Goal: Task Accomplishment & Management: Manage account settings

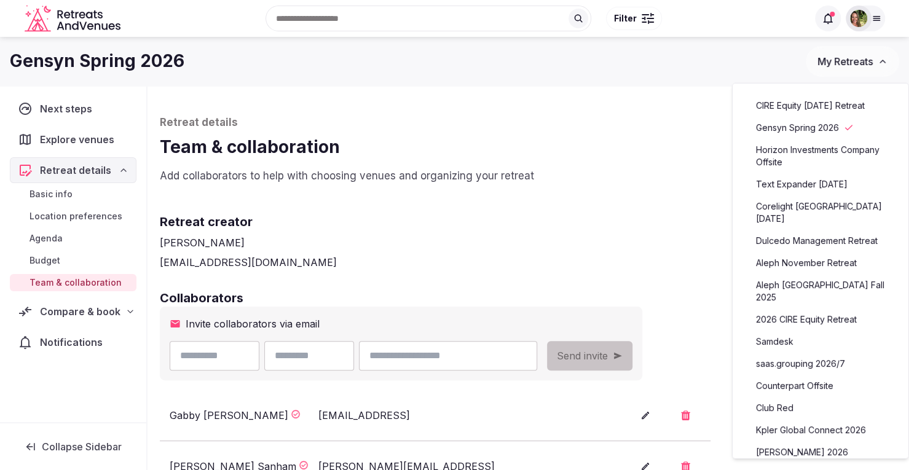
click at [824, 110] on link "CIRE Equity [DATE] Retreat" at bounding box center [820, 106] width 151 height 20
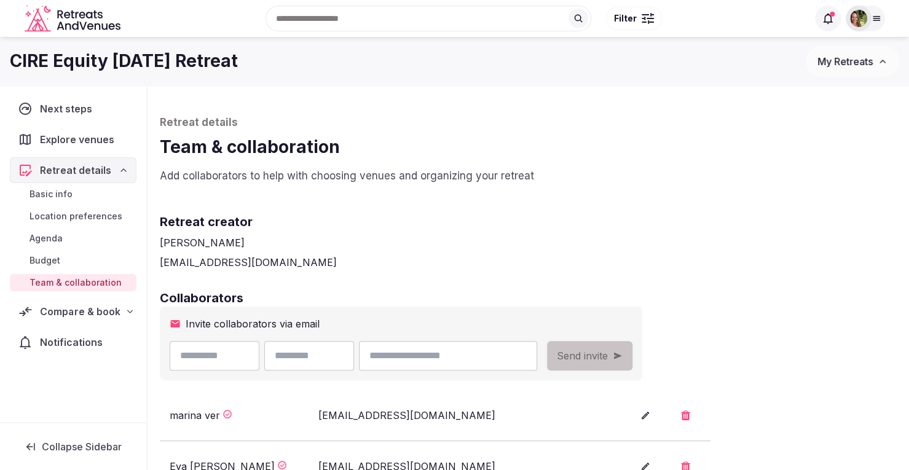
click at [82, 310] on span "Compare & book" at bounding box center [80, 311] width 80 height 15
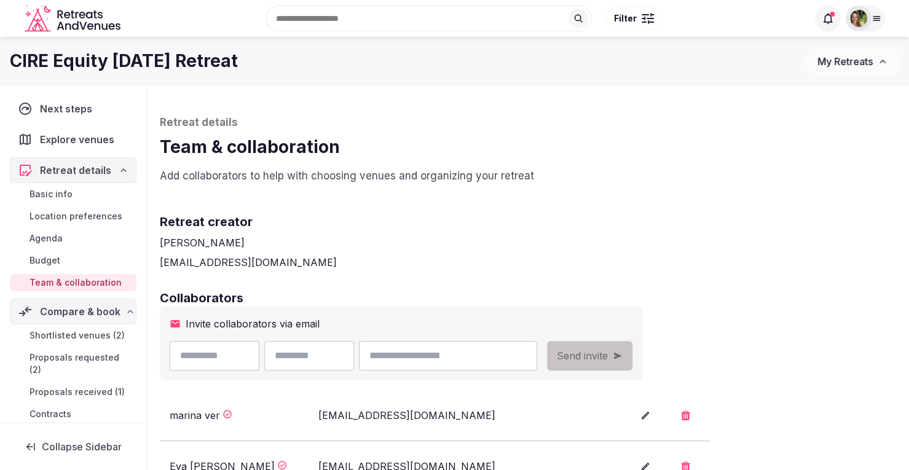
click at [79, 386] on span "Proposals received (1)" at bounding box center [76, 392] width 95 height 12
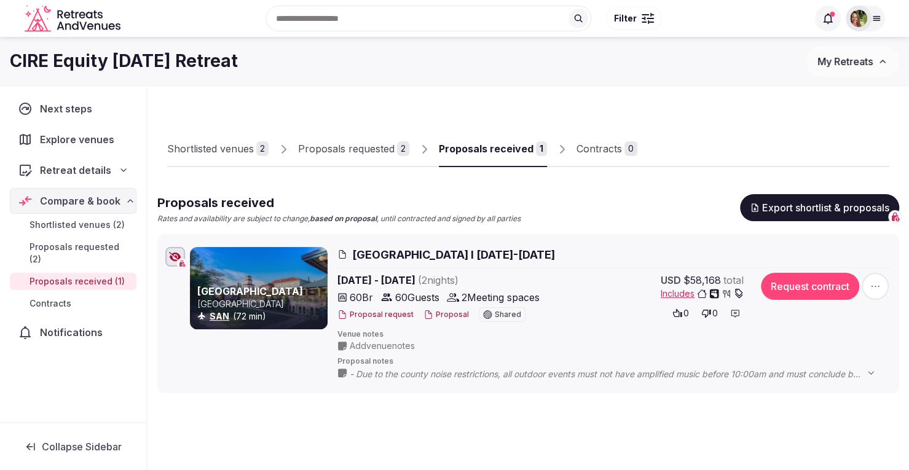
click at [446, 314] on button "Proposal" at bounding box center [445, 315] width 45 height 10
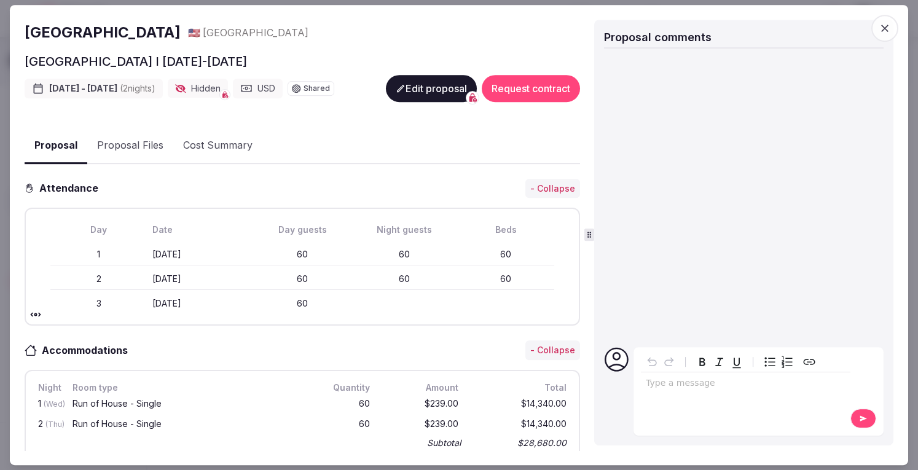
scroll to position [115, 0]
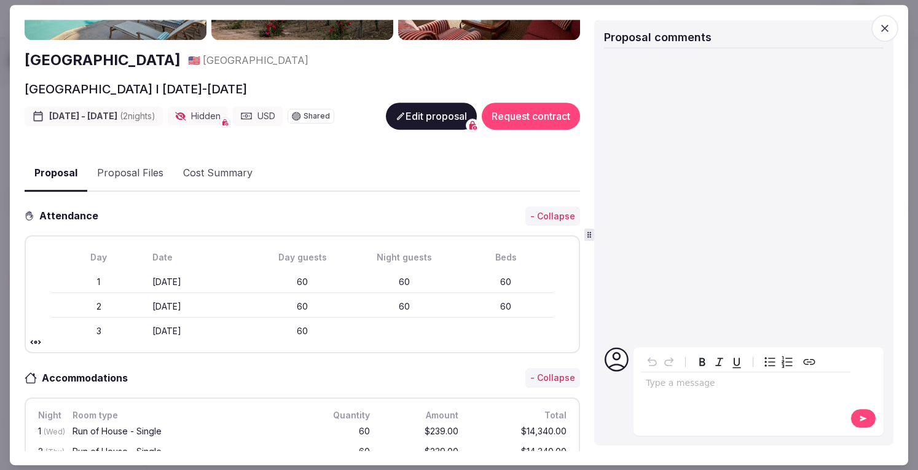
click at [147, 178] on button "Proposal Files" at bounding box center [130, 173] width 86 height 36
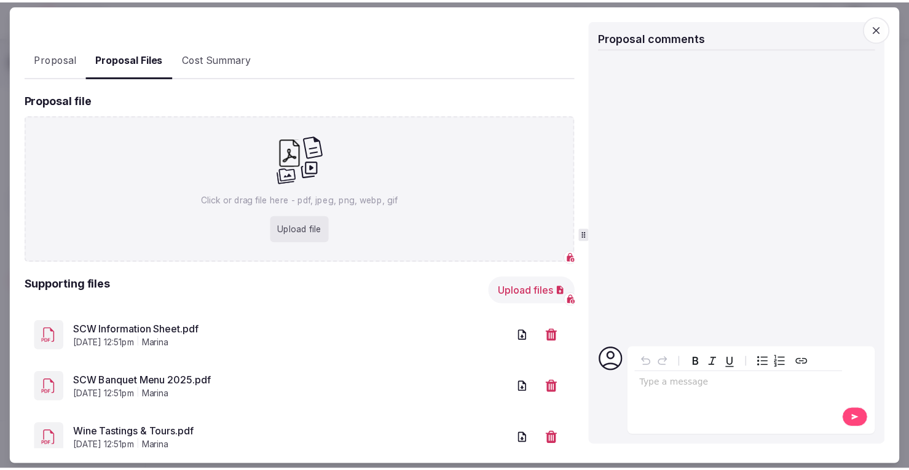
scroll to position [270, 0]
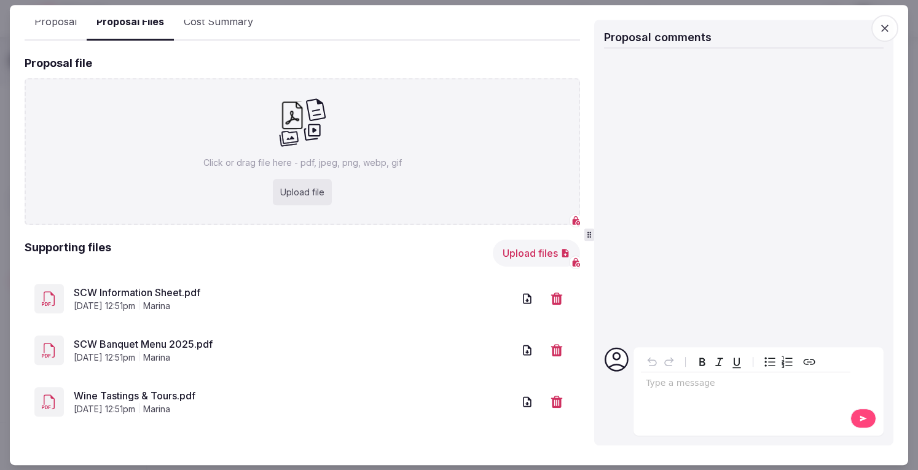
click at [137, 290] on link "SCW Information Sheet.pdf" at bounding box center [294, 292] width 440 height 15
click at [888, 33] on icon "button" at bounding box center [885, 28] width 12 height 12
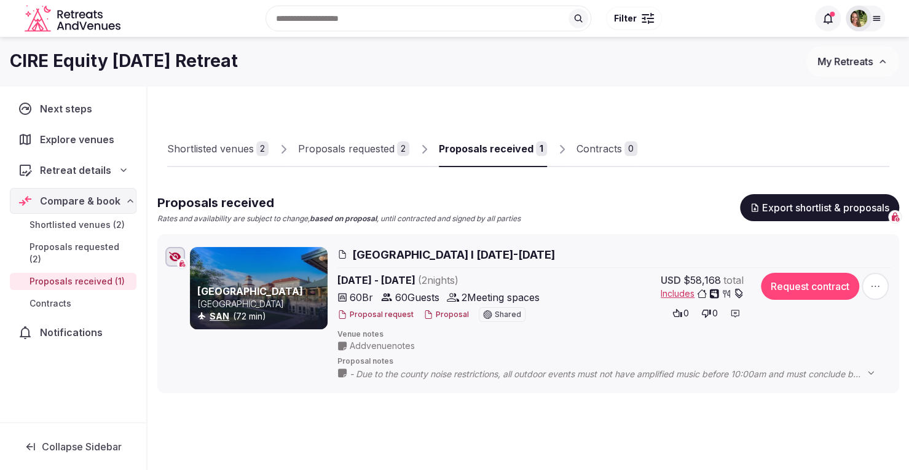
click at [419, 19] on input "text" at bounding box center [428, 19] width 326 height 26
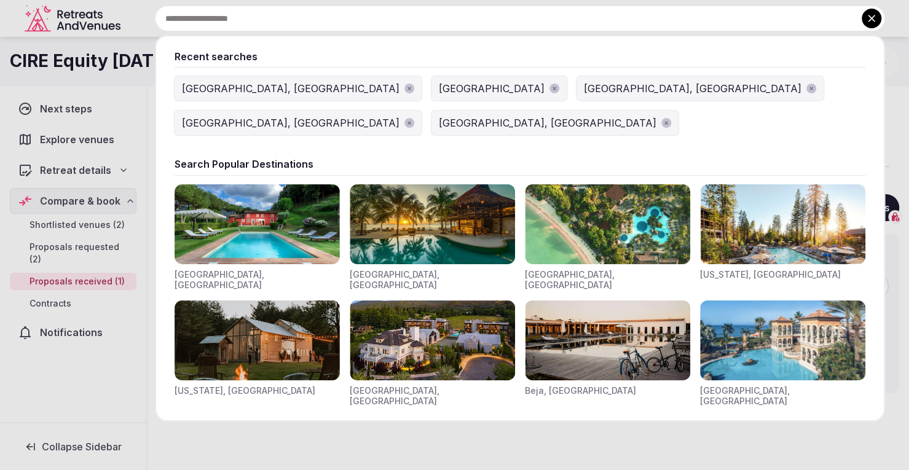
click at [868, 23] on icon at bounding box center [871, 18] width 12 height 12
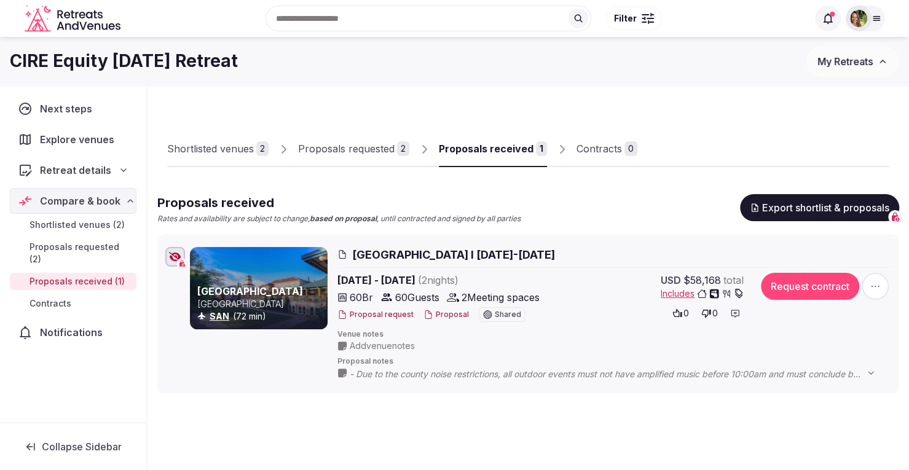
click at [868, 23] on div at bounding box center [858, 19] width 26 height 26
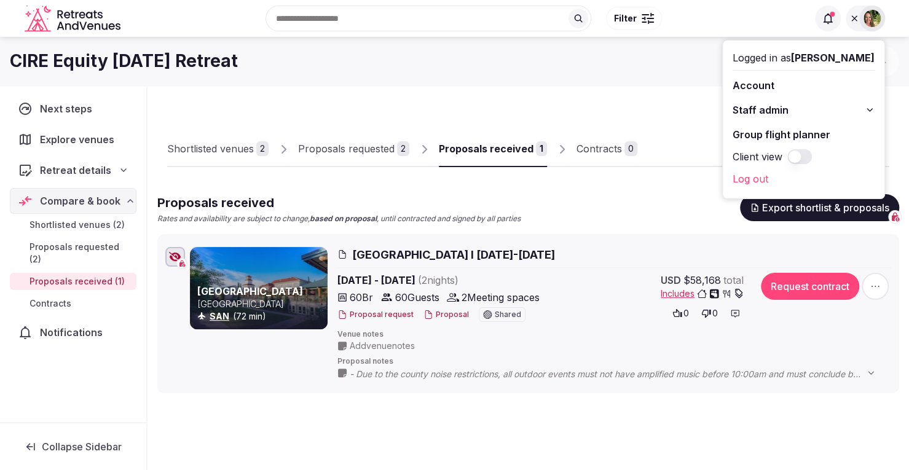
click at [686, 61] on div "CIRE Equity [DATE] Retreat" at bounding box center [408, 61] width 796 height 24
click at [900, 55] on div "CIRE Equity [DATE] Retreat My Retreats" at bounding box center [454, 61] width 909 height 31
click at [864, 20] on img at bounding box center [871, 18] width 17 height 17
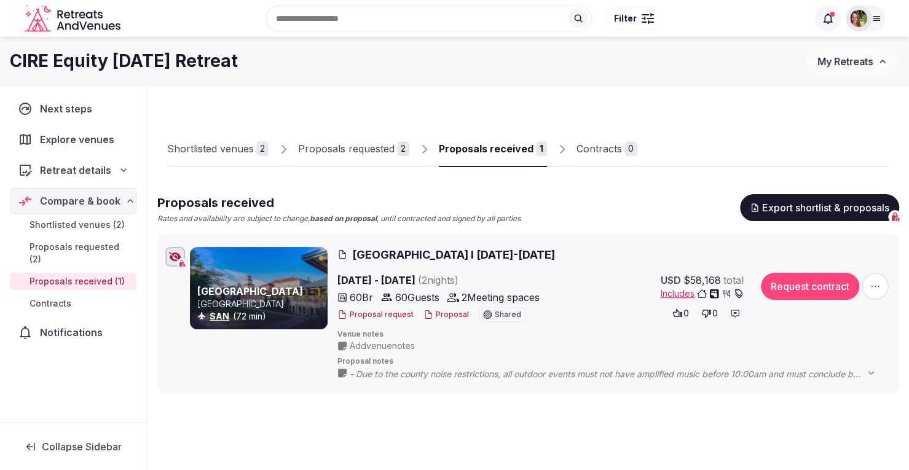
click at [838, 57] on span "My Retreats" at bounding box center [844, 61] width 55 height 12
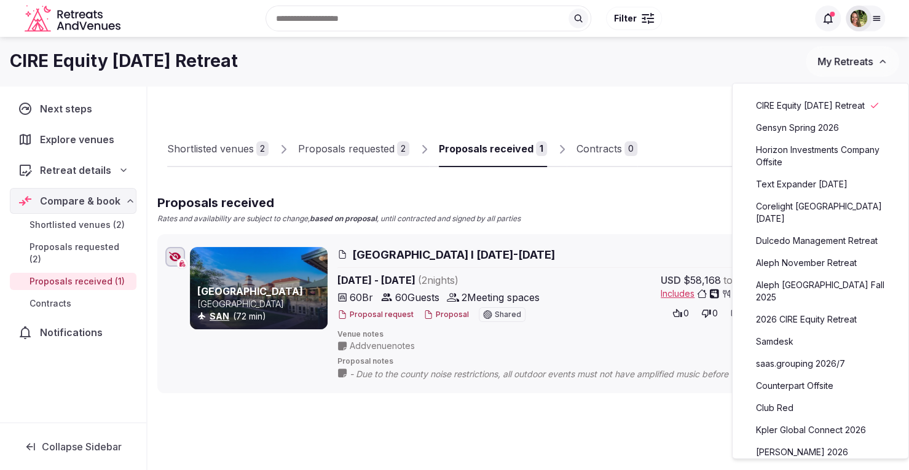
click at [807, 376] on link "Counterpart Offsite" at bounding box center [820, 386] width 151 height 20
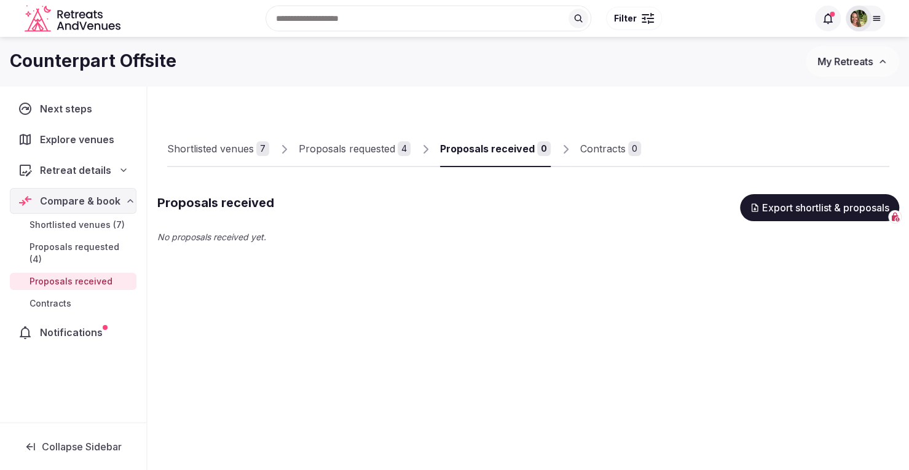
click at [77, 167] on span "Retreat details" at bounding box center [75, 170] width 71 height 15
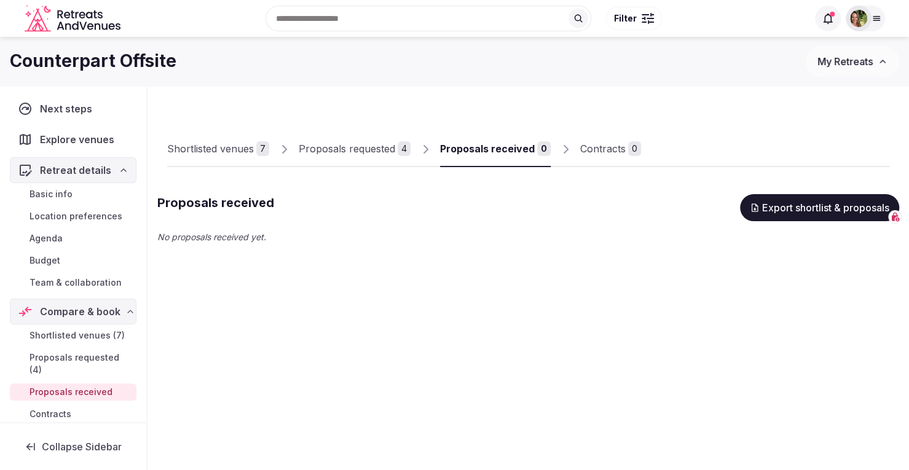
click at [80, 281] on span "Team & collaboration" at bounding box center [75, 282] width 92 height 12
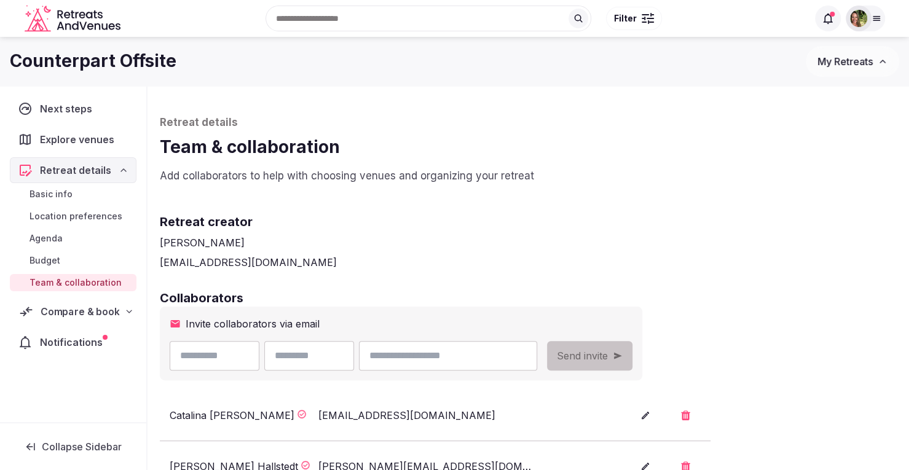
click at [66, 313] on span "Compare & book" at bounding box center [80, 311] width 79 height 15
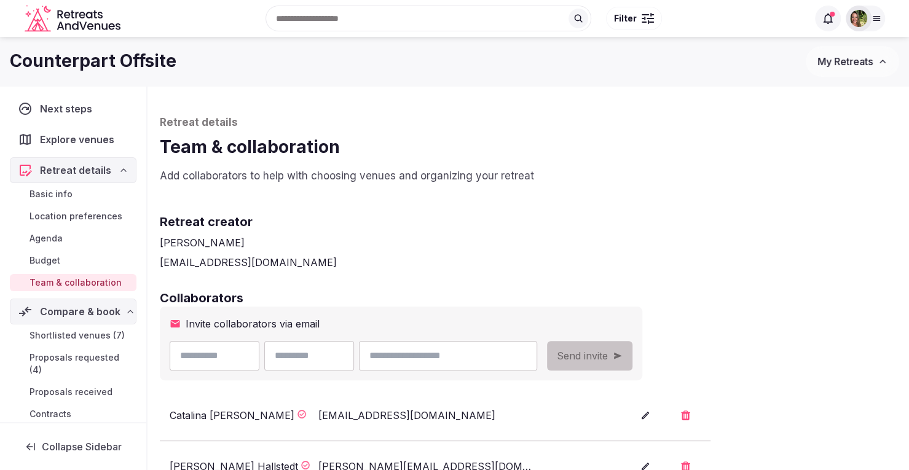
click at [63, 335] on span "Shortlisted venues (7)" at bounding box center [76, 335] width 95 height 12
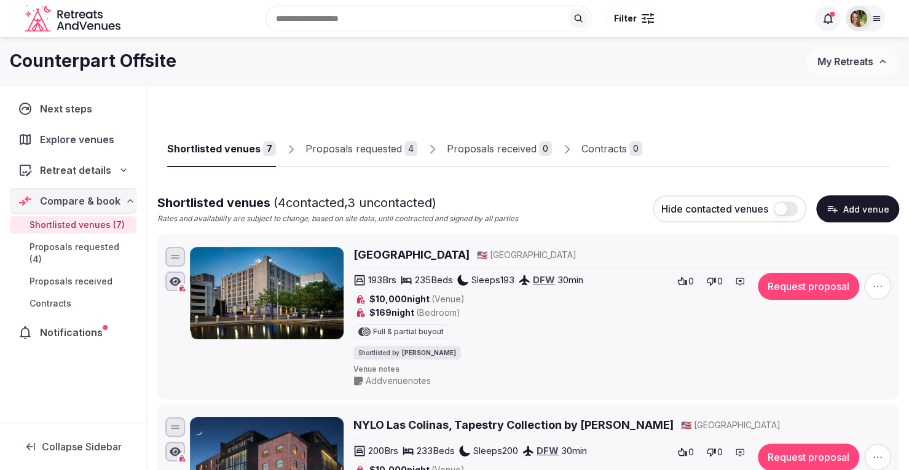
click at [801, 57] on div "Counterpart Offsite" at bounding box center [408, 61] width 796 height 24
click at [366, 141] on div "Proposals requested" at bounding box center [353, 148] width 96 height 15
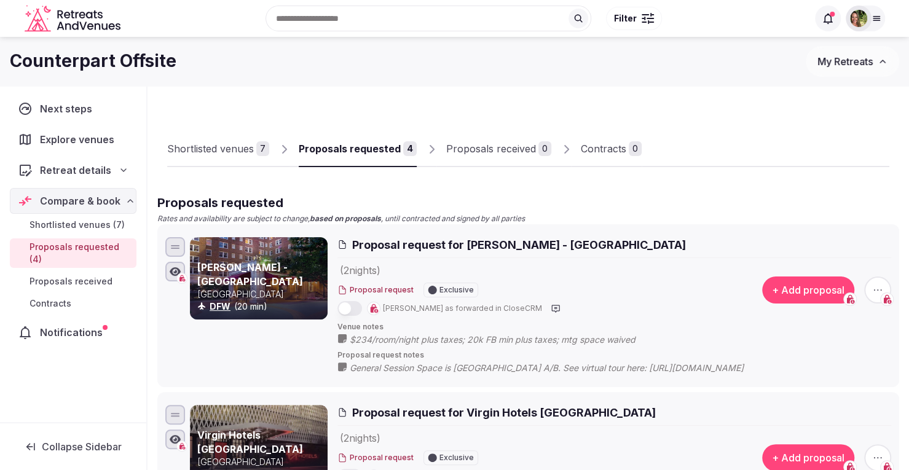
click at [366, 141] on div "Proposals requested" at bounding box center [350, 148] width 102 height 15
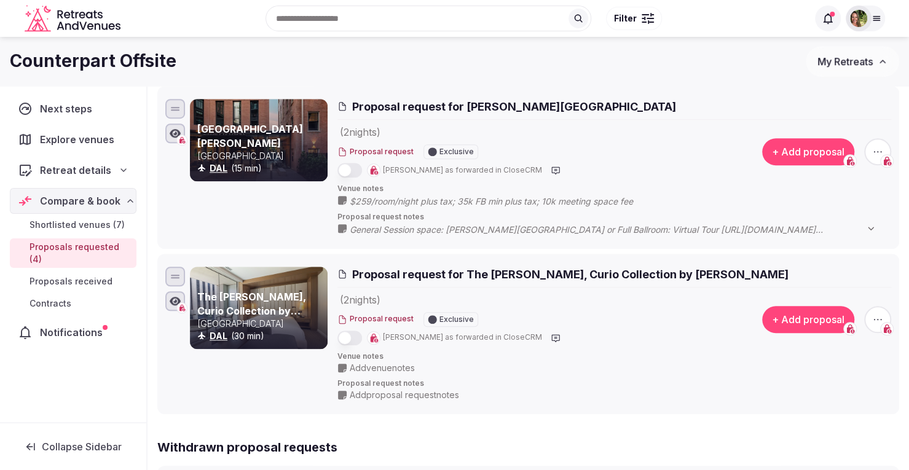
scroll to position [488, 0]
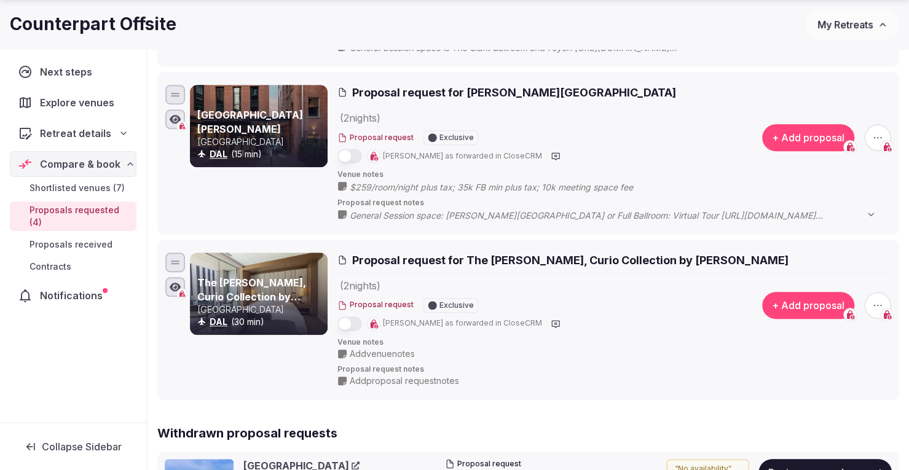
click at [372, 351] on span "Add venue notes" at bounding box center [382, 354] width 65 height 12
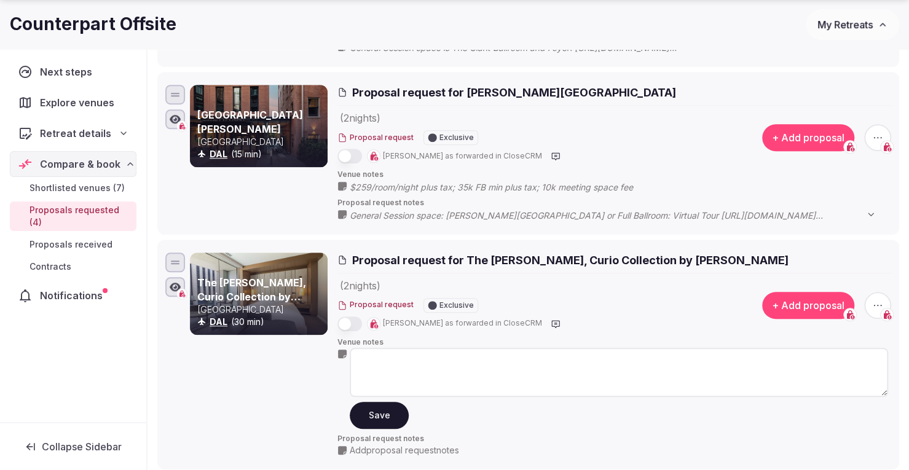
click at [372, 351] on textarea at bounding box center [619, 372] width 538 height 49
type textarea "**********"
click at [375, 420] on button "Save" at bounding box center [379, 415] width 59 height 27
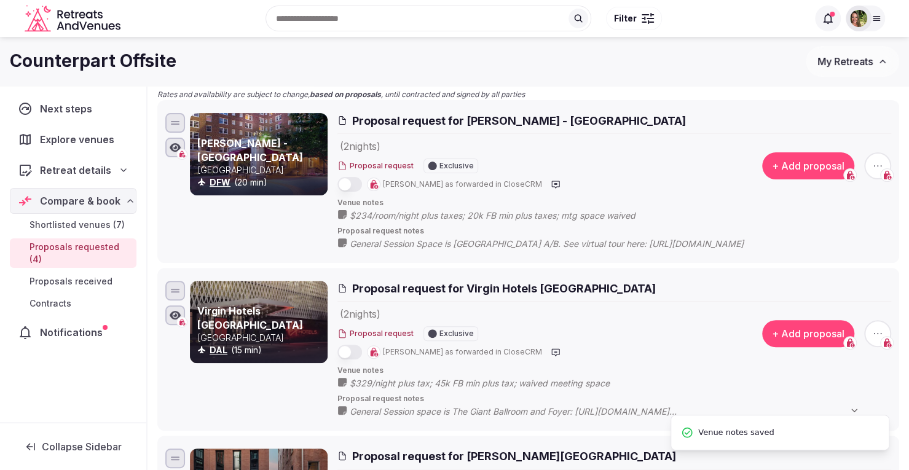
scroll to position [0, 0]
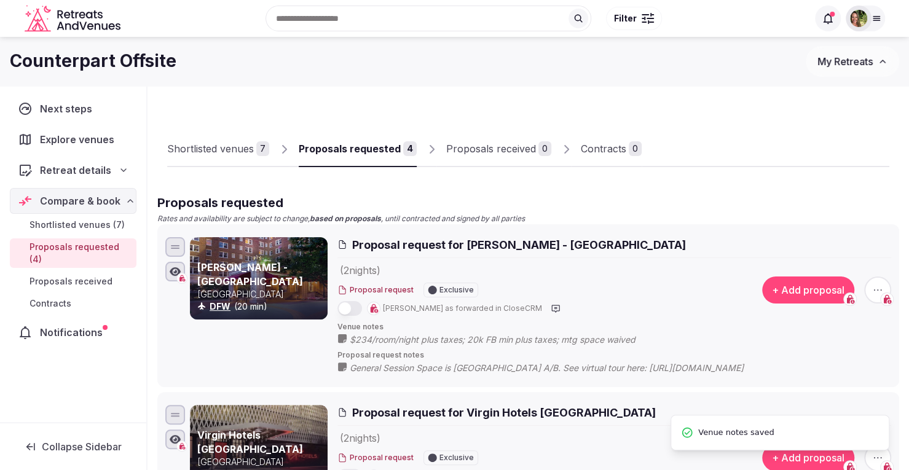
click at [193, 153] on div "Shortlisted venues" at bounding box center [210, 148] width 87 height 15
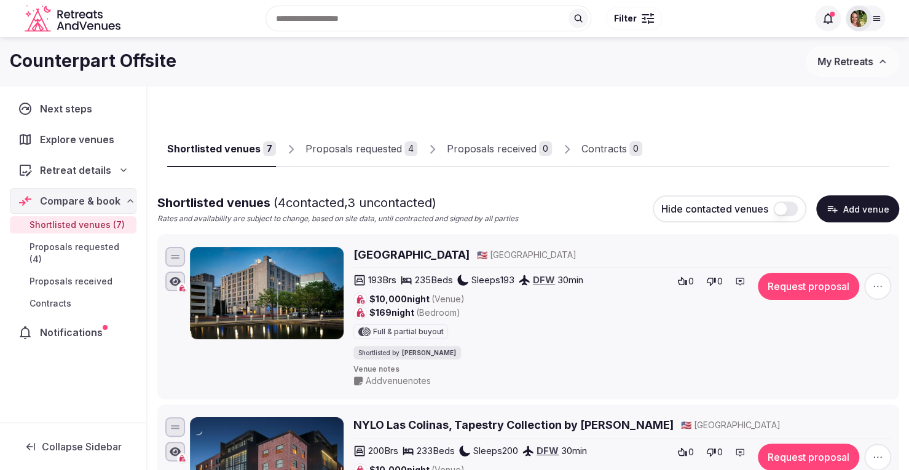
click at [360, 143] on div "Proposals requested" at bounding box center [353, 148] width 96 height 15
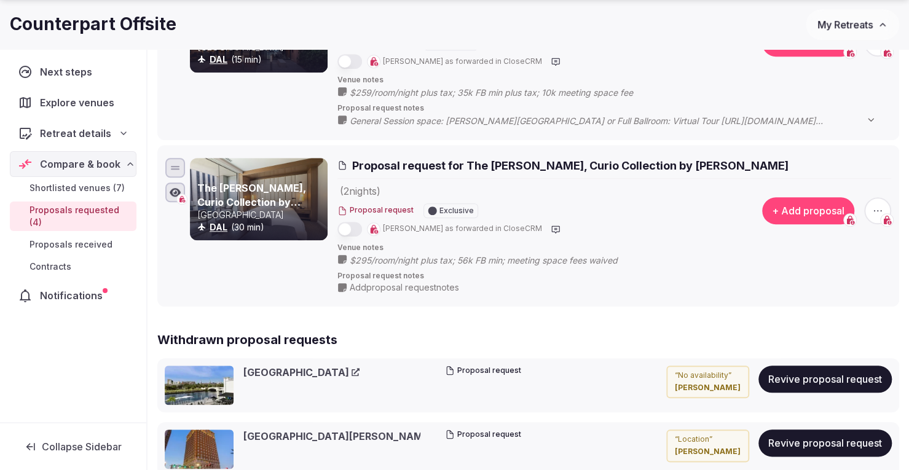
scroll to position [594, 0]
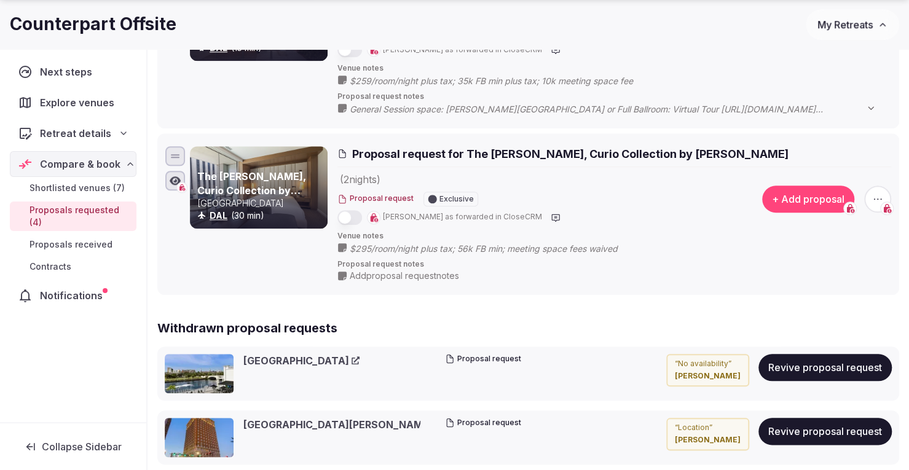
click at [400, 273] on span "Add proposal request notes" at bounding box center [404, 276] width 109 height 12
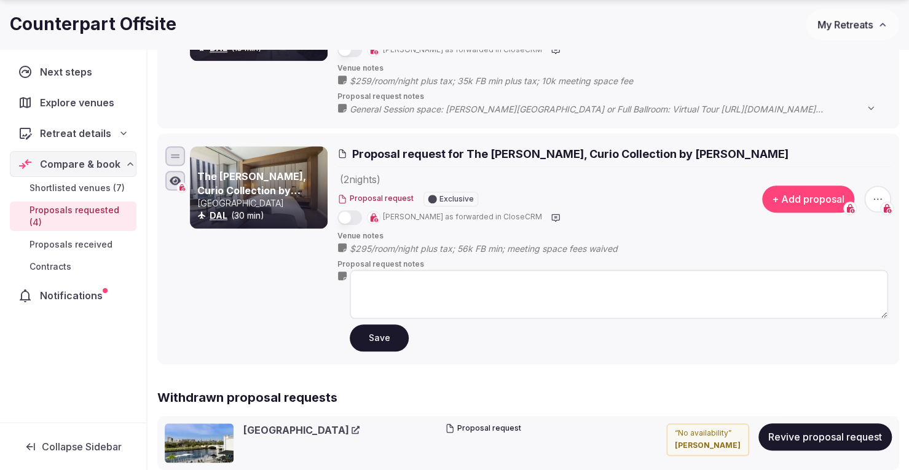
click at [388, 280] on textarea at bounding box center [619, 294] width 538 height 49
type textarea "*"
paste textarea "**********"
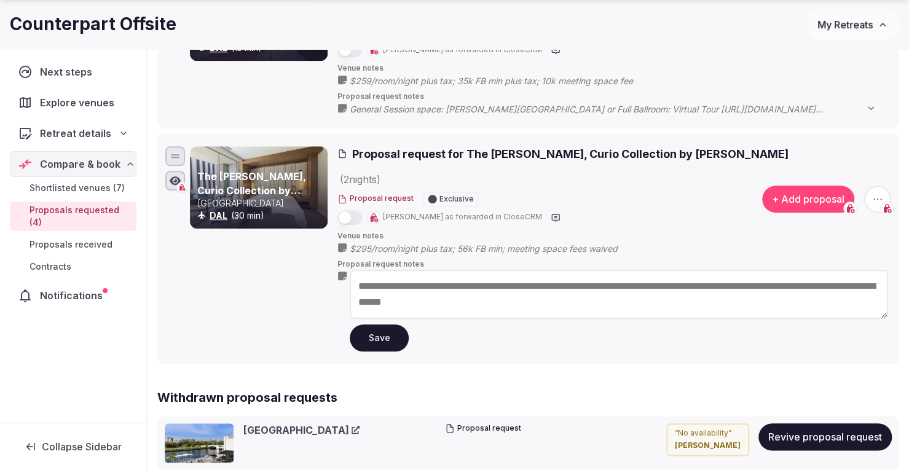
type textarea "**********"
click at [375, 331] on button "Save" at bounding box center [379, 337] width 59 height 27
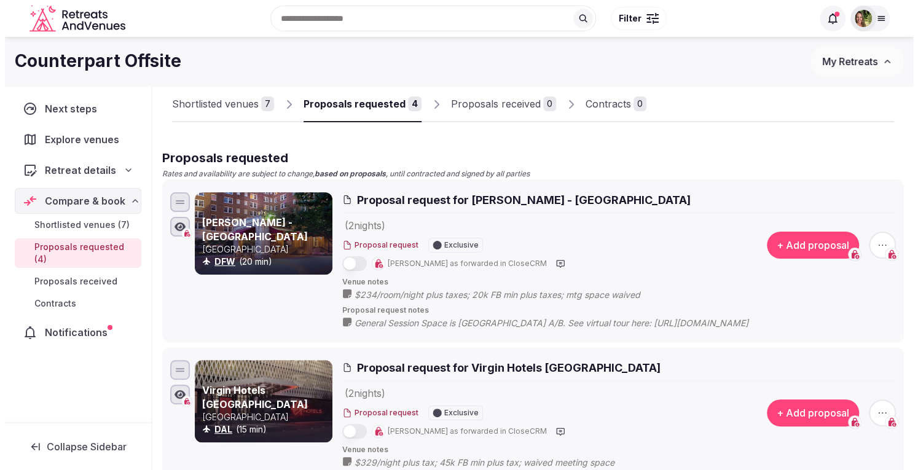
scroll to position [0, 0]
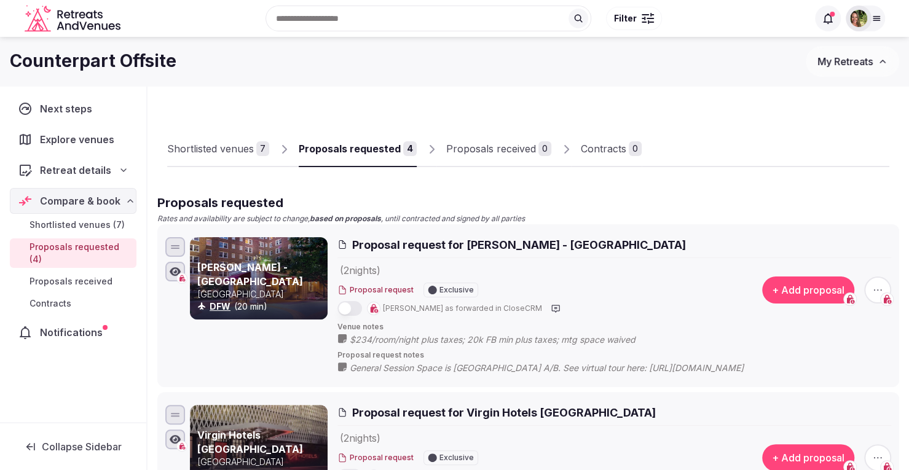
click at [221, 144] on div "Shortlisted venues" at bounding box center [210, 148] width 87 height 15
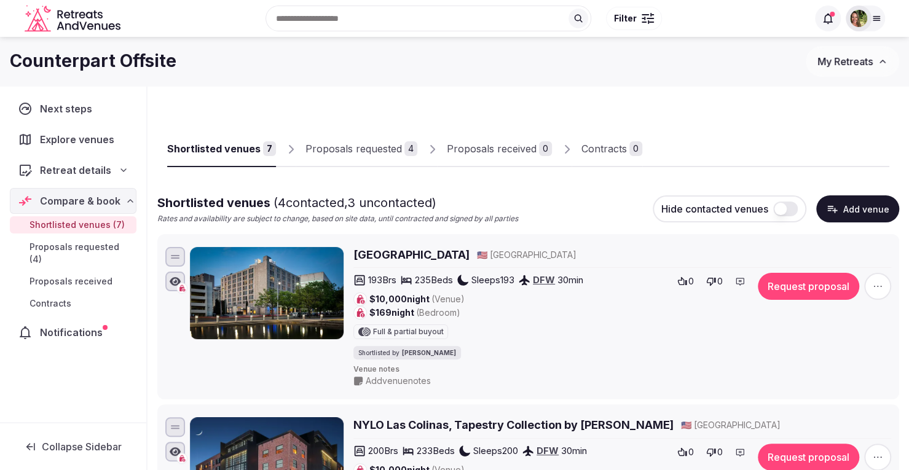
click at [802, 284] on button "Request proposal" at bounding box center [808, 286] width 101 height 27
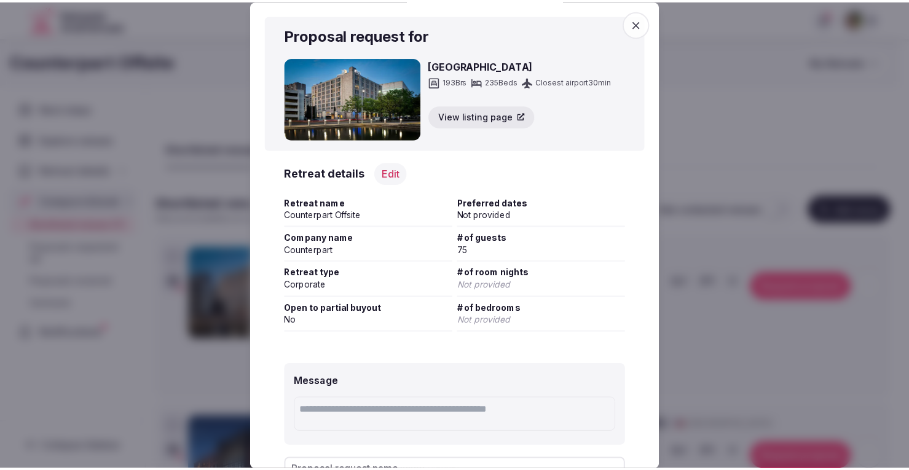
scroll to position [146, 0]
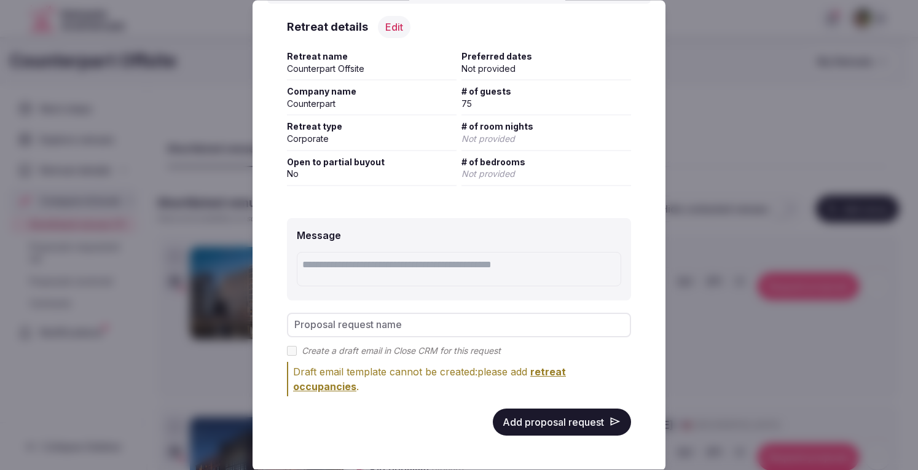
click at [564, 409] on button "Add proposal request" at bounding box center [562, 422] width 138 height 27
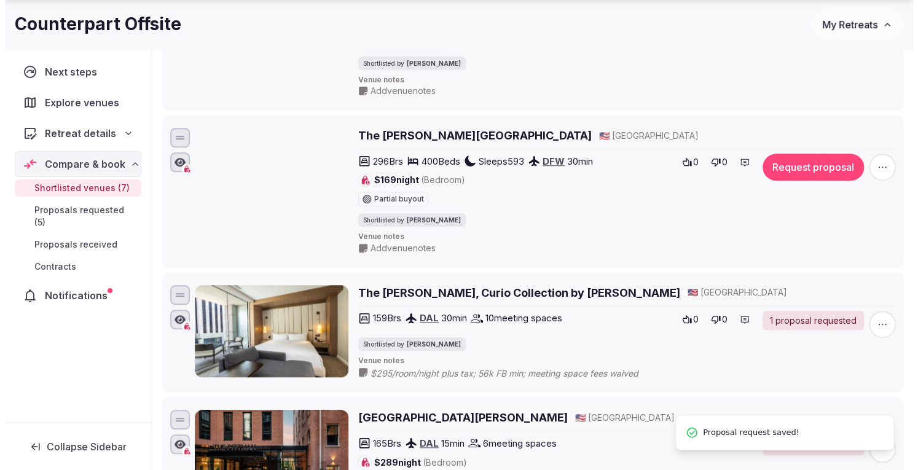
scroll to position [468, 0]
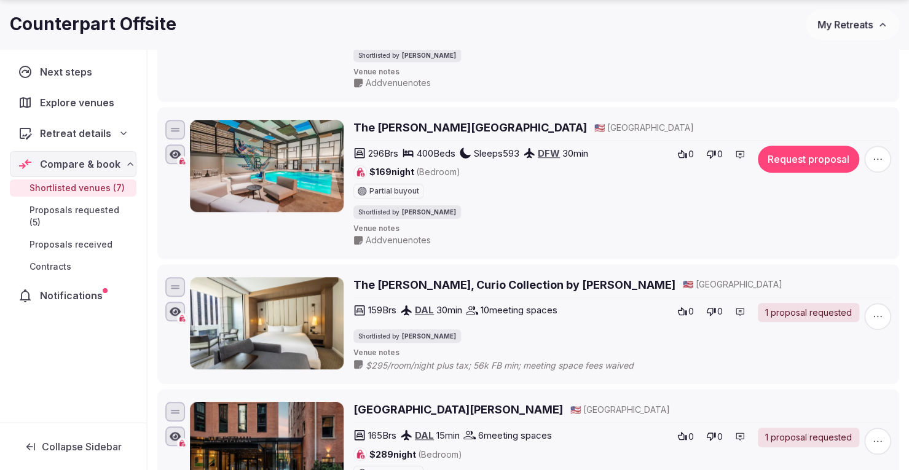
click at [812, 161] on button "Request proposal" at bounding box center [808, 159] width 101 height 27
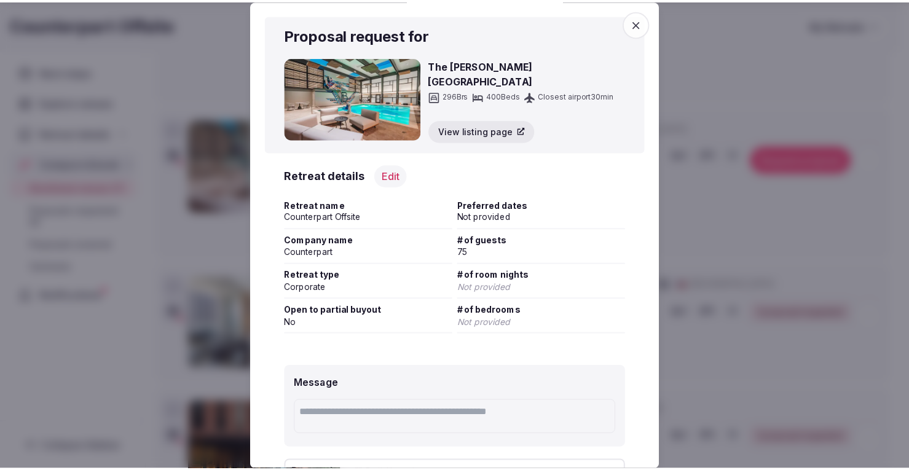
scroll to position [152, 0]
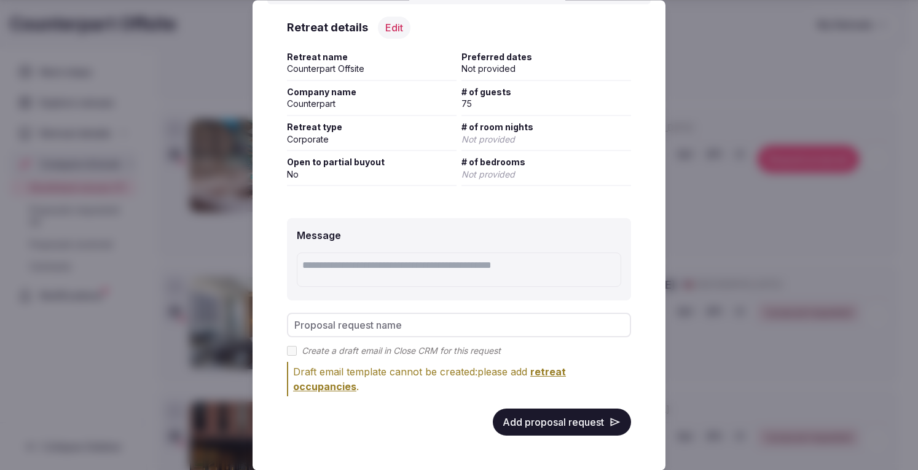
click at [554, 412] on button "Add proposal request" at bounding box center [562, 422] width 138 height 27
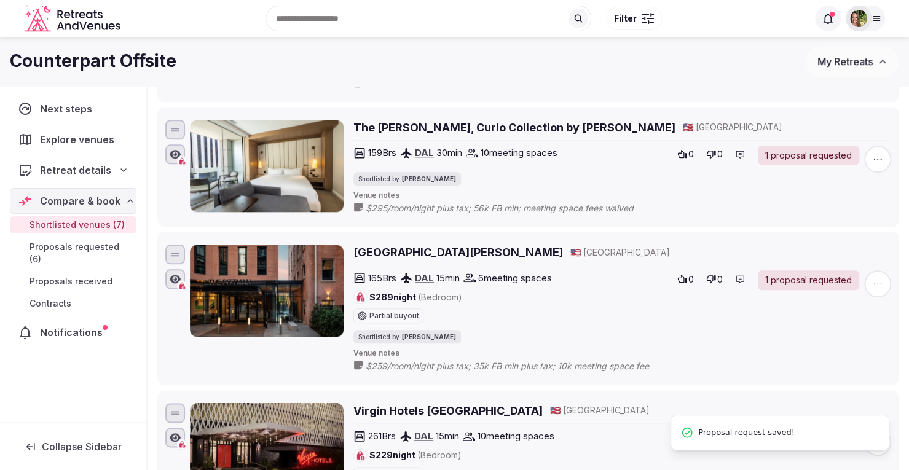
scroll to position [628, 0]
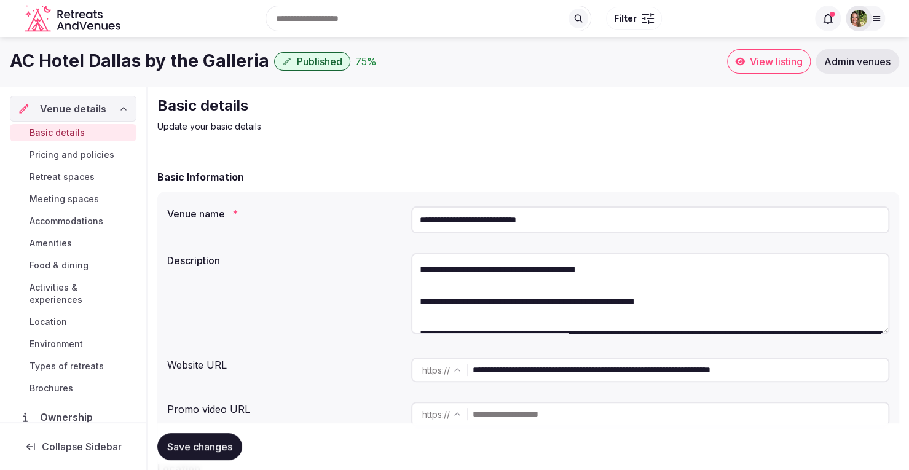
click at [764, 60] on span "View listing" at bounding box center [776, 61] width 53 height 12
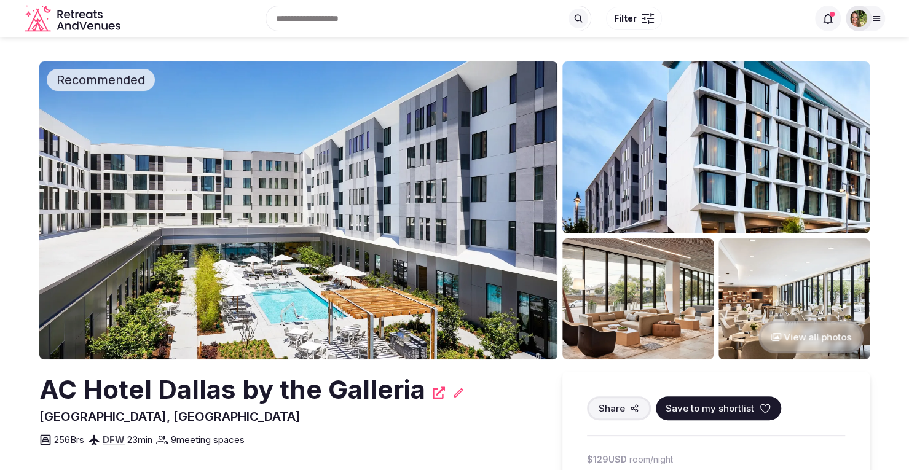
click at [694, 410] on span "Save to my shortlist" at bounding box center [709, 408] width 88 height 13
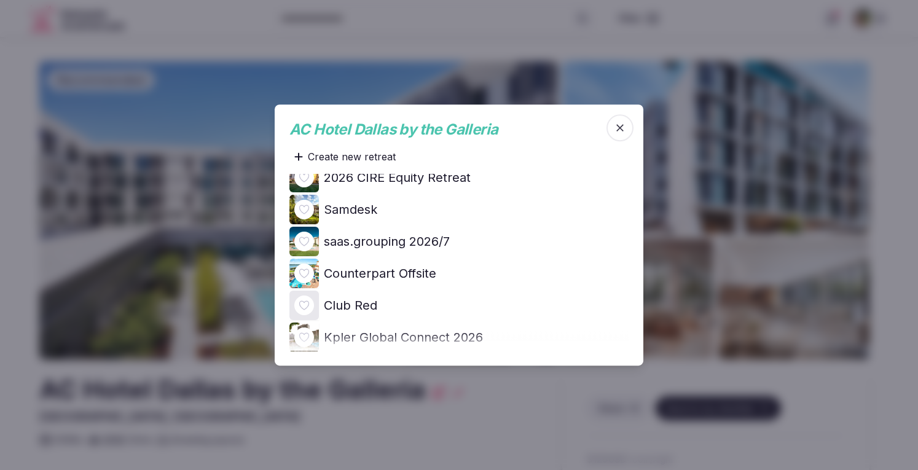
scroll to position [318, 0]
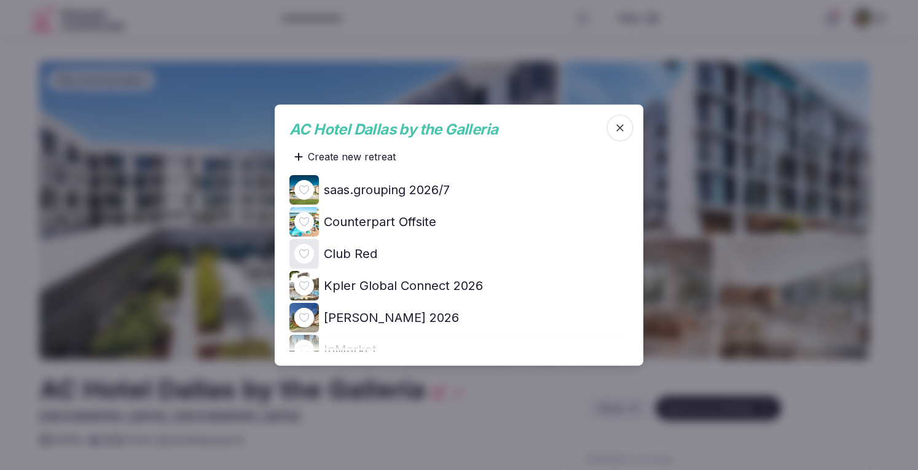
click at [0, 0] on icon at bounding box center [0, 0] width 0 height 0
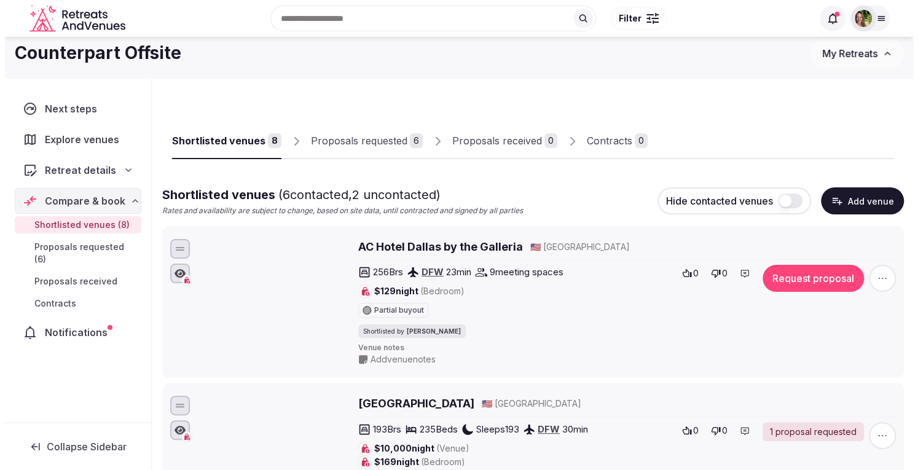
scroll to position [6, 0]
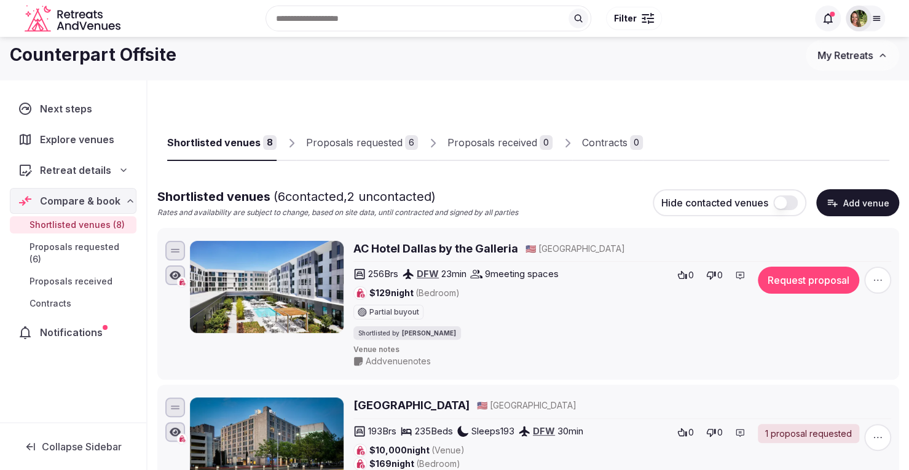
click at [789, 276] on button "Request proposal" at bounding box center [808, 280] width 101 height 27
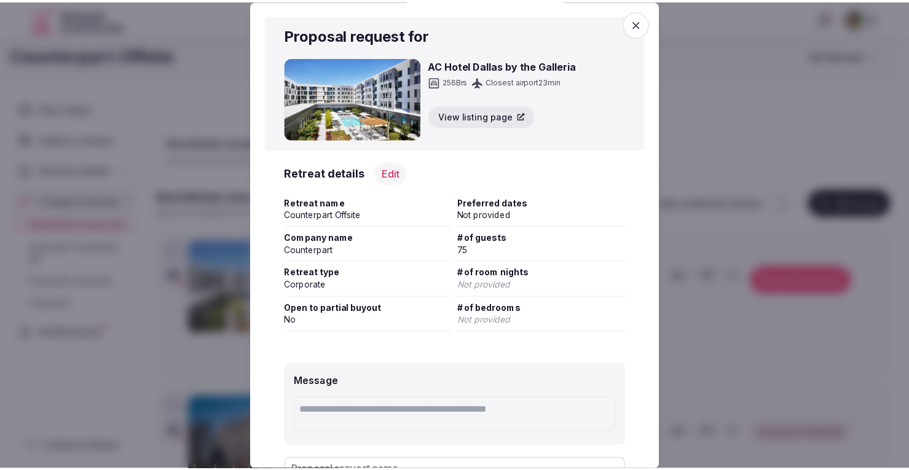
scroll to position [146, 0]
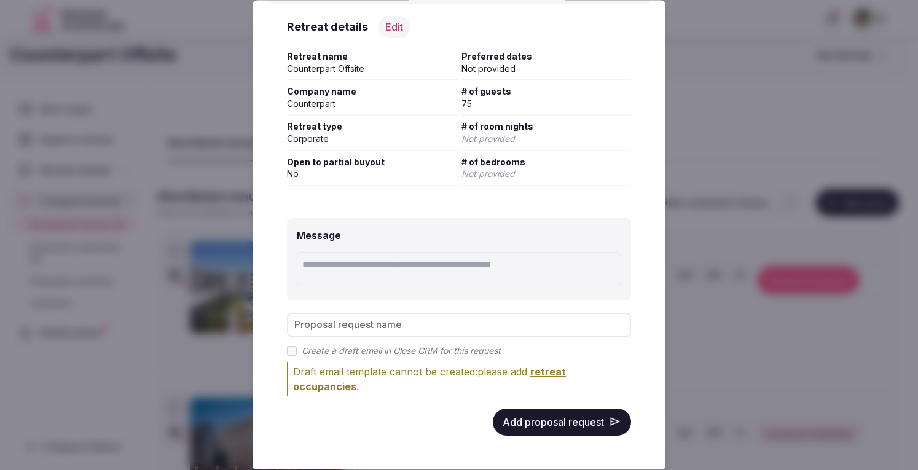
click at [535, 423] on button "Add proposal request" at bounding box center [562, 422] width 138 height 27
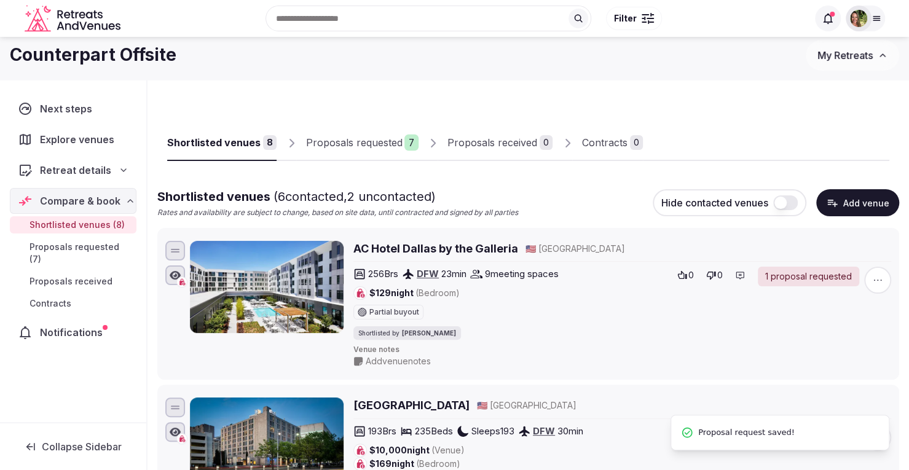
click at [363, 139] on div "Proposals requested" at bounding box center [354, 142] width 96 height 15
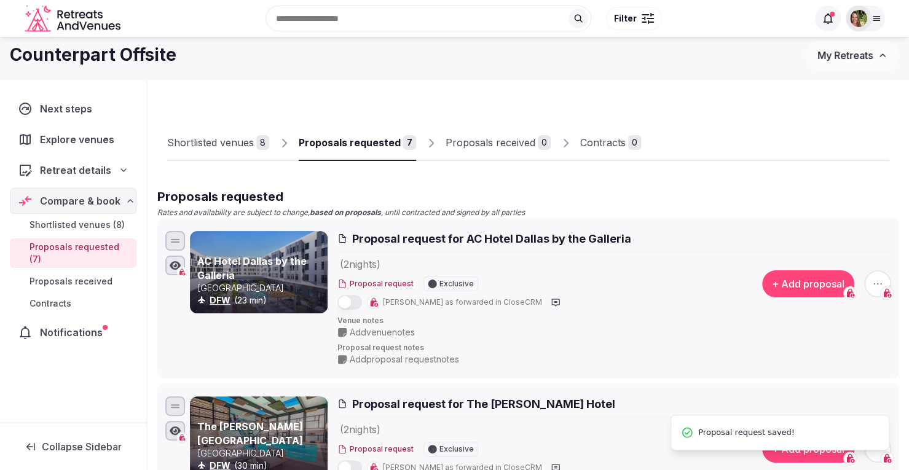
click at [363, 139] on div "Proposals requested" at bounding box center [350, 142] width 102 height 15
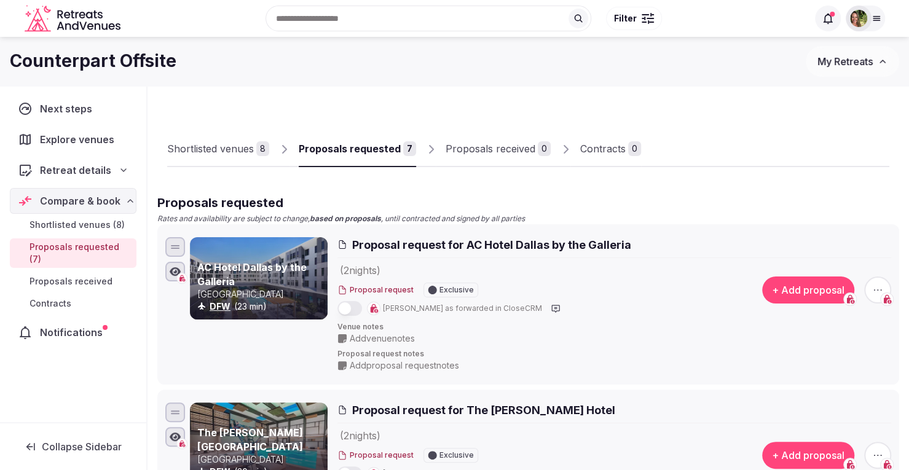
click at [842, 66] on span "My Retreats" at bounding box center [844, 61] width 55 height 12
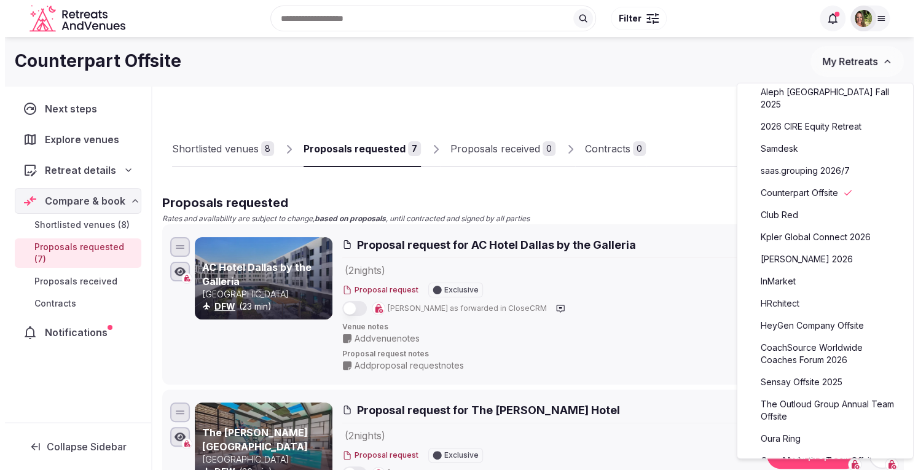
scroll to position [194, 0]
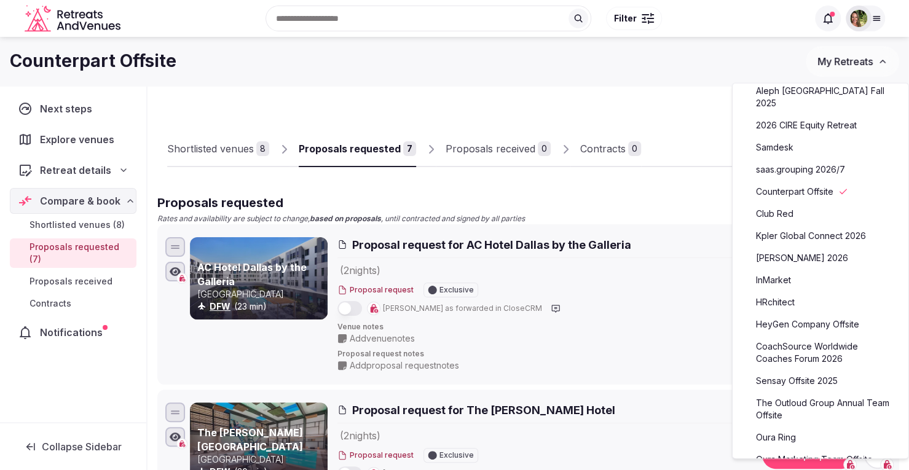
click at [817, 338] on link "CoachSource Worldwide Coaches Forum 2026" at bounding box center [820, 353] width 151 height 32
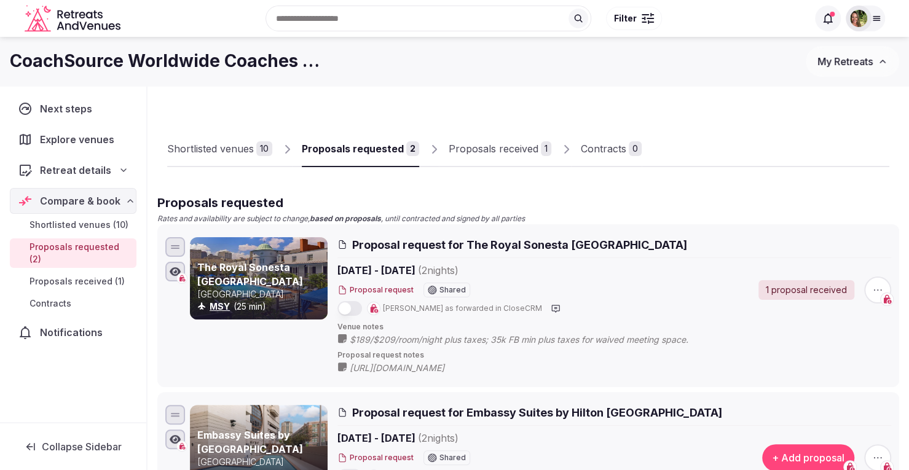
click at [219, 142] on div "Shortlisted venues" at bounding box center [210, 148] width 87 height 15
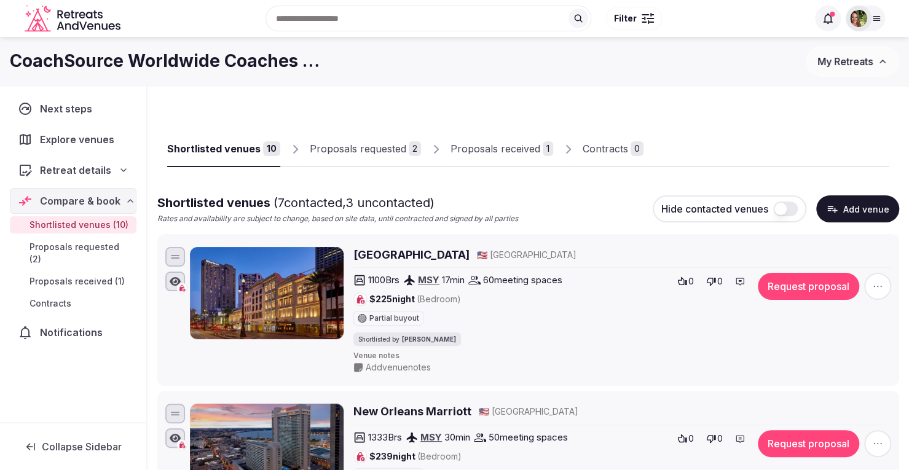
click at [820, 291] on button "Request proposal" at bounding box center [808, 286] width 101 height 27
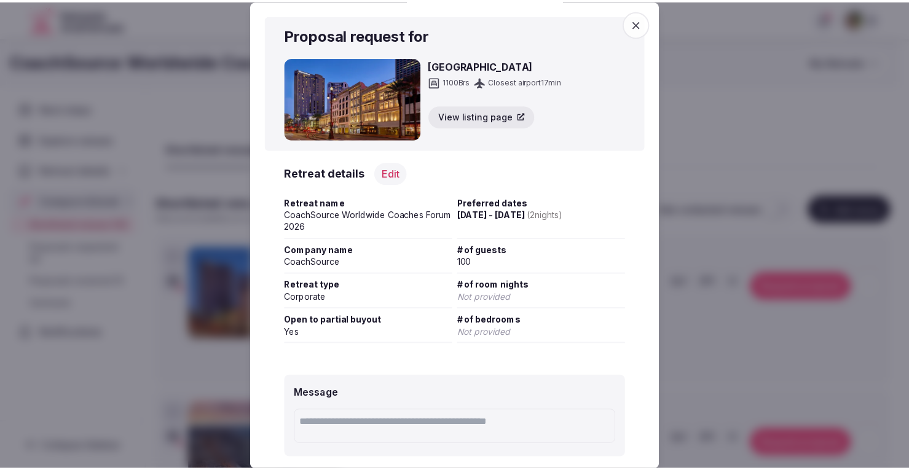
scroll to position [159, 0]
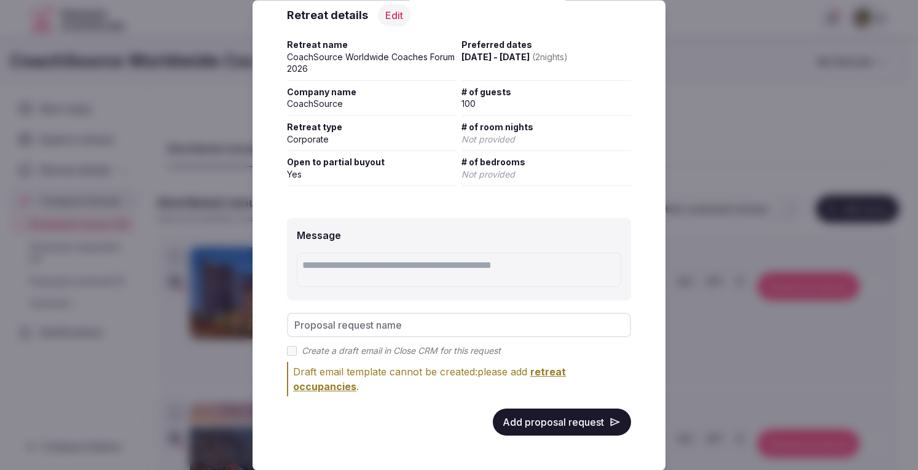
click at [569, 425] on button "Add proposal request" at bounding box center [562, 422] width 138 height 27
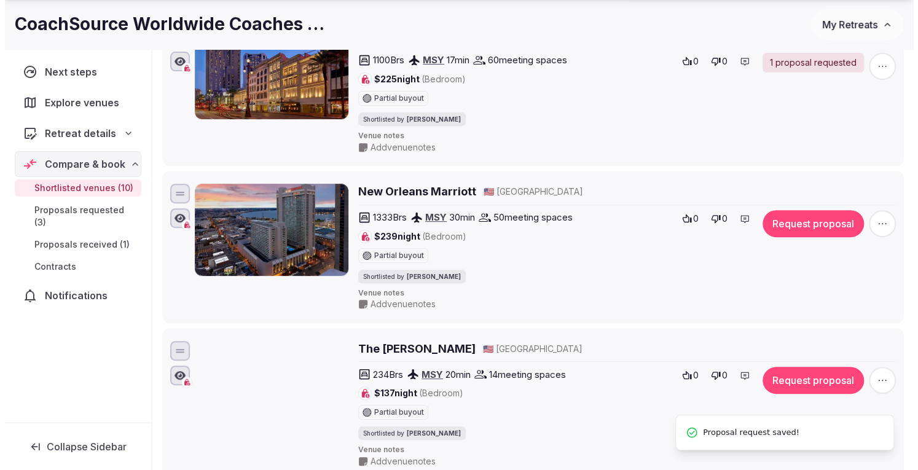
scroll to position [295, 0]
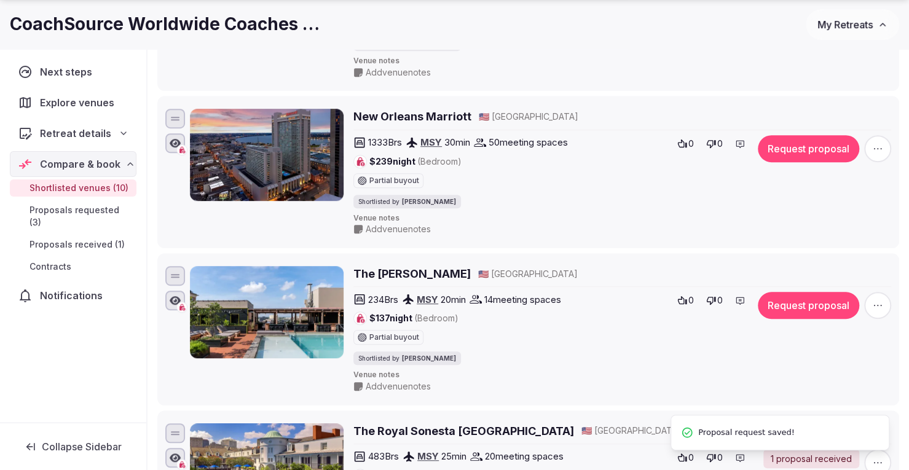
click at [804, 152] on button "Request proposal" at bounding box center [808, 148] width 101 height 27
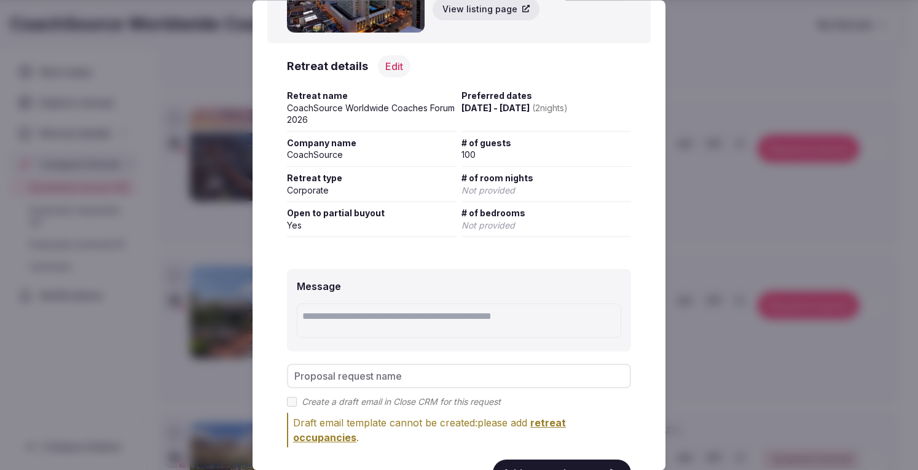
scroll to position [159, 0]
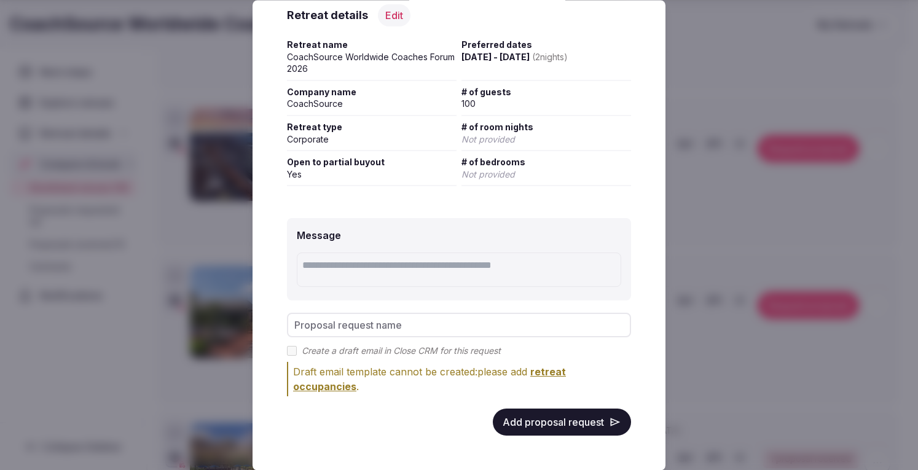
click at [559, 422] on button "Add proposal request" at bounding box center [562, 422] width 138 height 27
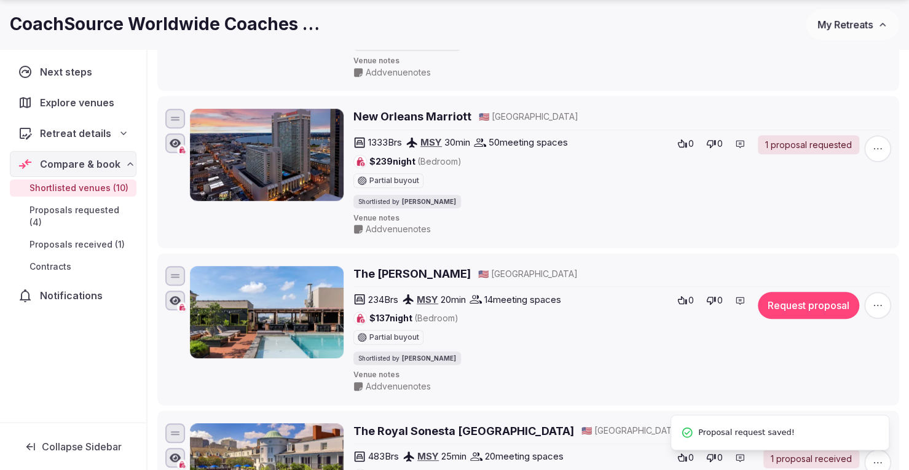
click at [808, 308] on button "Request proposal" at bounding box center [808, 305] width 101 height 27
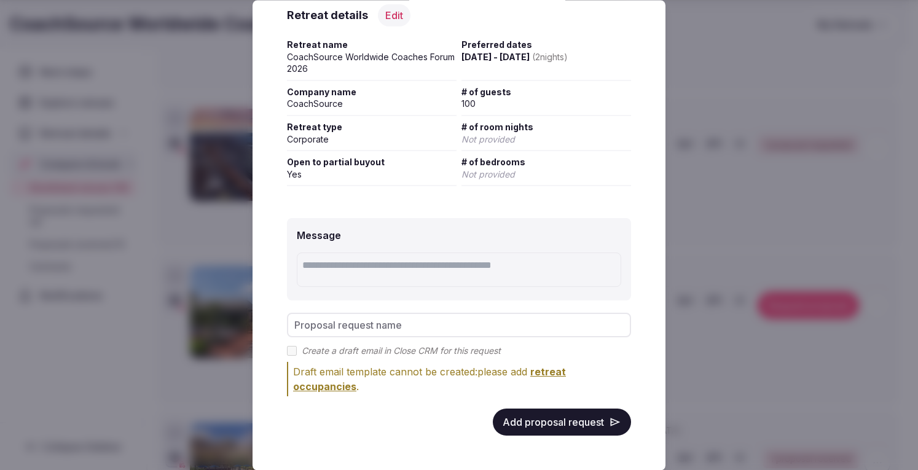
click at [554, 424] on button "Add proposal request" at bounding box center [562, 422] width 138 height 27
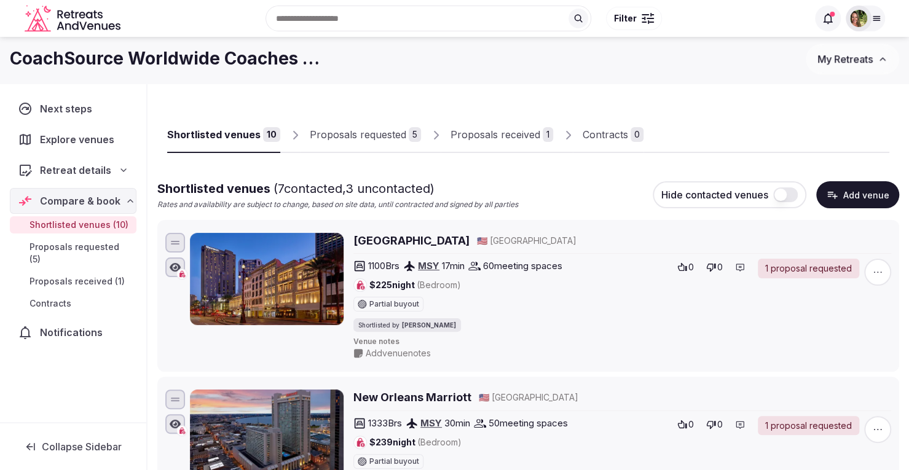
scroll to position [0, 0]
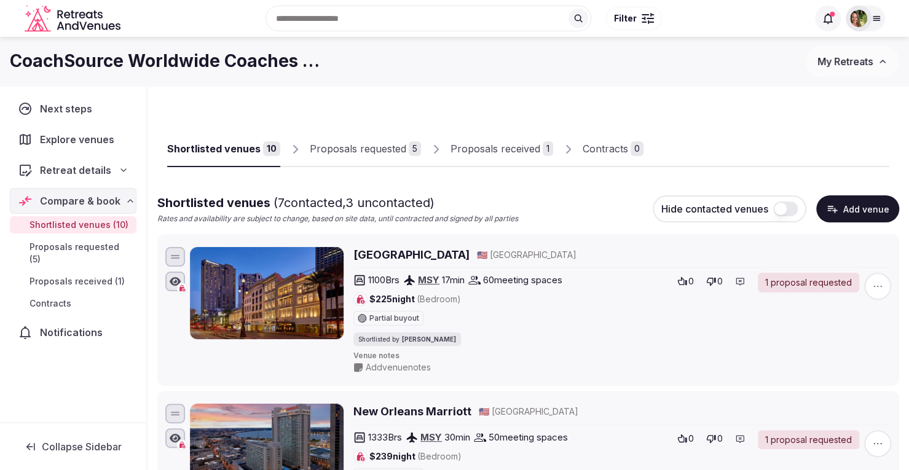
click at [354, 147] on div "Proposals requested" at bounding box center [358, 148] width 96 height 15
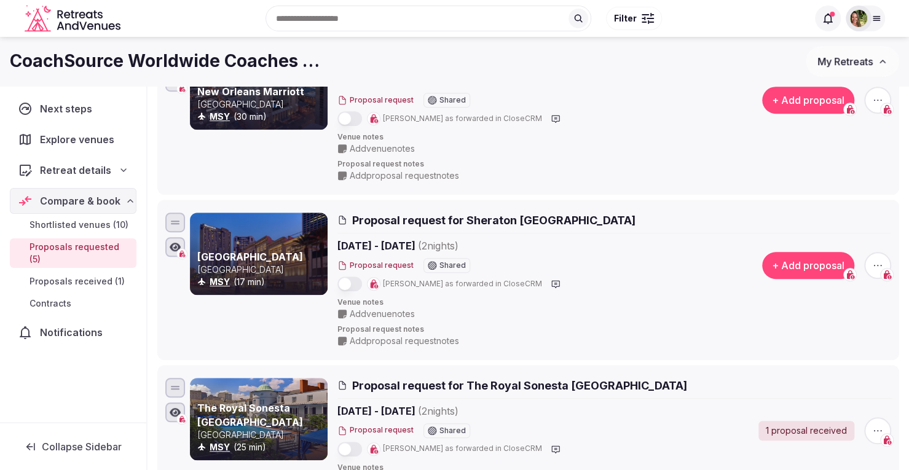
scroll to position [50, 0]
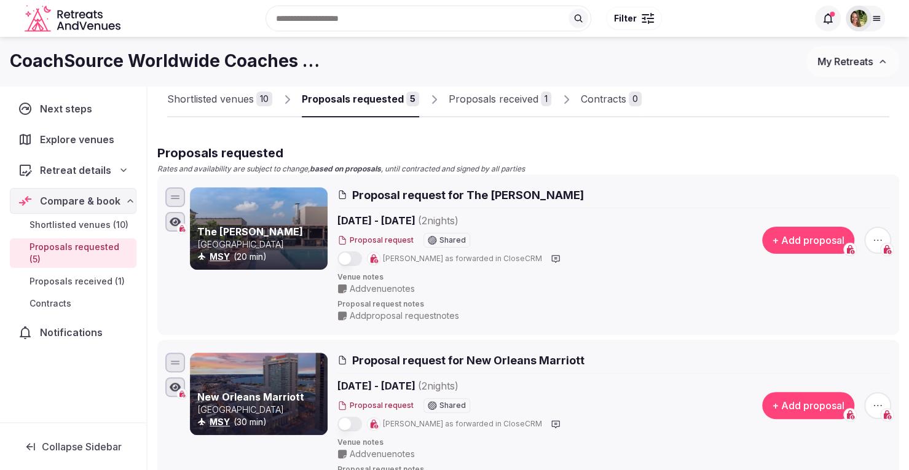
click at [482, 101] on div "Proposals received" at bounding box center [494, 99] width 90 height 15
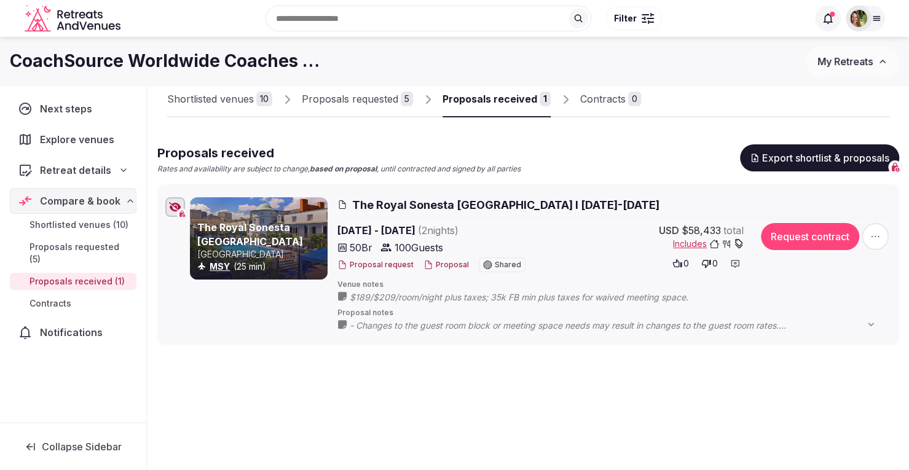
click at [342, 101] on div "Proposals requested" at bounding box center [350, 99] width 96 height 15
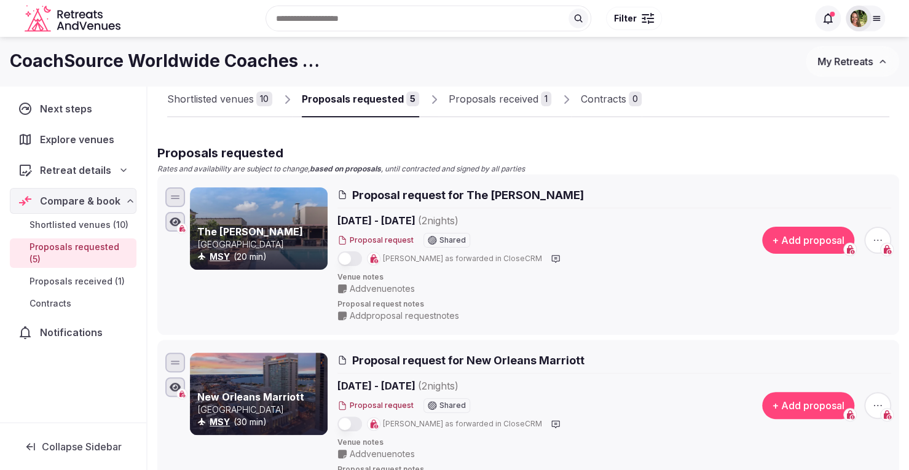
click at [388, 286] on span "Add venue notes" at bounding box center [382, 289] width 65 height 12
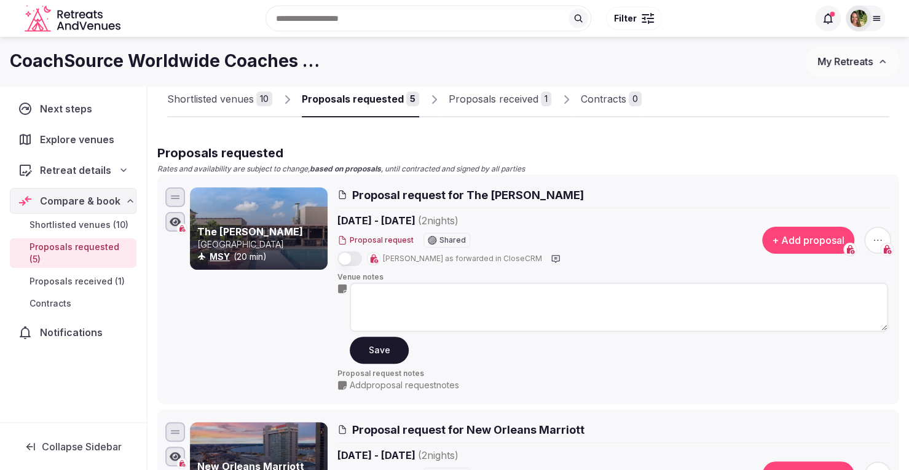
click at [388, 294] on textarea at bounding box center [619, 307] width 538 height 49
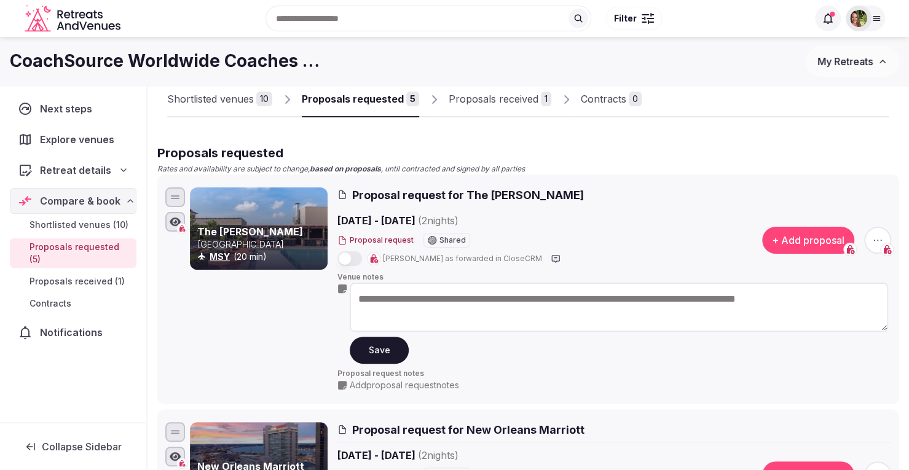
paste textarea "**********"
click at [844, 303] on textarea "**********" at bounding box center [619, 307] width 538 height 49
type textarea "**********"
click at [374, 356] on button "Save" at bounding box center [379, 350] width 59 height 27
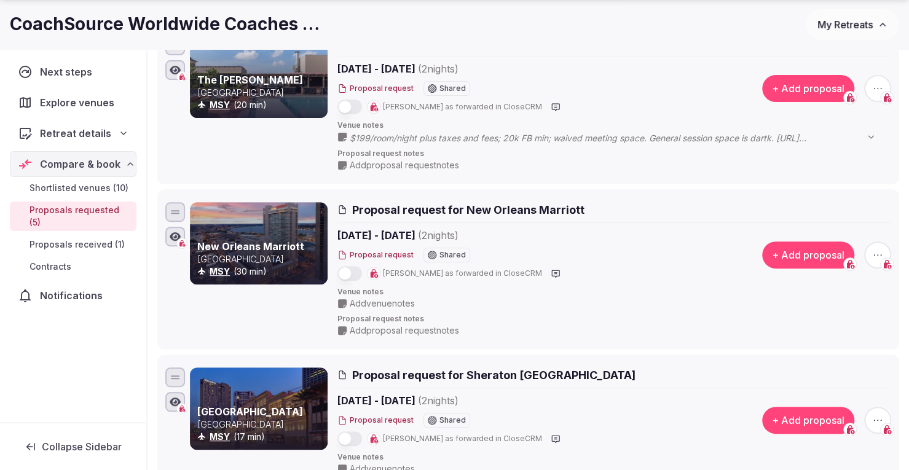
scroll to position [331, 0]
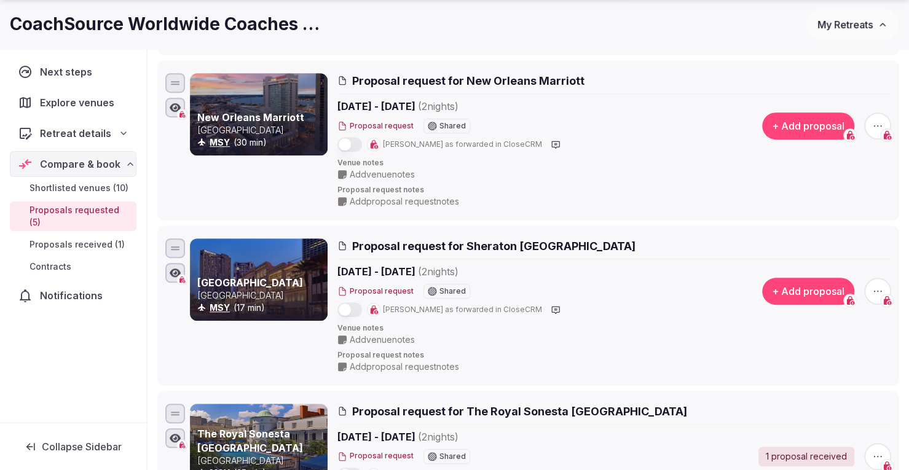
click at [370, 337] on span "Add venue notes" at bounding box center [382, 340] width 65 height 12
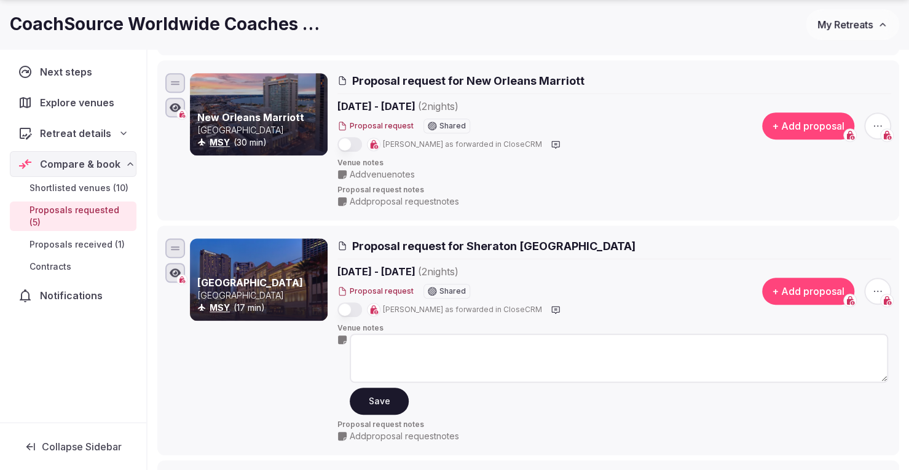
click at [370, 337] on textarea at bounding box center [619, 358] width 538 height 49
type textarea "*"
paste textarea "**********"
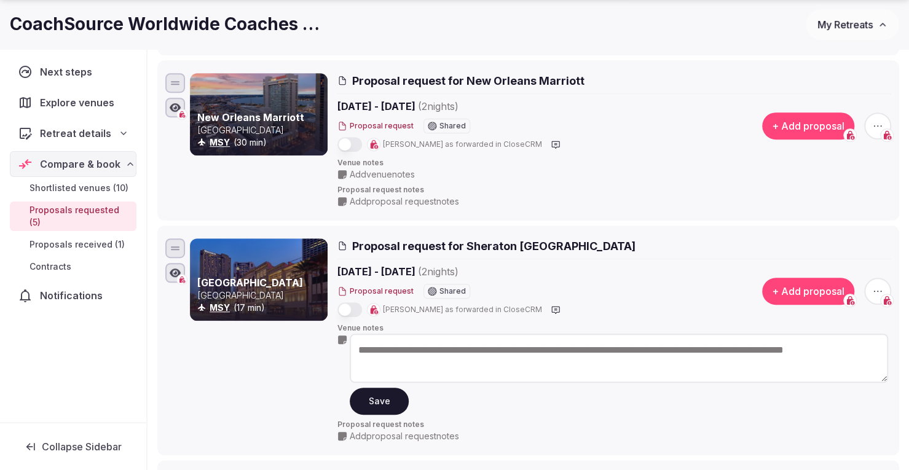
click at [359, 347] on textarea "**********" at bounding box center [619, 358] width 538 height 49
type textarea "**********"
click at [383, 402] on button "Save" at bounding box center [379, 401] width 59 height 27
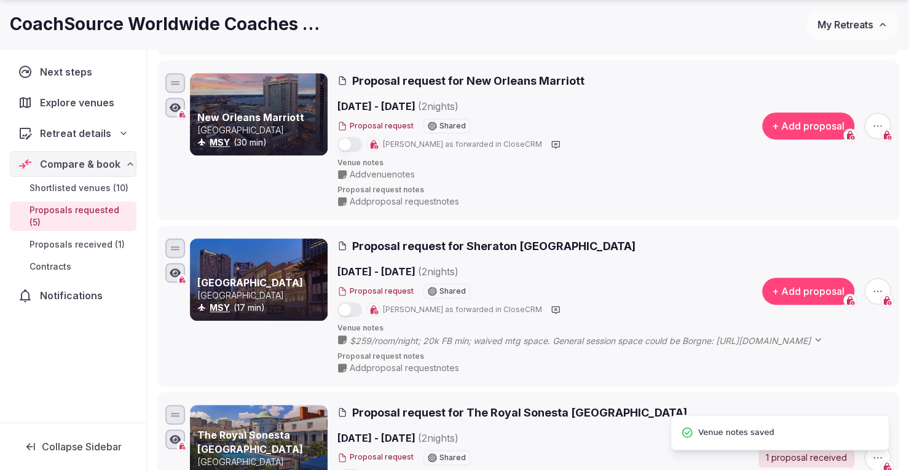
click at [0, 0] on icon at bounding box center [0, 0] width 0 height 0
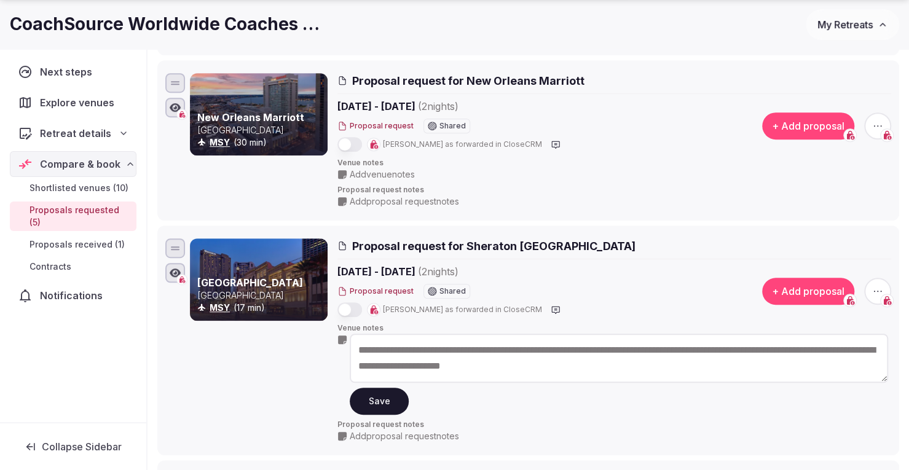
click at [436, 348] on textarea "**********" at bounding box center [619, 358] width 538 height 49
click at [586, 350] on textarea "**********" at bounding box center [619, 358] width 538 height 49
type textarea "**********"
click at [387, 398] on button "Save" at bounding box center [379, 401] width 59 height 27
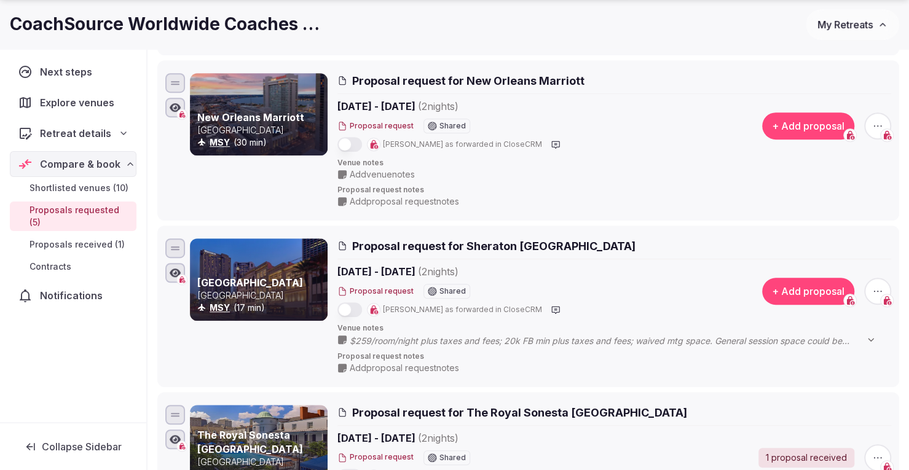
click at [372, 170] on span "Add venue notes" at bounding box center [382, 174] width 65 height 12
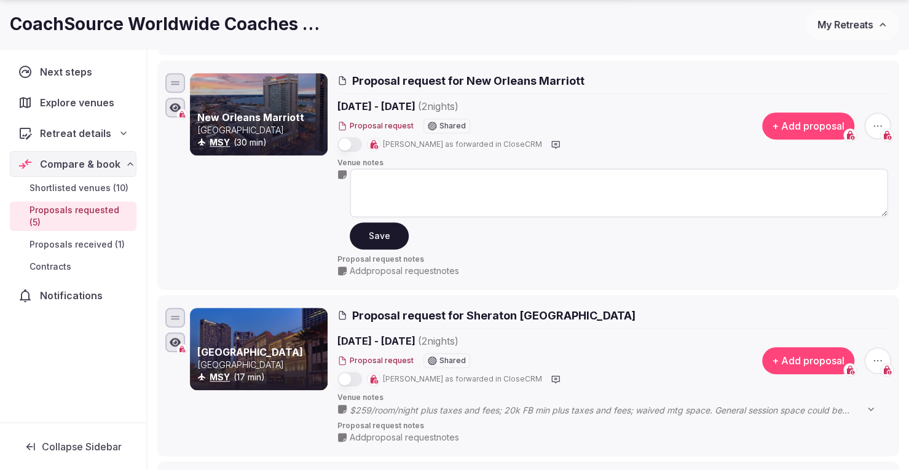
click at [383, 178] on textarea at bounding box center [619, 192] width 538 height 49
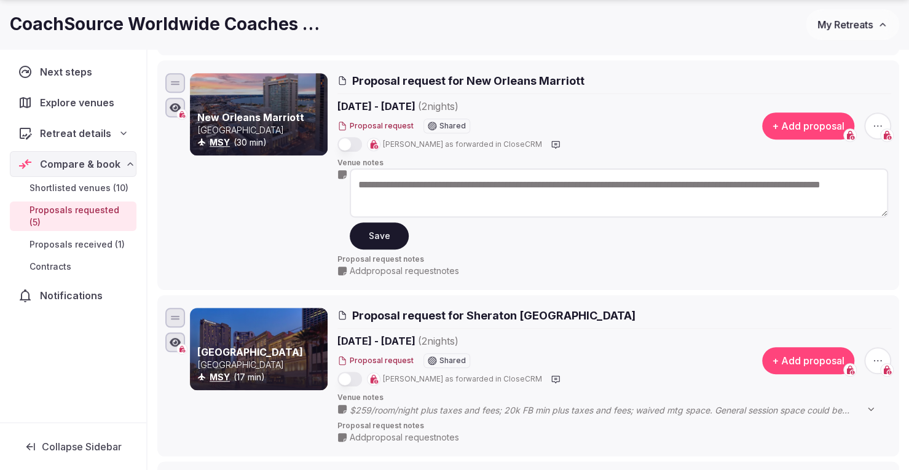
paste textarea "**********"
type textarea "**********"
click at [385, 232] on button "Save" at bounding box center [379, 235] width 59 height 27
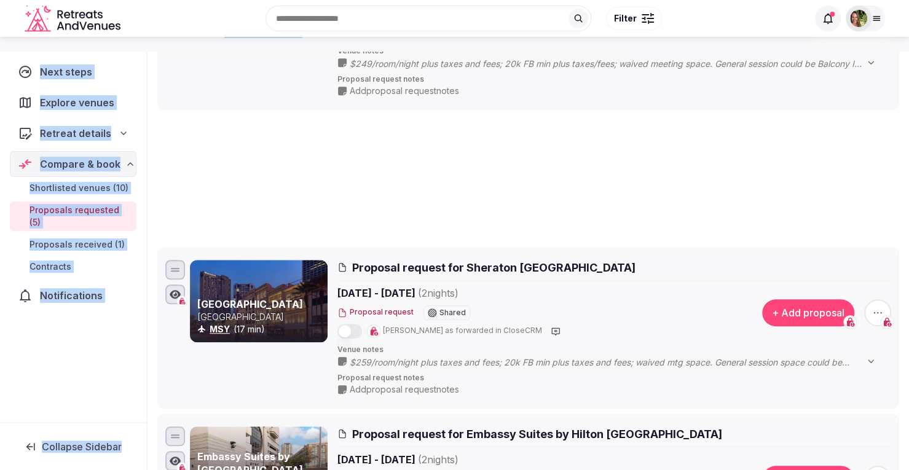
scroll to position [0, 0]
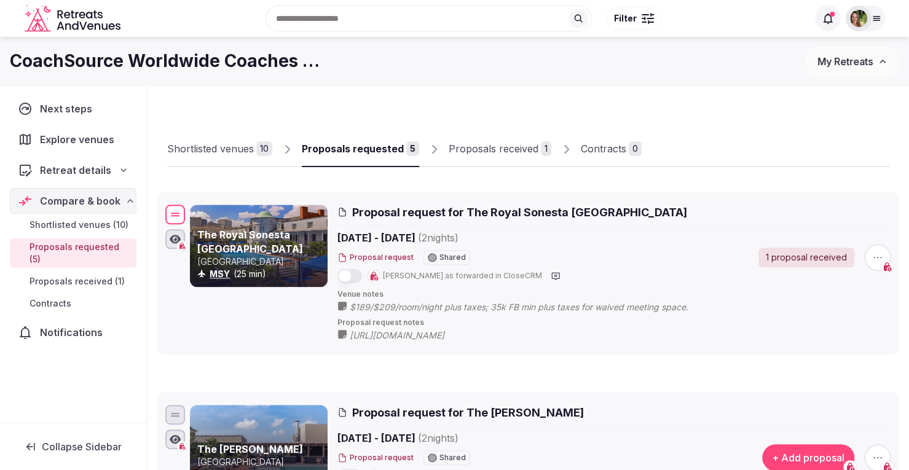
drag, startPoint x: 170, startPoint y: 267, endPoint x: 218, endPoint y: 217, distance: 69.1
click at [218, 217] on div "The Royal Sonesta New Orleans United States MSY (25 min) Proposal request for T…" at bounding box center [528, 273] width 731 height 142
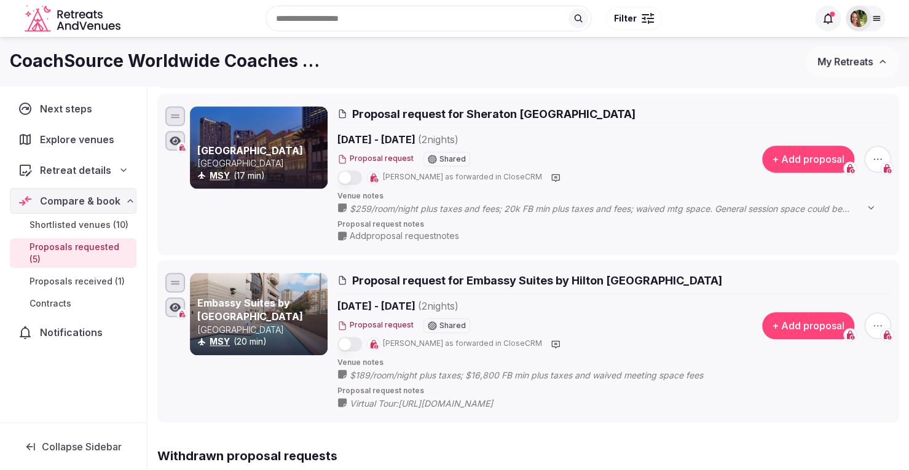
scroll to position [629, 0]
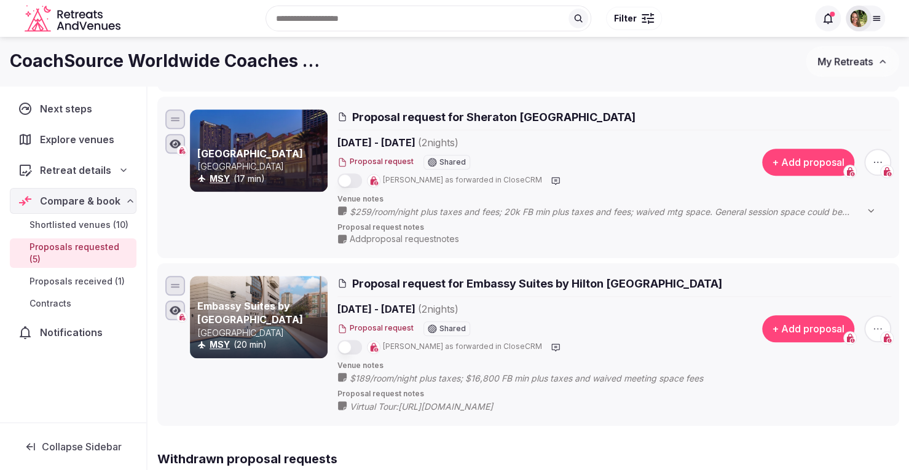
click at [0, 0] on icon at bounding box center [0, 0] width 0 height 0
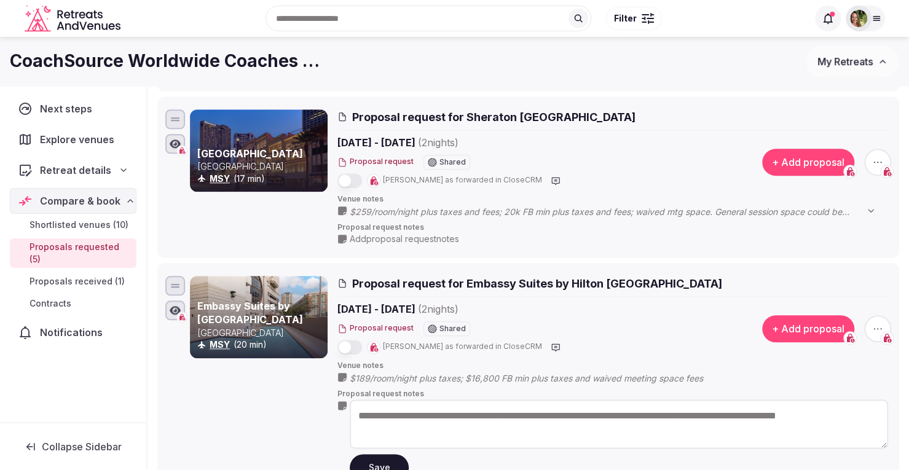
drag, startPoint x: 465, startPoint y: 429, endPoint x: 415, endPoint y: 407, distance: 53.9
click at [415, 407] on textarea "**********" at bounding box center [619, 423] width 538 height 49
click at [453, 430] on textarea "**********" at bounding box center [619, 423] width 538 height 49
click at [380, 458] on button "Save" at bounding box center [379, 467] width 59 height 27
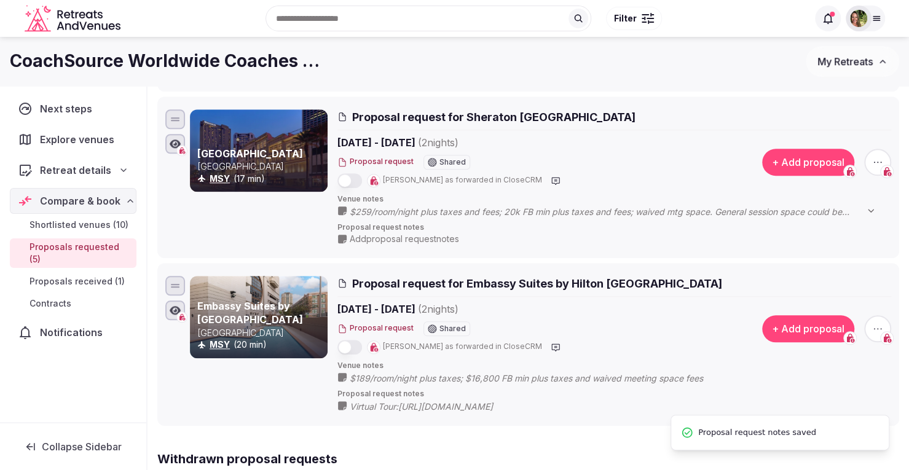
click at [0, 0] on icon at bounding box center [0, 0] width 0 height 0
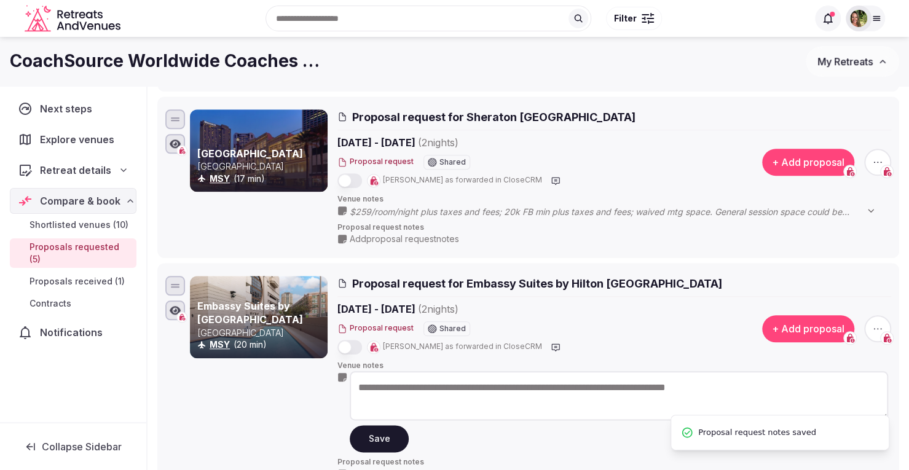
click at [778, 383] on textarea "**********" at bounding box center [619, 395] width 538 height 49
paste textarea "**********"
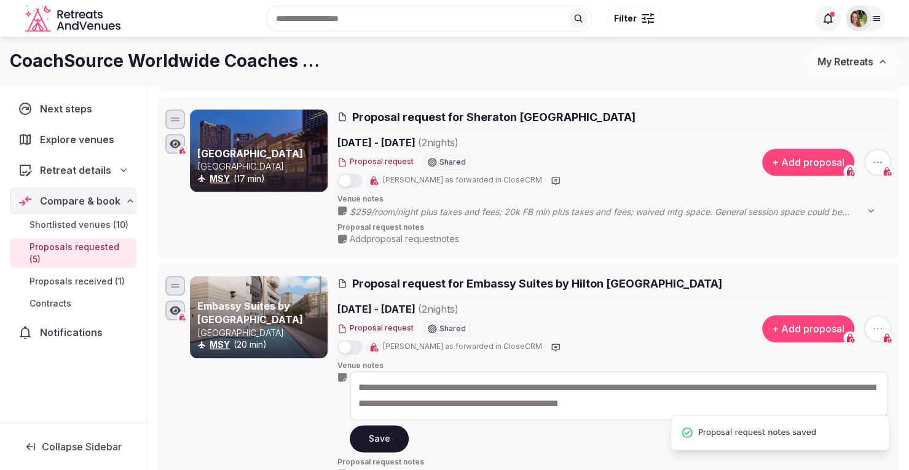
scroll to position [54, 0]
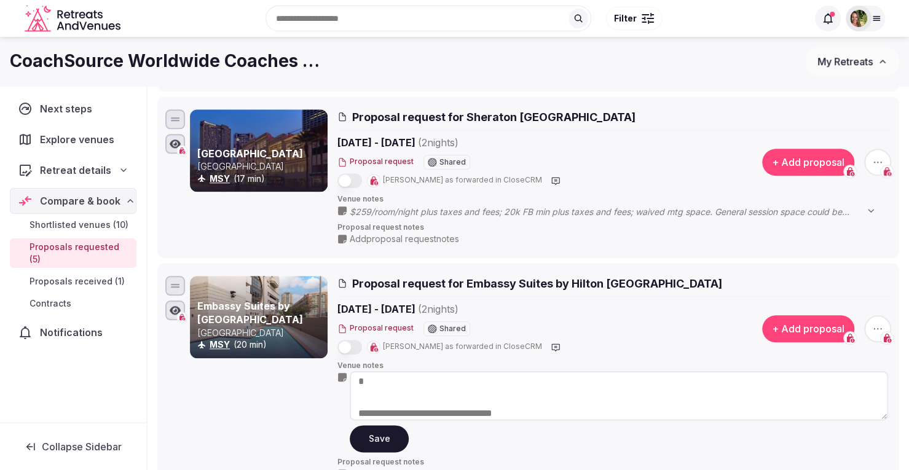
click at [487, 394] on textarea "**********" at bounding box center [619, 395] width 538 height 49
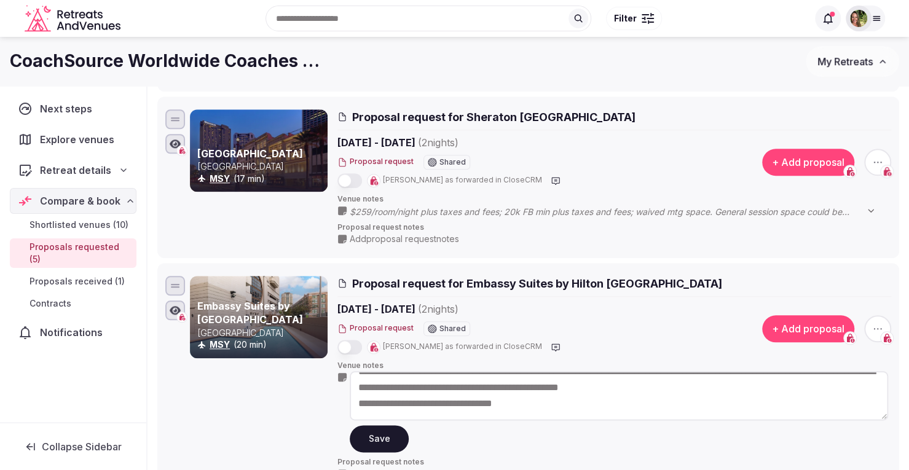
scroll to position [6, 0]
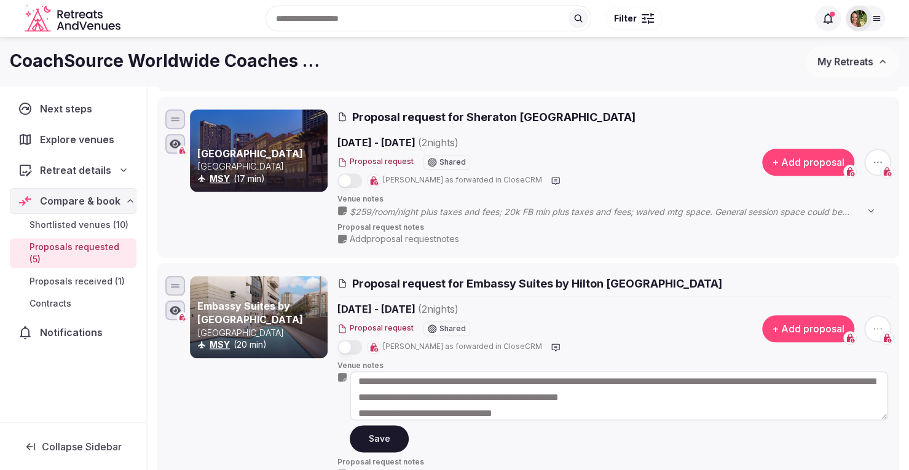
click at [360, 411] on textarea "**********" at bounding box center [619, 395] width 538 height 49
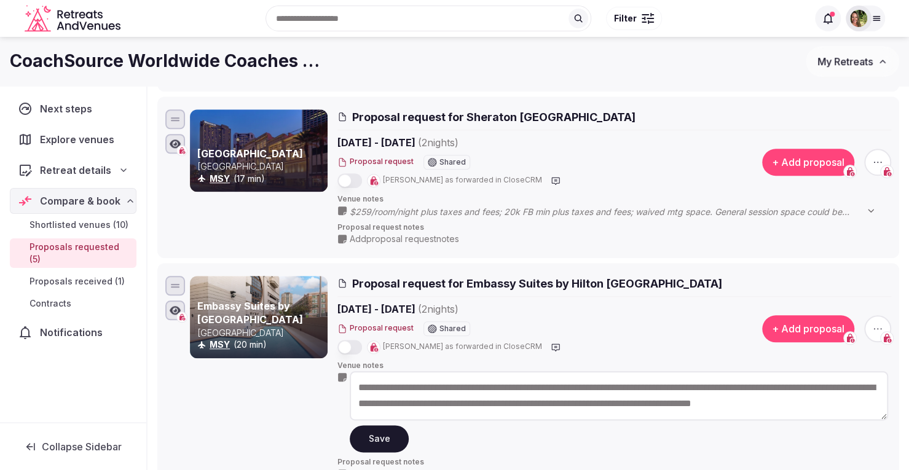
scroll to position [0, 0]
type textarea "**********"
click at [372, 433] on button "Save" at bounding box center [379, 438] width 59 height 27
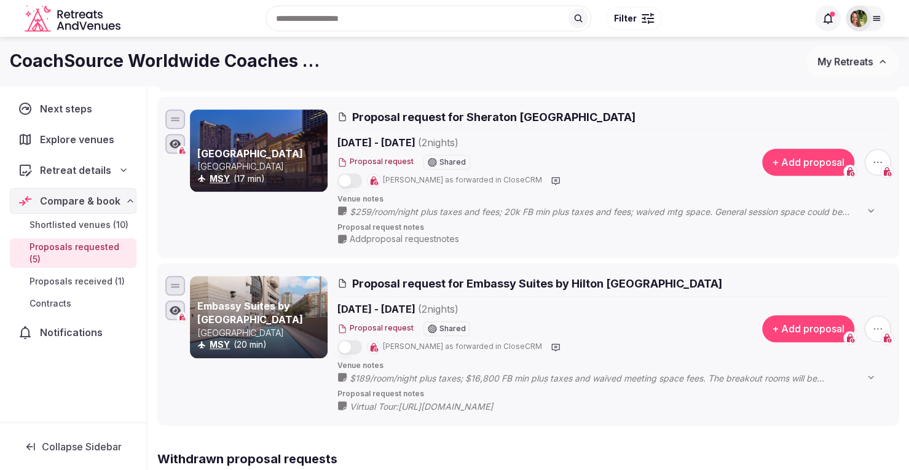
click at [862, 57] on span "My Retreats" at bounding box center [844, 61] width 55 height 12
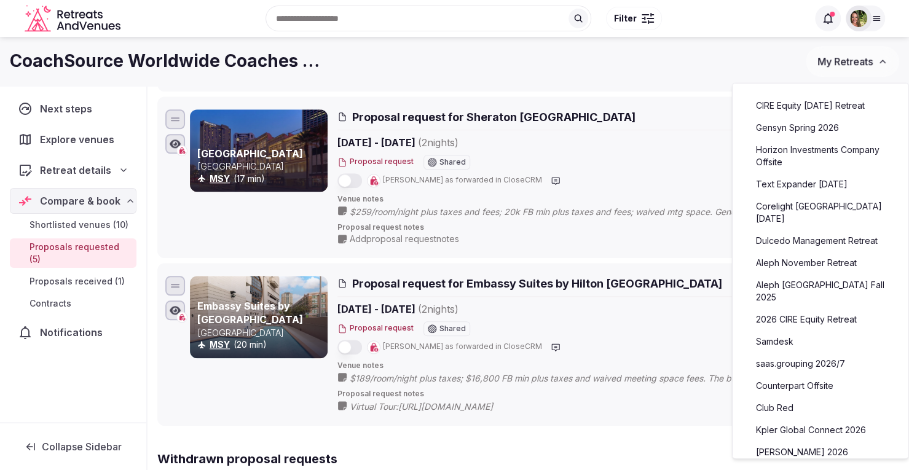
click at [791, 259] on link "Aleph November Retreat" at bounding box center [820, 263] width 151 height 20
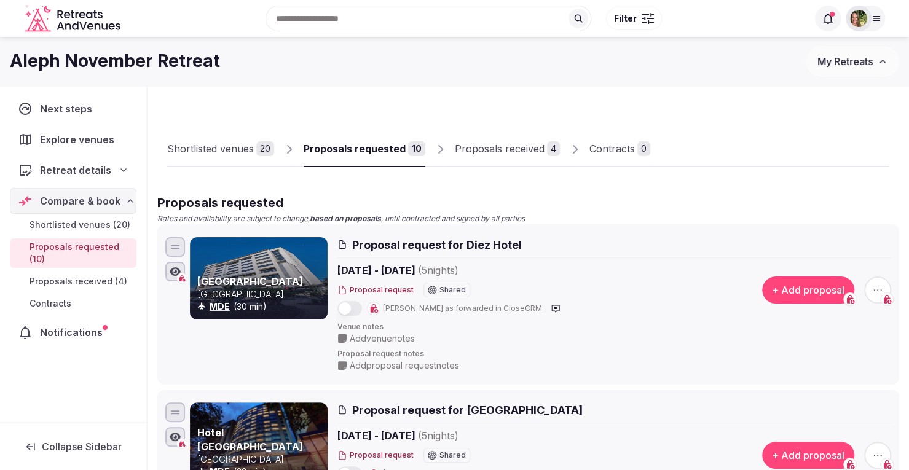
click at [495, 151] on div "Proposals received" at bounding box center [500, 148] width 90 height 15
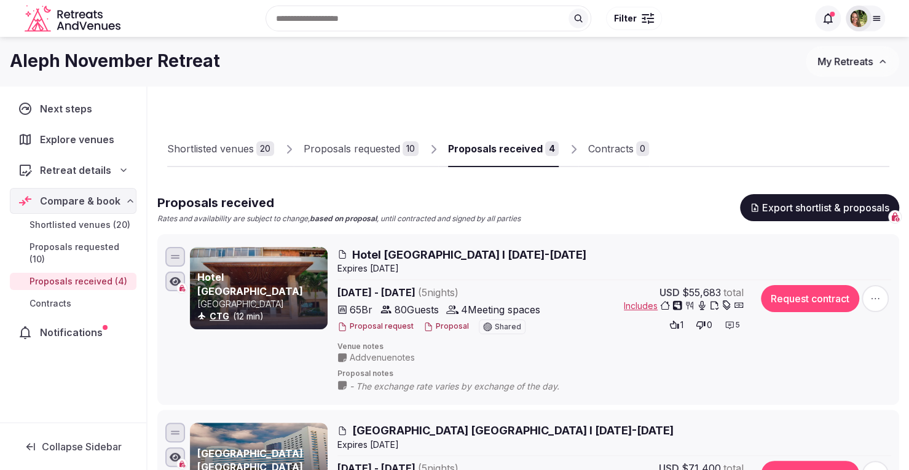
click at [445, 326] on button "Proposal" at bounding box center [445, 326] width 45 height 10
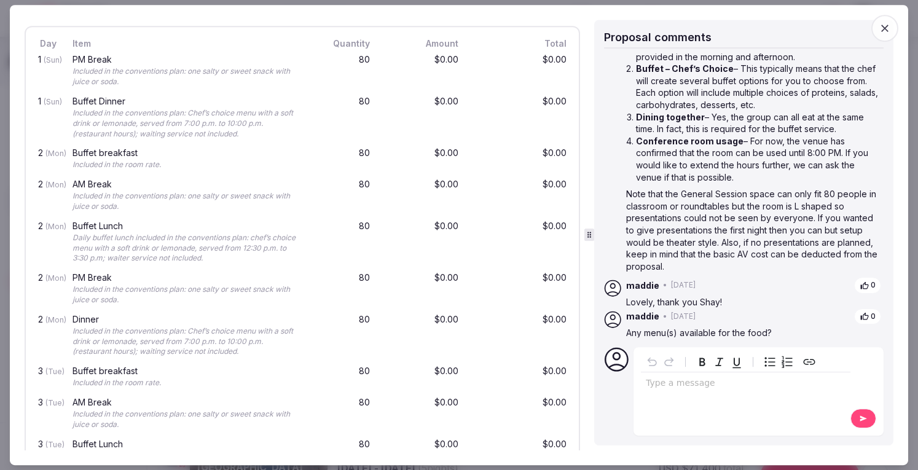
scroll to position [1504, 0]
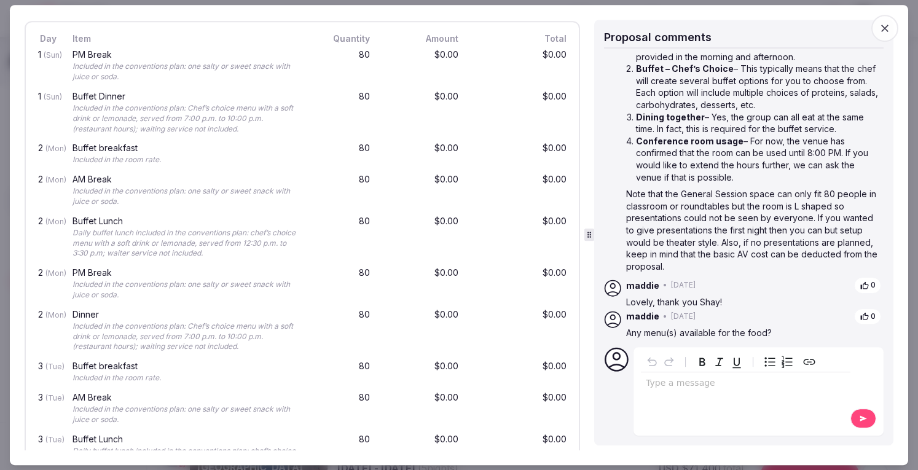
click at [887, 23] on icon "button" at bounding box center [885, 28] width 12 height 12
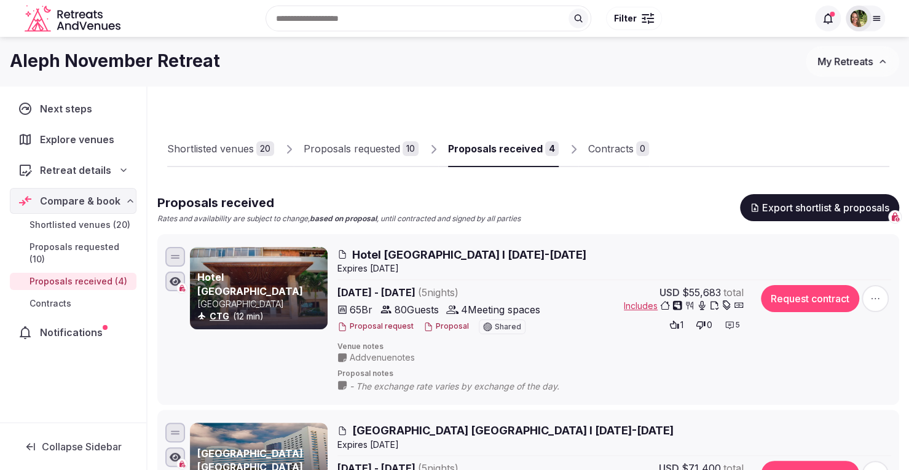
click at [854, 58] on span "My Retreats" at bounding box center [844, 61] width 55 height 12
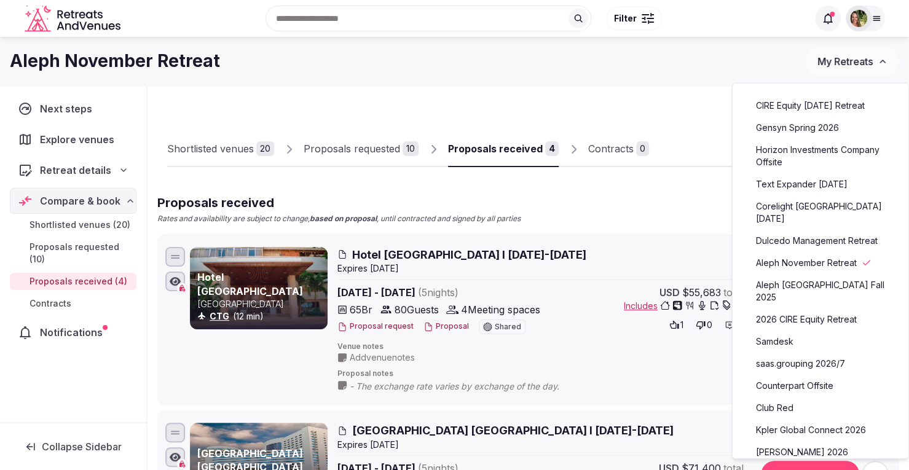
click at [808, 107] on link "CIRE Equity [DATE] Retreat" at bounding box center [820, 106] width 151 height 20
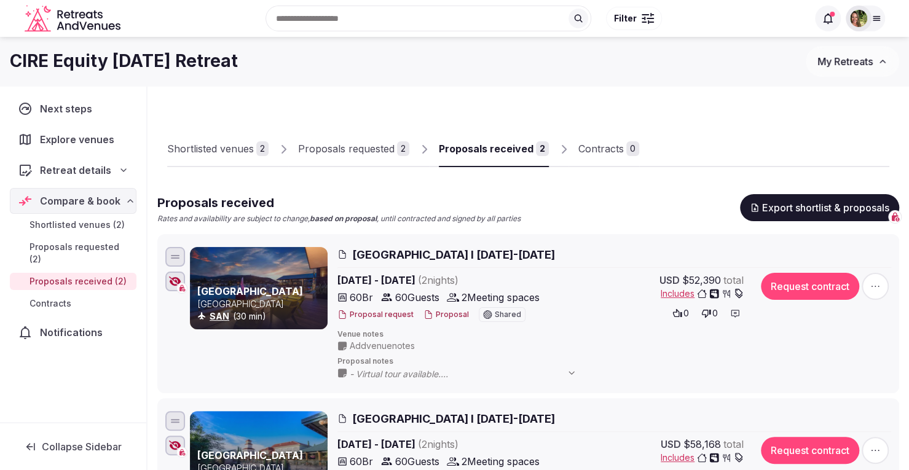
click at [446, 313] on button "Proposal" at bounding box center [445, 315] width 45 height 10
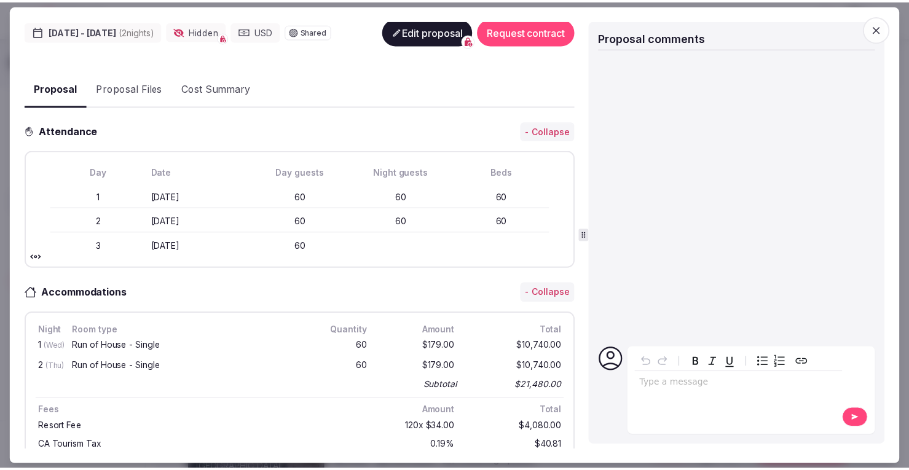
scroll to position [198, 0]
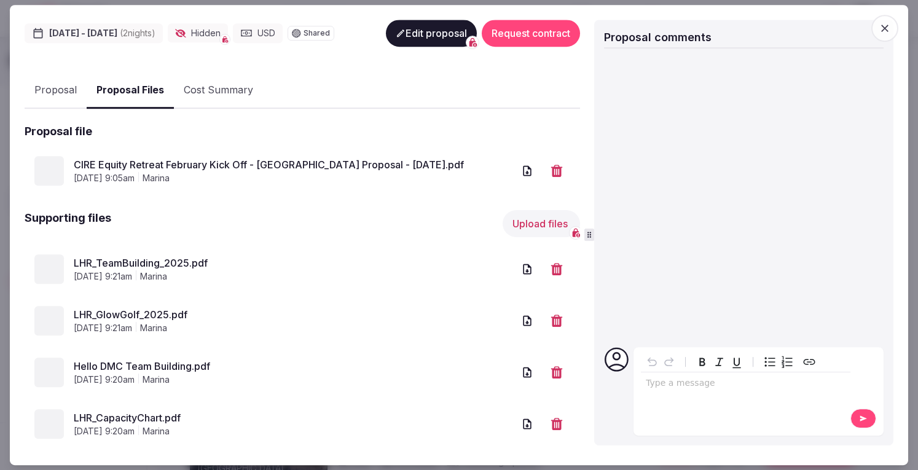
click at [128, 82] on button "Proposal Files" at bounding box center [130, 91] width 87 height 36
click at [224, 157] on link "CIRE Equity Retreat February Kick Off - Lakehouse Hotel Proposal - 2.18.26.pdf" at bounding box center [294, 164] width 440 height 15
click at [888, 29] on icon "button" at bounding box center [885, 28] width 12 height 12
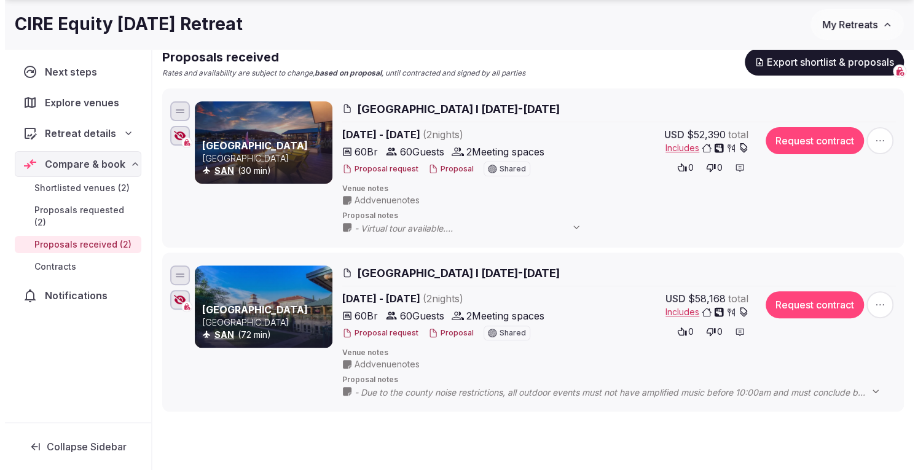
scroll to position [148, 0]
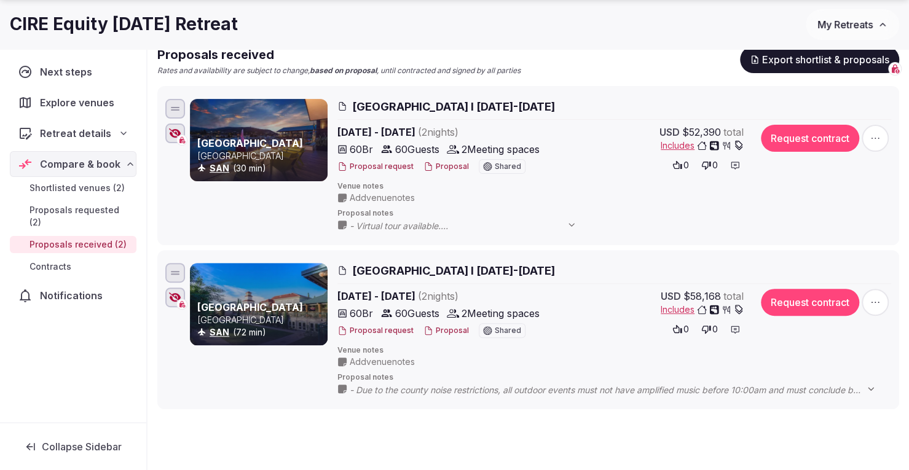
click at [440, 330] on button "Proposal" at bounding box center [445, 331] width 45 height 10
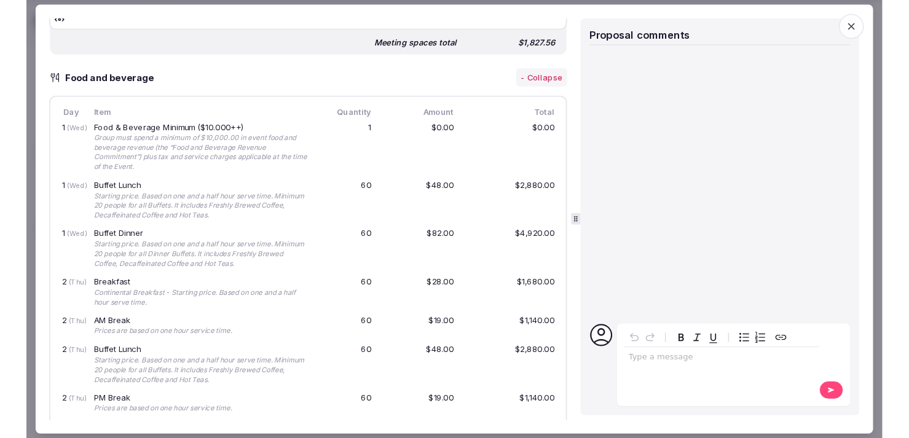
scroll to position [0, 0]
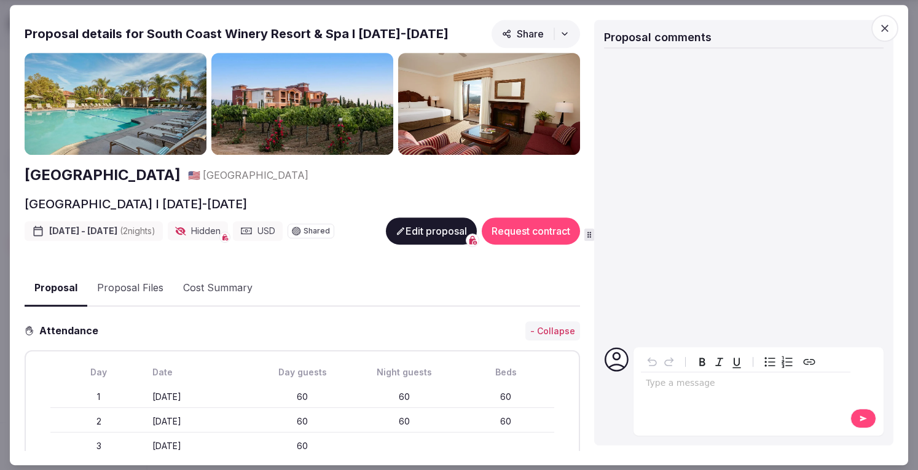
click at [889, 21] on span "button" at bounding box center [884, 28] width 27 height 27
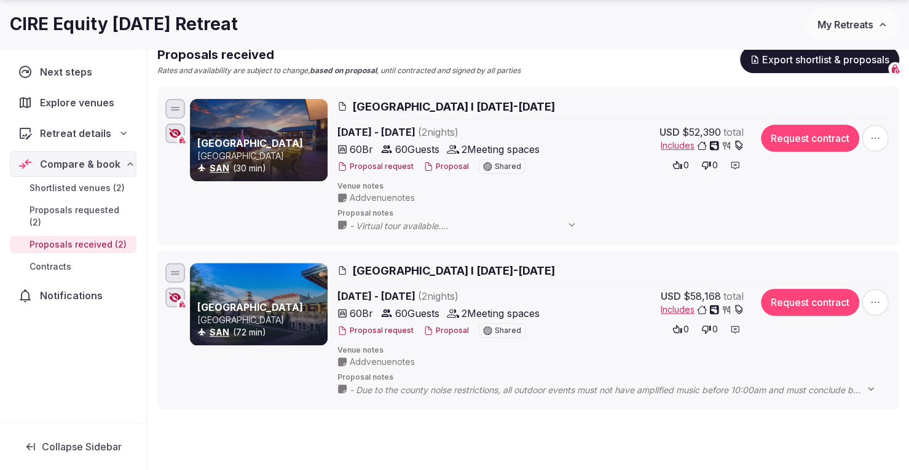
click at [367, 192] on span "Add venue notes" at bounding box center [382, 198] width 65 height 12
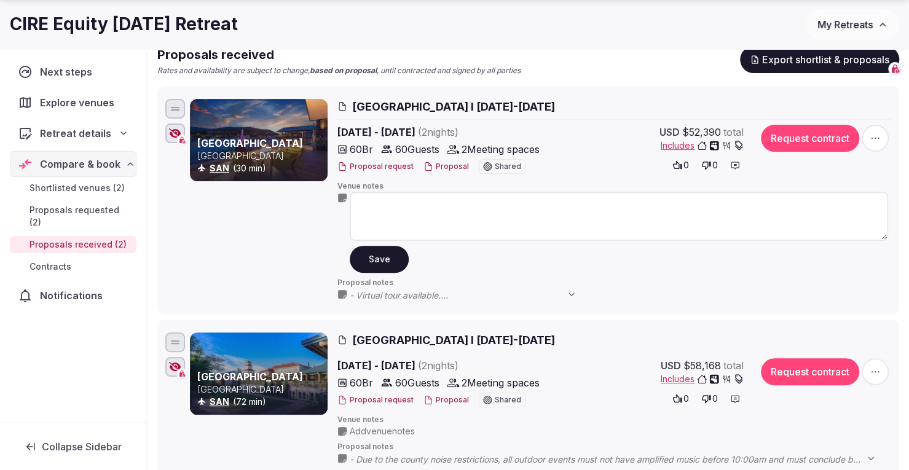
click at [376, 205] on textarea at bounding box center [619, 216] width 538 height 49
type textarea "**********"
click at [375, 262] on button "Save" at bounding box center [379, 259] width 59 height 27
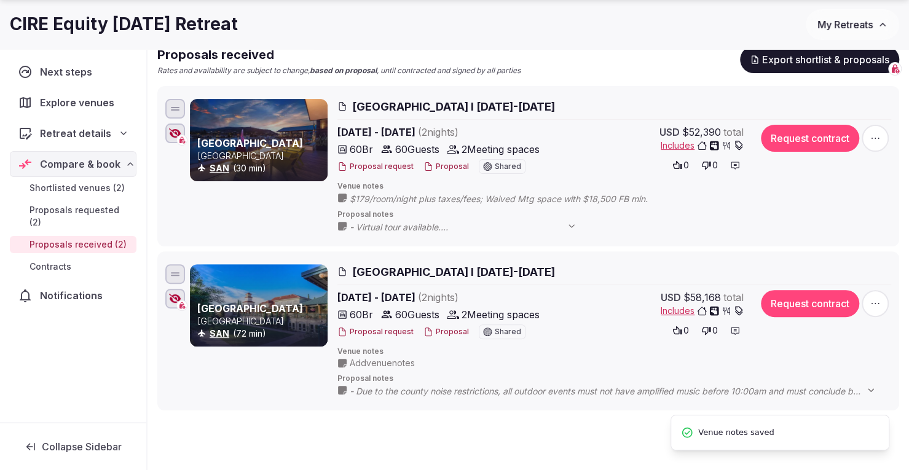
click at [378, 361] on span "Add venue notes" at bounding box center [382, 363] width 65 height 12
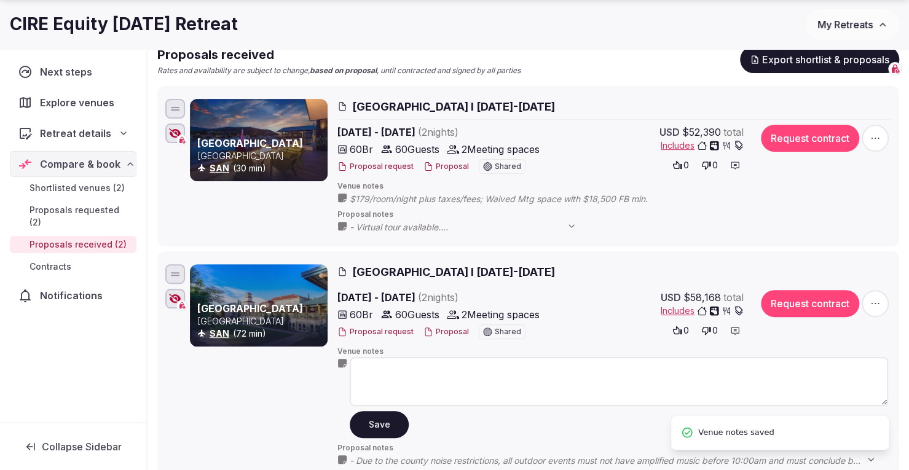
click at [377, 369] on textarea at bounding box center [619, 381] width 538 height 49
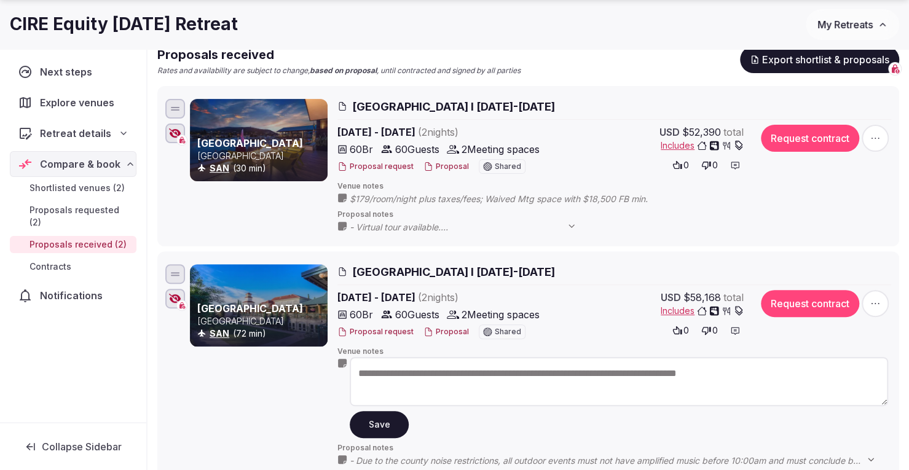
type textarea "**********"
click at [385, 420] on button "Save" at bounding box center [379, 424] width 59 height 27
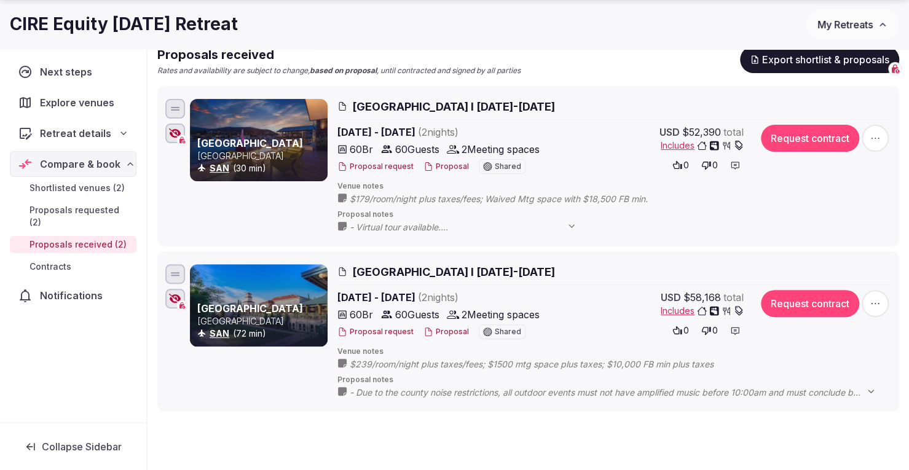
click at [173, 131] on icon "button" at bounding box center [175, 133] width 12 height 10
click at [171, 291] on div at bounding box center [175, 299] width 20 height 20
click at [444, 168] on button "Proposal" at bounding box center [445, 167] width 45 height 10
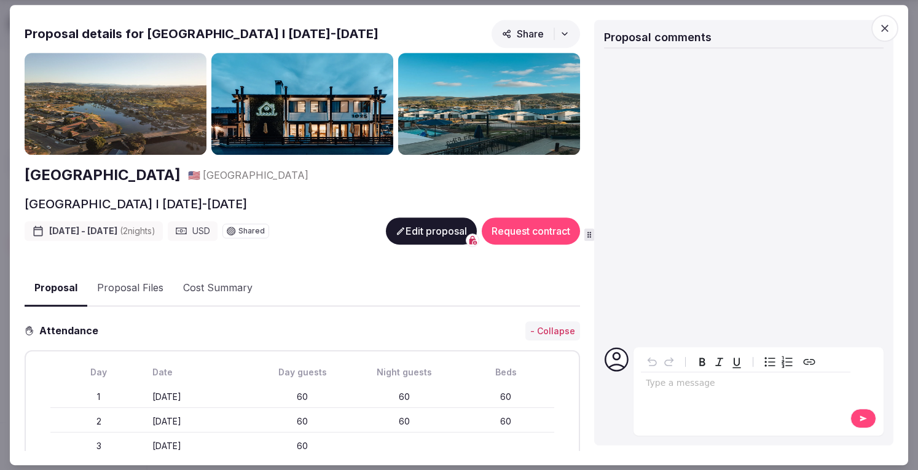
click at [665, 392] on div "editable markdown" at bounding box center [746, 384] width 210 height 25
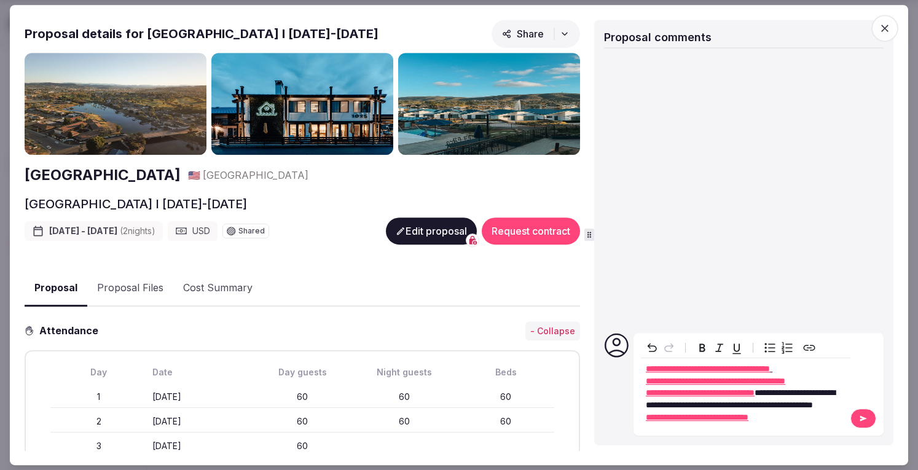
click at [731, 410] on p "**********" at bounding box center [746, 400] width 200 height 24
click at [864, 417] on icon at bounding box center [863, 418] width 10 height 9
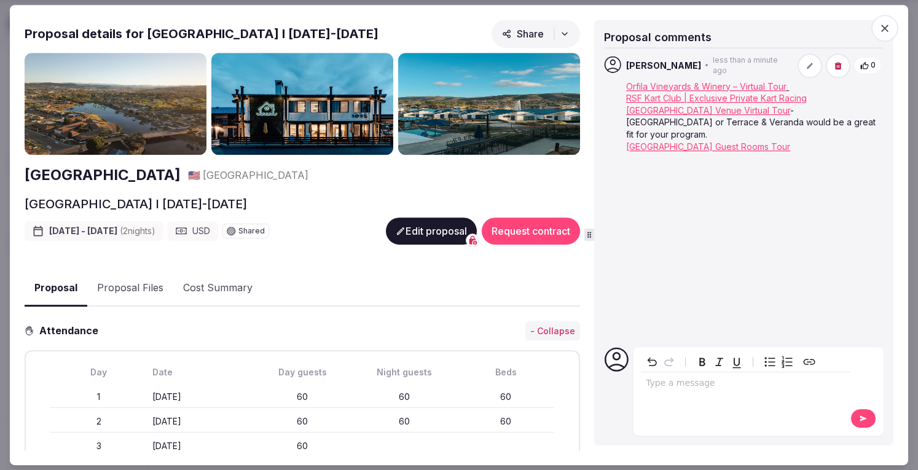
click at [726, 378] on p "editable markdown" at bounding box center [746, 383] width 200 height 12
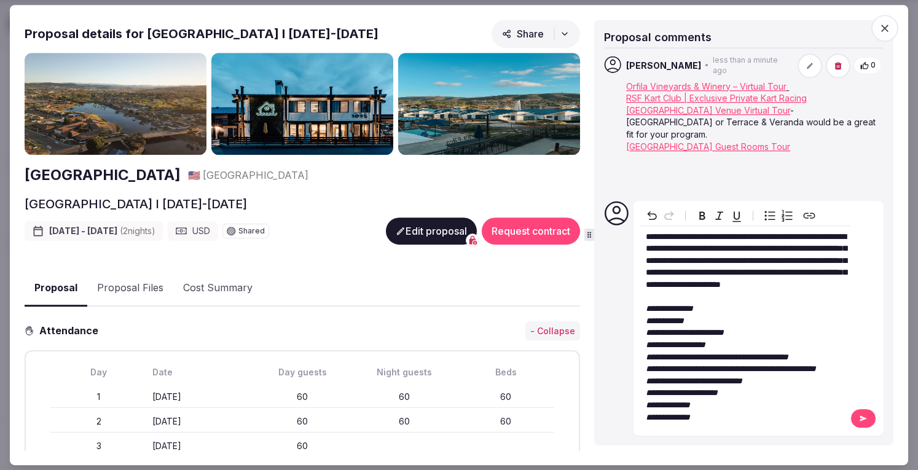
click at [857, 419] on button at bounding box center [863, 419] width 26 height 20
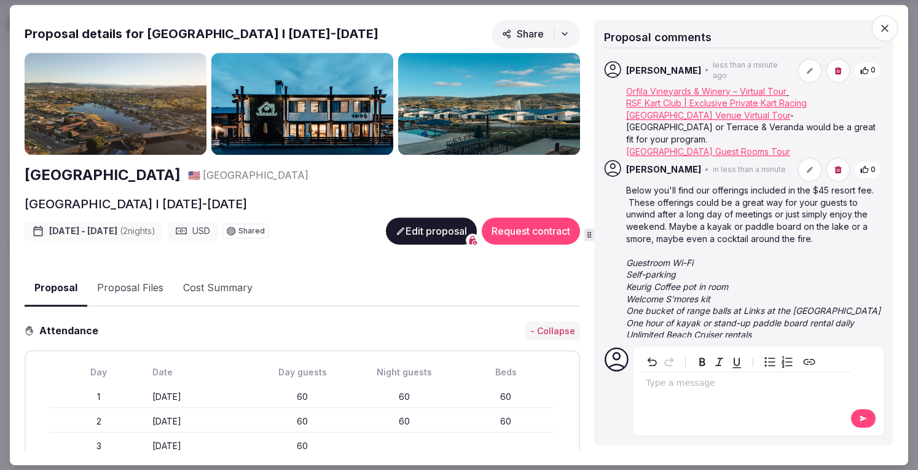
click at [884, 23] on icon "button" at bounding box center [885, 28] width 12 height 12
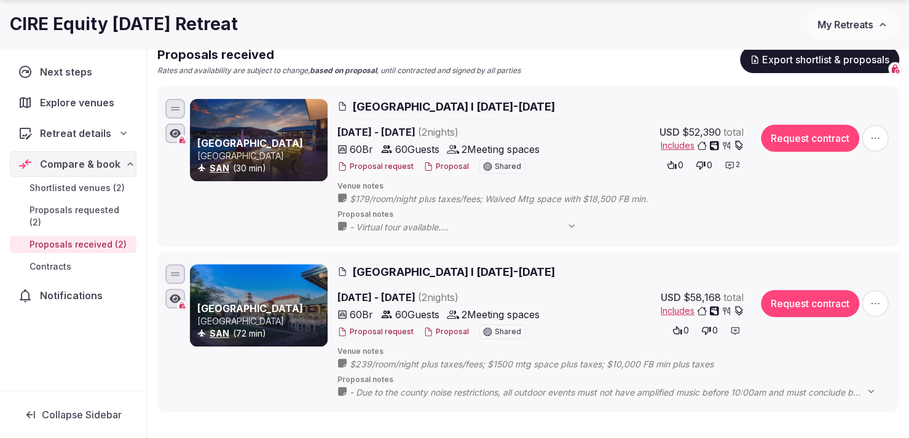
click at [76, 238] on span "Proposals received (2)" at bounding box center [77, 244] width 97 height 12
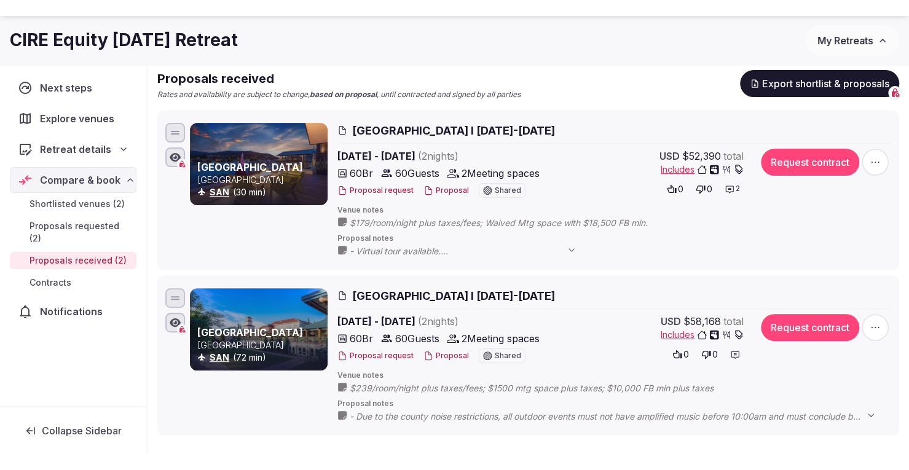
scroll to position [144, 0]
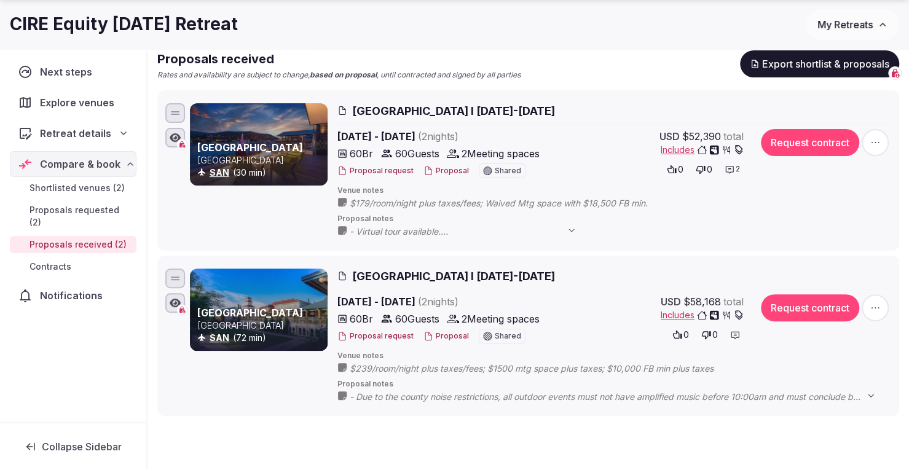
click at [857, 20] on span "My Retreats" at bounding box center [844, 24] width 55 height 12
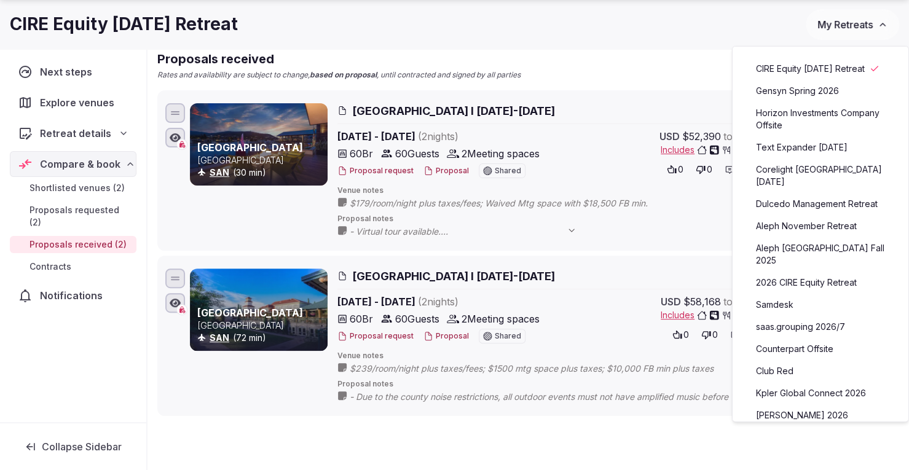
click at [732, 16] on div "CIRE Equity [DATE] Retreat" at bounding box center [408, 24] width 796 height 24
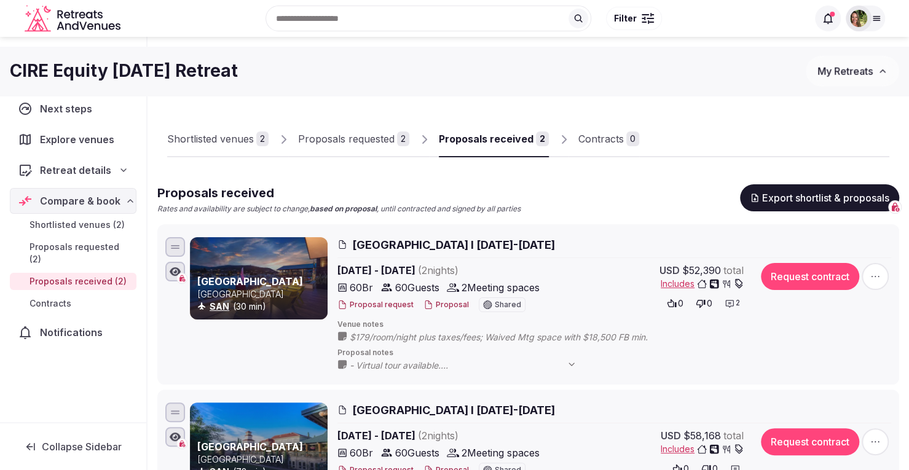
scroll to position [0, 0]
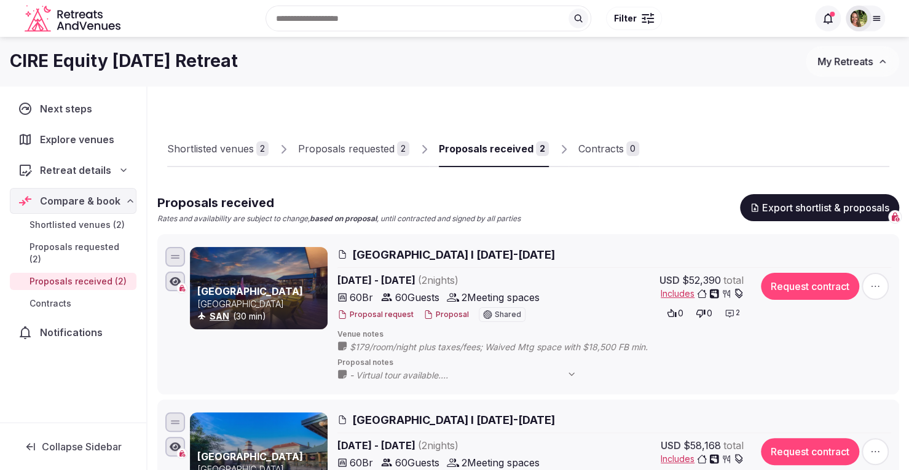
click at [872, 17] on icon at bounding box center [876, 19] width 10 height 10
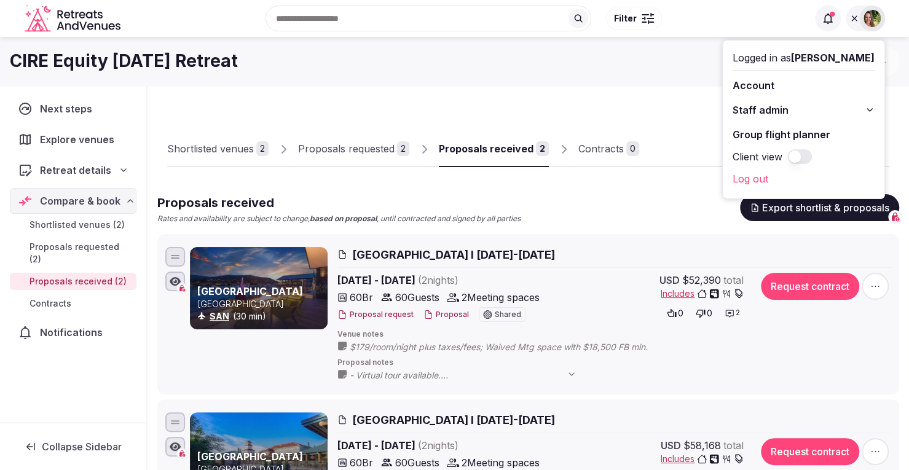
click at [812, 157] on button "Client view" at bounding box center [799, 156] width 25 height 15
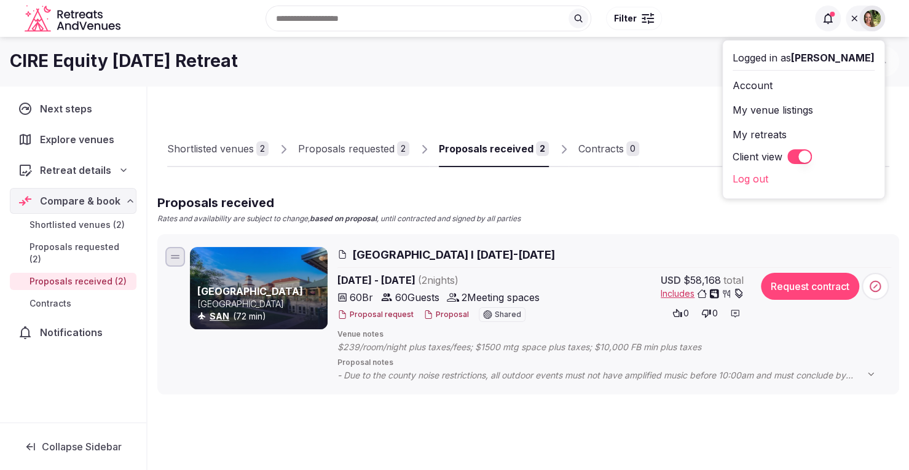
click at [681, 76] on div "CIRE Equity February 2026 Retreat My Retreats" at bounding box center [454, 61] width 909 height 31
click at [812, 154] on button "Client view" at bounding box center [799, 156] width 25 height 15
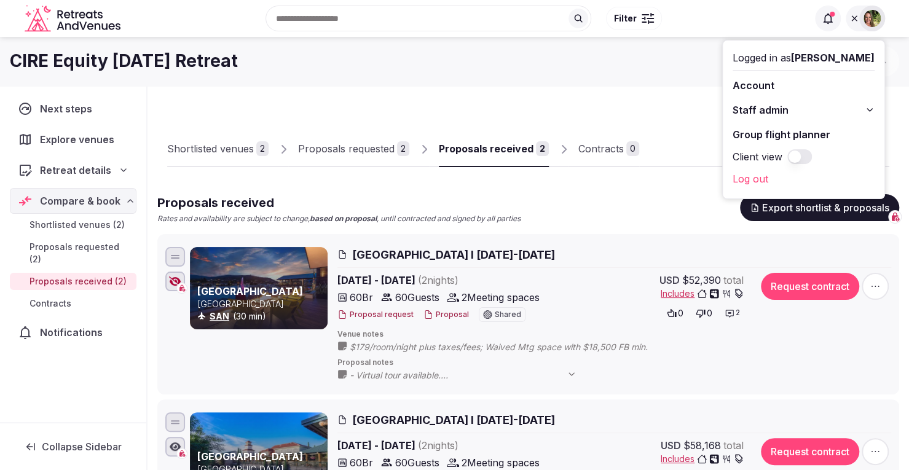
click at [621, 171] on div "Shortlisted venues 2 Proposals requested 2 Proposals received 2 Contracts 0 Pro…" at bounding box center [528, 328] width 742 height 464
click at [681, 62] on div "CIRE Equity [DATE] Retreat" at bounding box center [408, 61] width 796 height 24
click at [871, 19] on img at bounding box center [871, 18] width 17 height 17
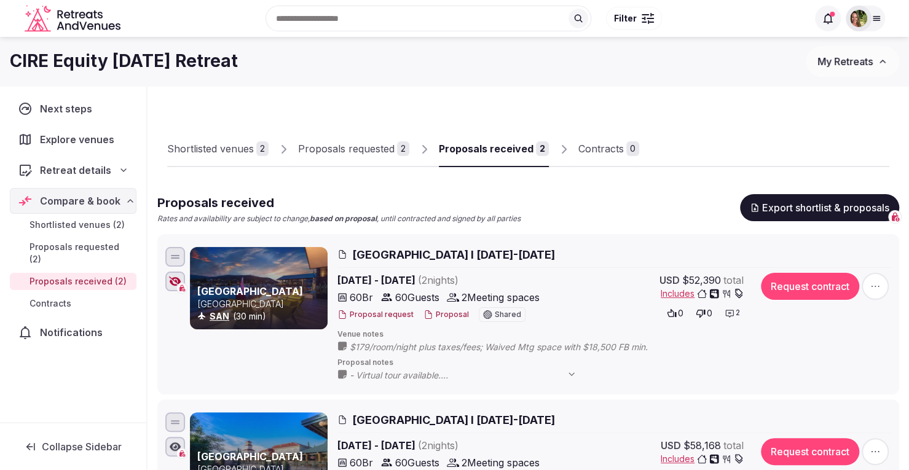
click at [172, 281] on icon "button" at bounding box center [175, 281] width 12 height 10
click at [875, 22] on icon at bounding box center [876, 19] width 10 height 10
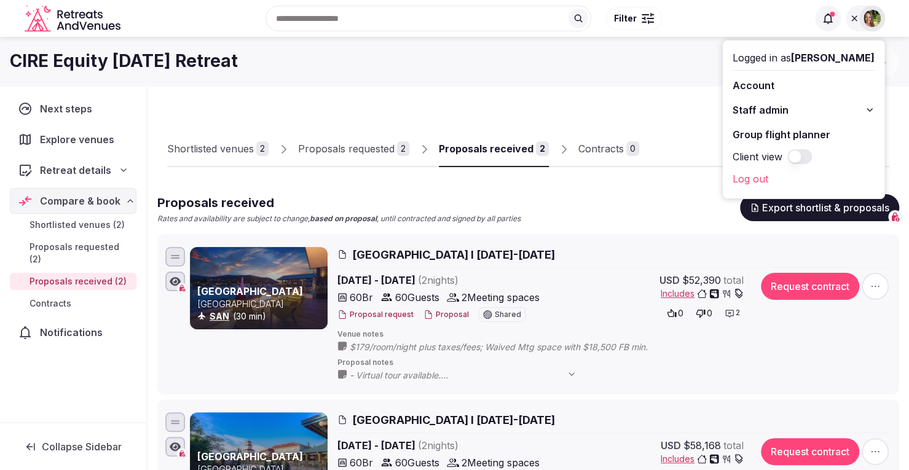
click at [812, 155] on button "Client view" at bounding box center [799, 156] width 25 height 15
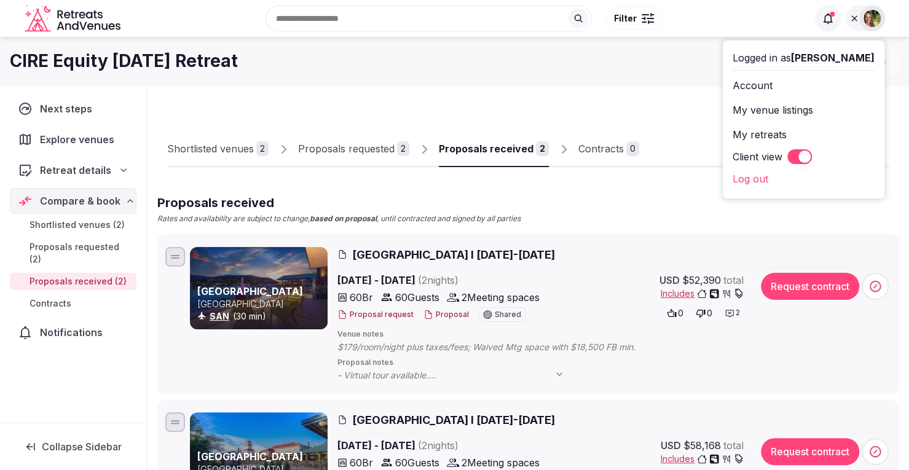
click at [612, 87] on div "Shortlisted venues 2 Proposals requested 2 Proposals received 2 Contracts 0 Pro…" at bounding box center [527, 387] width 761 height 602
click at [408, 377] on span "- Virtual tour available. - Attached are their Team Building & Banquet Menus." at bounding box center [456, 375] width 239 height 12
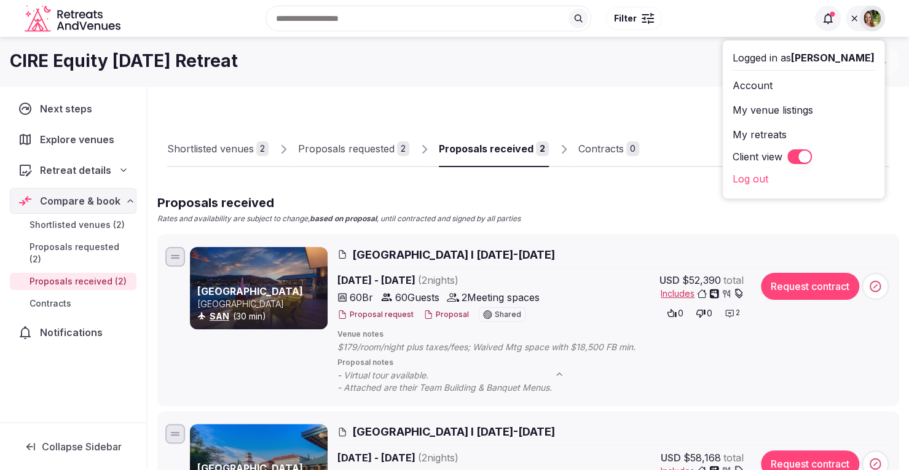
click at [444, 391] on span "- Virtual tour available. - Attached are their Team Building & Banquet Menus." at bounding box center [456, 381] width 239 height 24
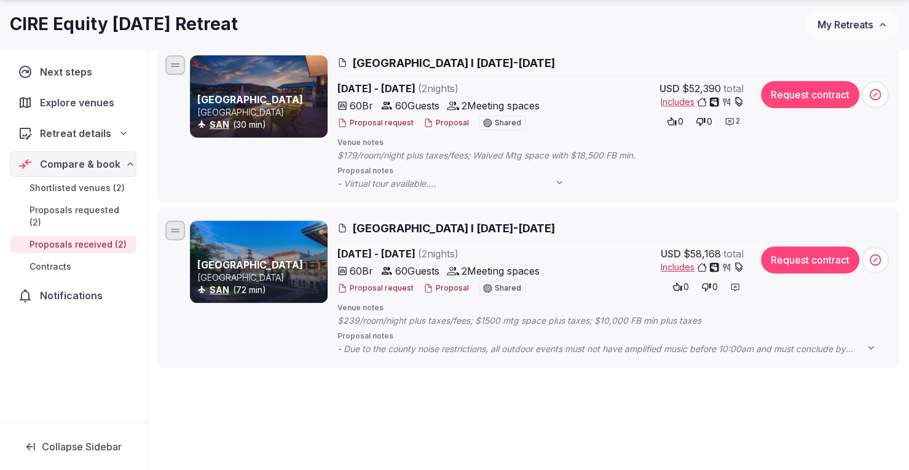
scroll to position [194, 0]
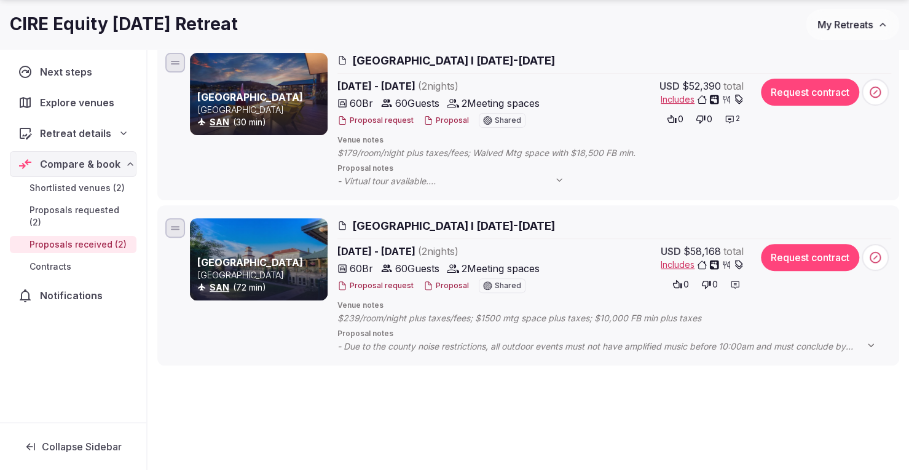
click at [401, 351] on span "- Due to the county noise restrictions, all outdoor events must not have amplif…" at bounding box center [612, 346] width 551 height 12
click at [401, 351] on span "- Due to the county noise restrictions, all outdoor events must not have amplif…" at bounding box center [612, 352] width 551 height 24
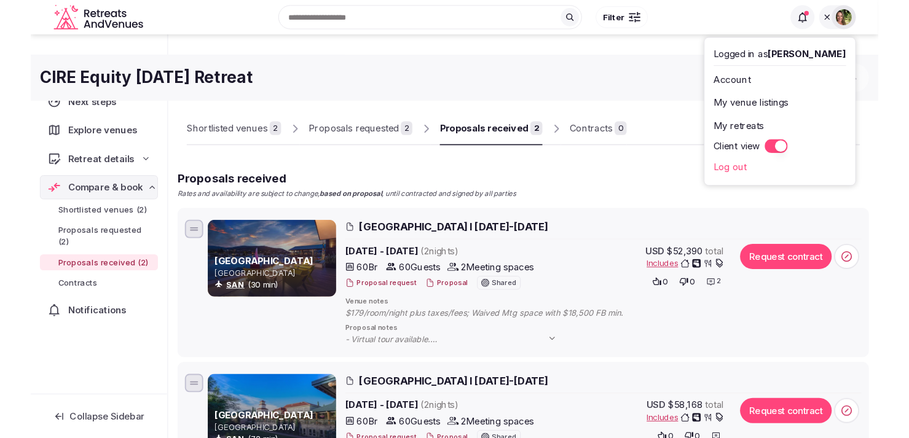
scroll to position [9, 0]
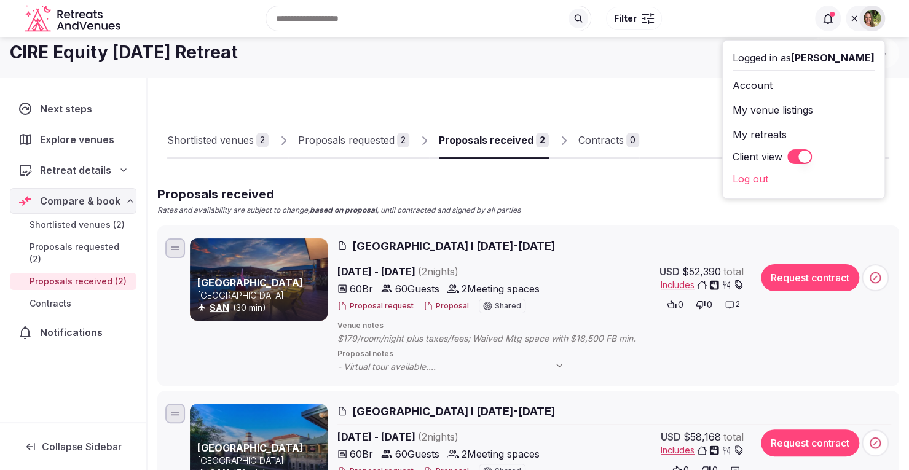
click at [899, 74] on div "CIRE Equity February 2026 Retreat My Retreats" at bounding box center [454, 52] width 909 height 49
click at [711, 60] on div "CIRE Equity [DATE] Retreat" at bounding box center [408, 53] width 796 height 24
click at [854, 17] on icon at bounding box center [854, 19] width 10 height 10
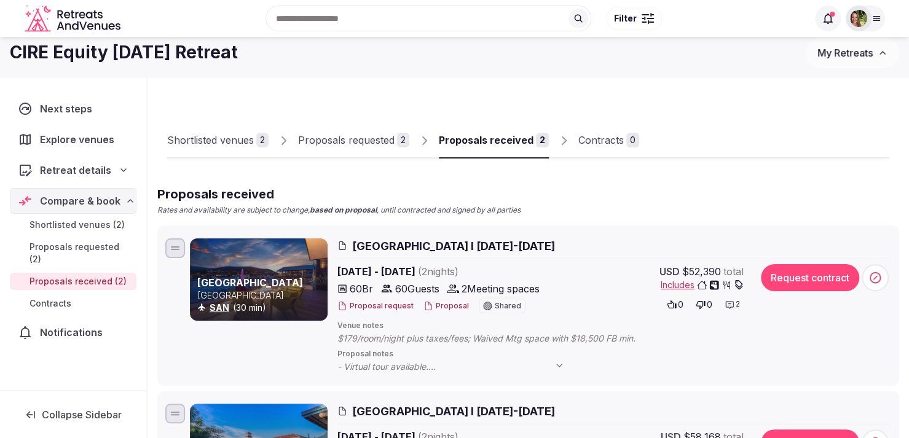
click at [550, 35] on button "Close" at bounding box center [548, 37] width 20 height 20
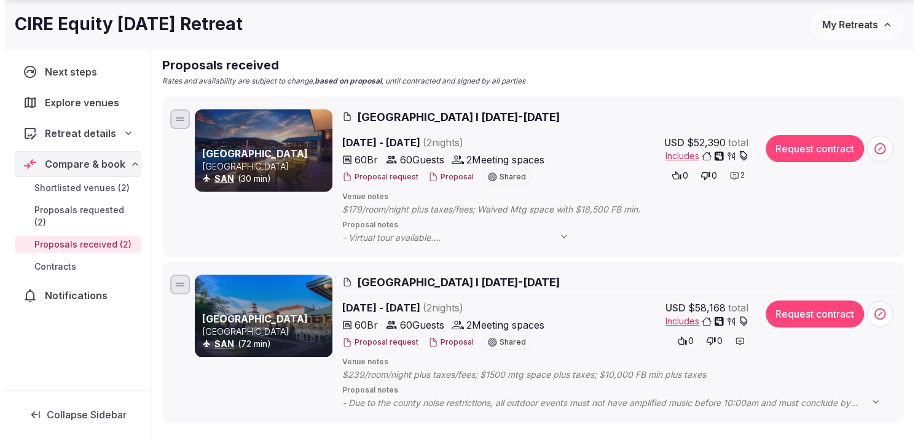
scroll to position [141, 0]
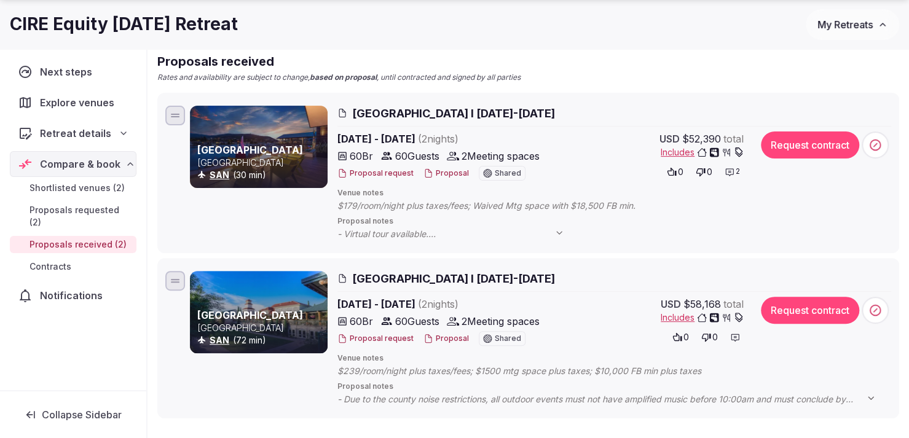
click at [450, 174] on button "Proposal" at bounding box center [445, 173] width 45 height 10
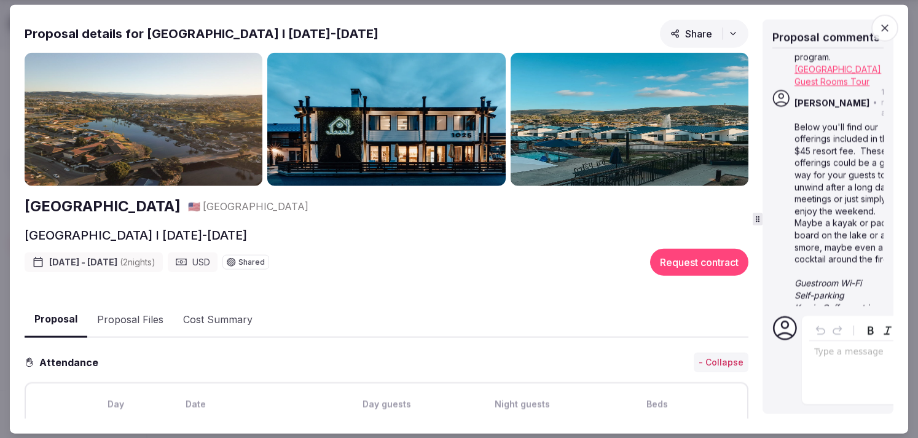
scroll to position [161, 0]
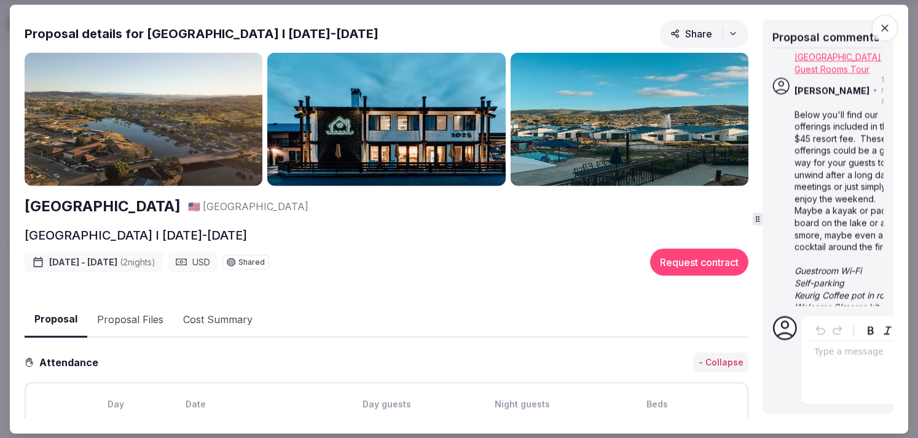
click at [756, 219] on icon at bounding box center [757, 218] width 9 height 9
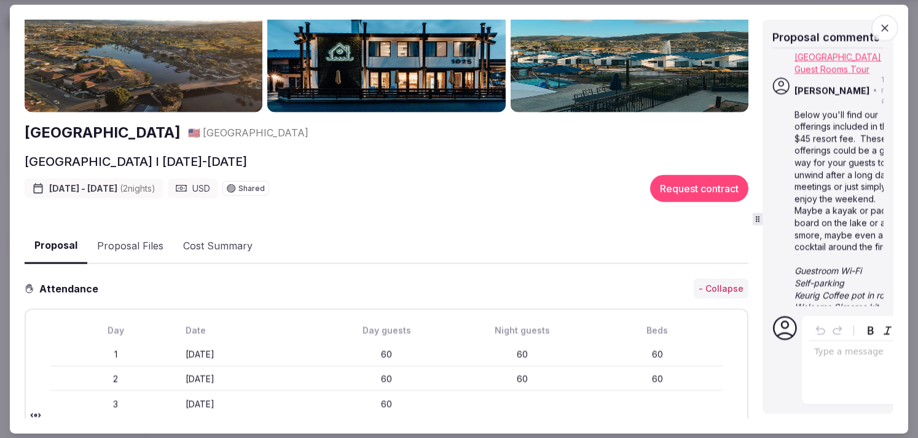
scroll to position [0, 0]
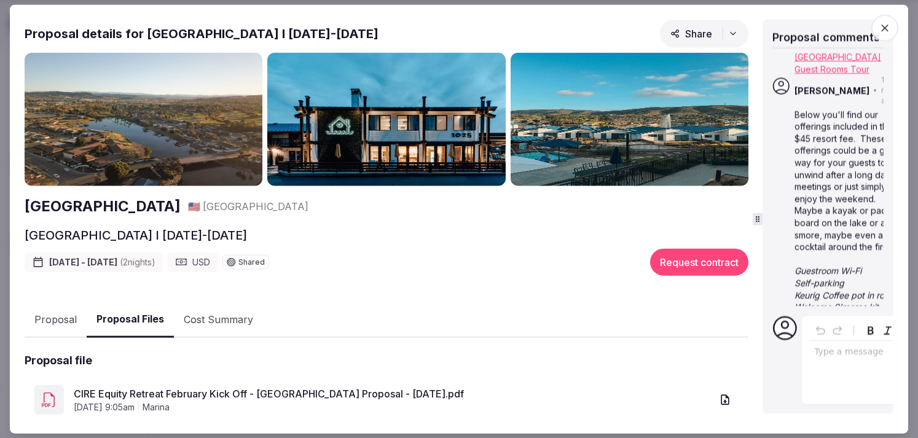
click at [131, 317] on button "Proposal Files" at bounding box center [130, 320] width 87 height 36
click at [888, 31] on icon "button" at bounding box center [885, 28] width 12 height 12
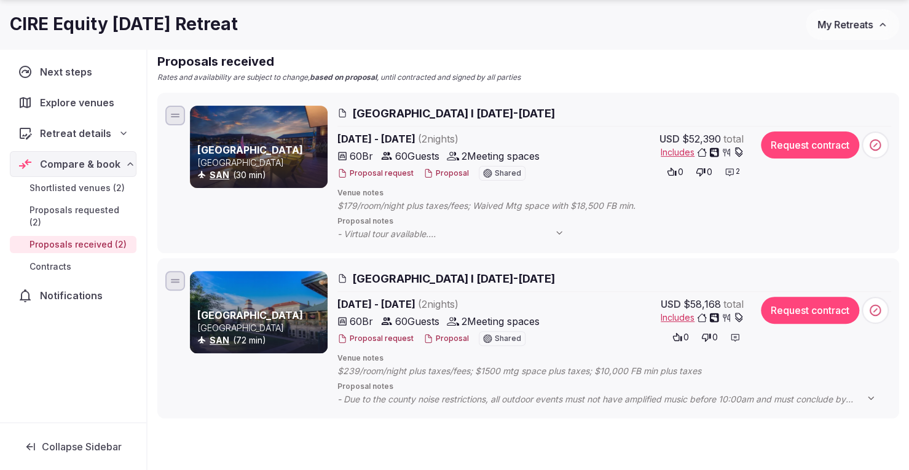
click at [849, 21] on span "My Retreats" at bounding box center [844, 24] width 55 height 12
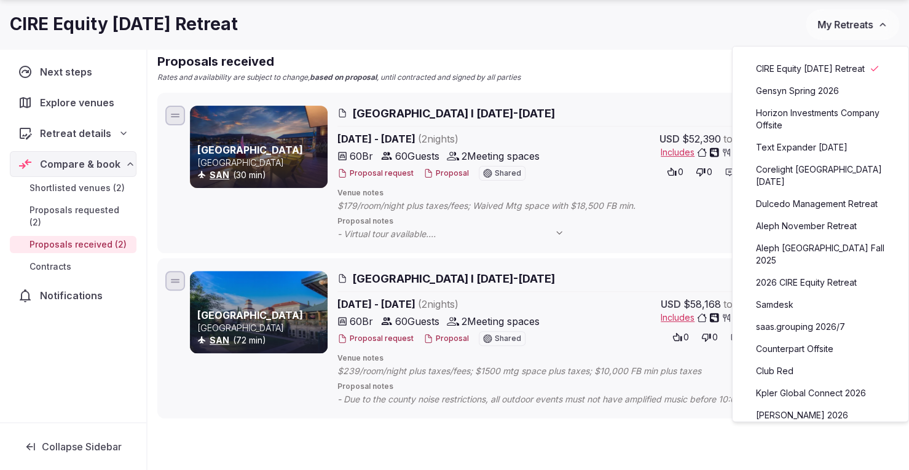
click at [802, 317] on link "saas.grouping 2026/7" at bounding box center [820, 327] width 151 height 20
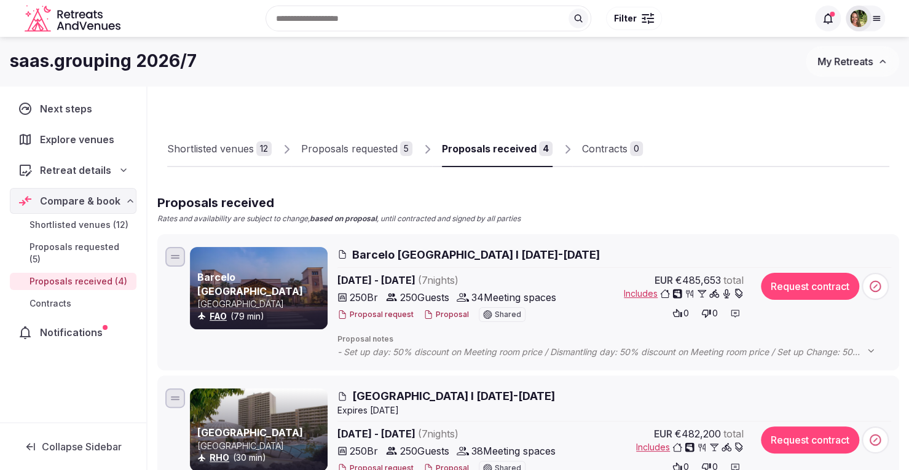
click at [864, 20] on img at bounding box center [858, 18] width 17 height 17
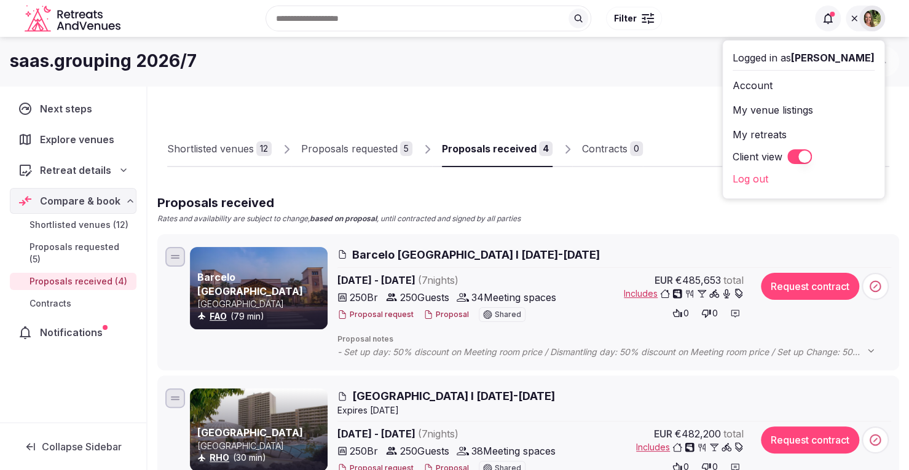
click at [812, 155] on button "Client view" at bounding box center [799, 156] width 25 height 15
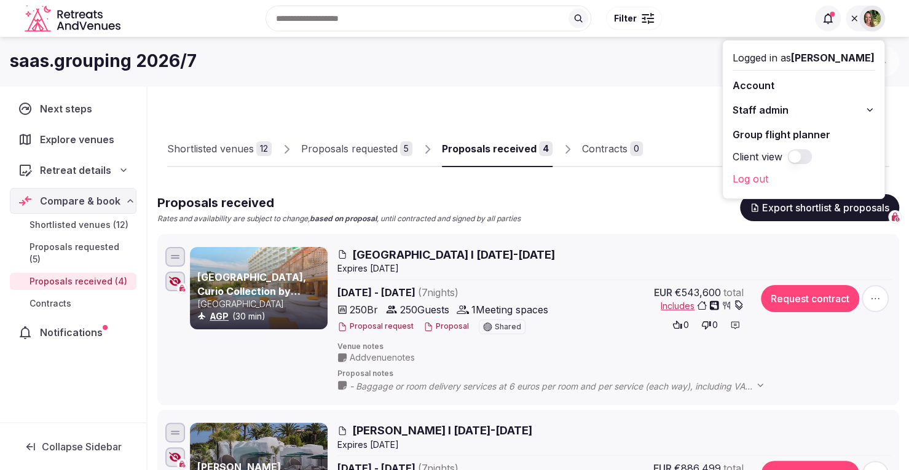
click at [897, 40] on div "saas.grouping 2026/7 My Retreats" at bounding box center [454, 61] width 909 height 49
click at [688, 112] on div "Shortlisted venues 12 Proposals requested 5 Proposals received 4 Contracts 0" at bounding box center [528, 139] width 722 height 57
click at [605, 200] on div "Proposals received Rates and availability are subject to change, based on propo…" at bounding box center [528, 209] width 742 height 30
click at [899, 49] on div "saas.grouping 2026/7 My Retreats" at bounding box center [454, 61] width 909 height 31
click at [901, 51] on div "saas.grouping 2026/7 My Retreats" at bounding box center [454, 61] width 909 height 31
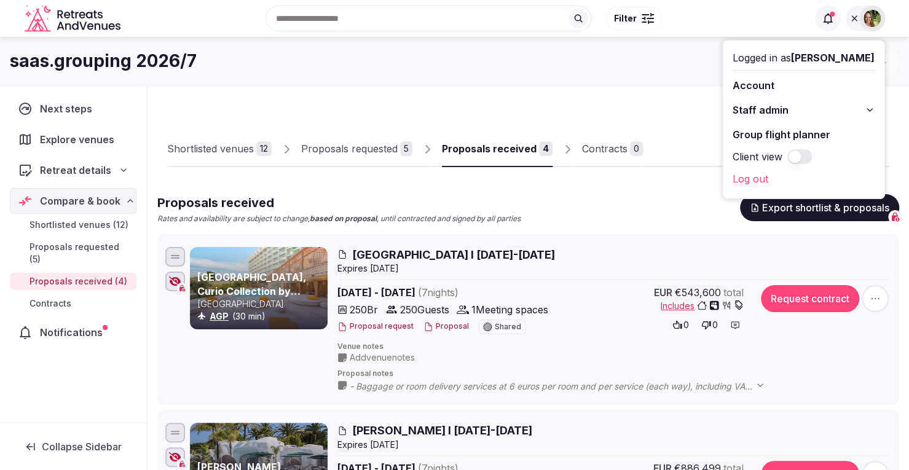
click at [862, 19] on div at bounding box center [872, 19] width 26 height 26
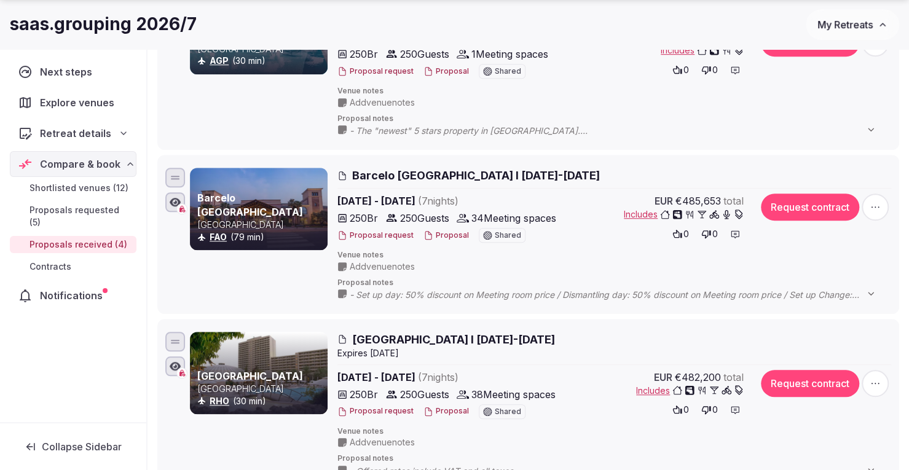
scroll to position [485, 0]
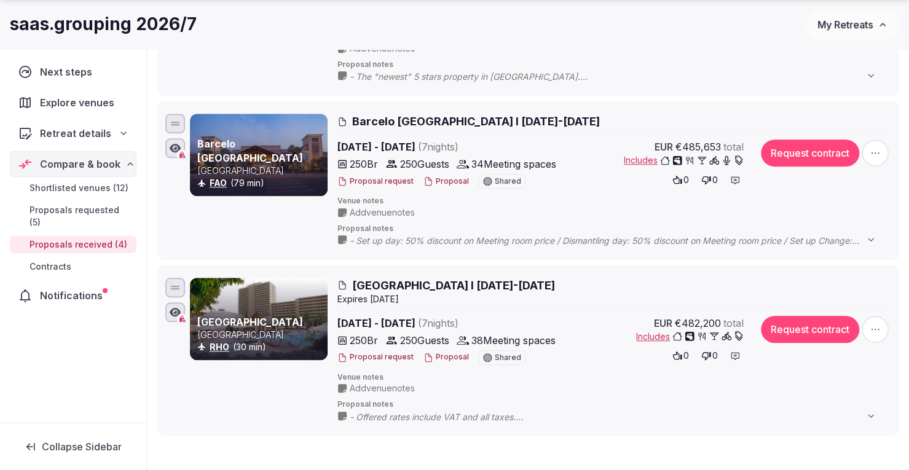
click at [796, 52] on div "Add venue notes" at bounding box center [612, 48] width 551 height 12
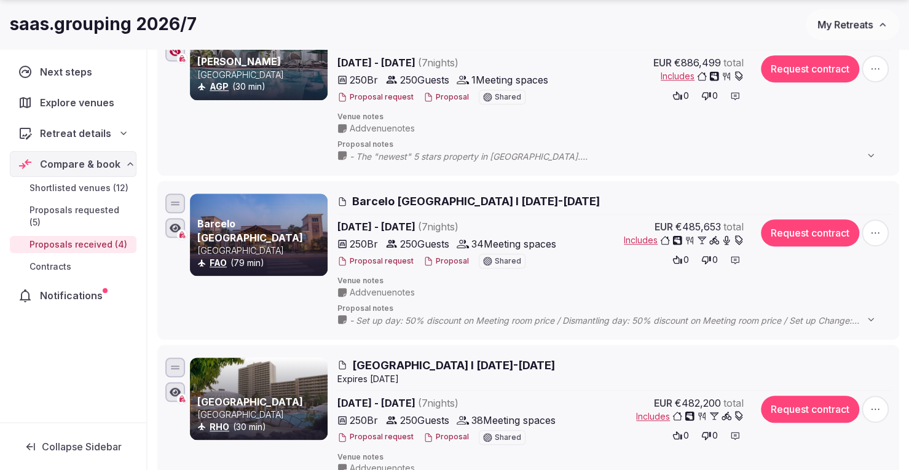
scroll to position [407, 0]
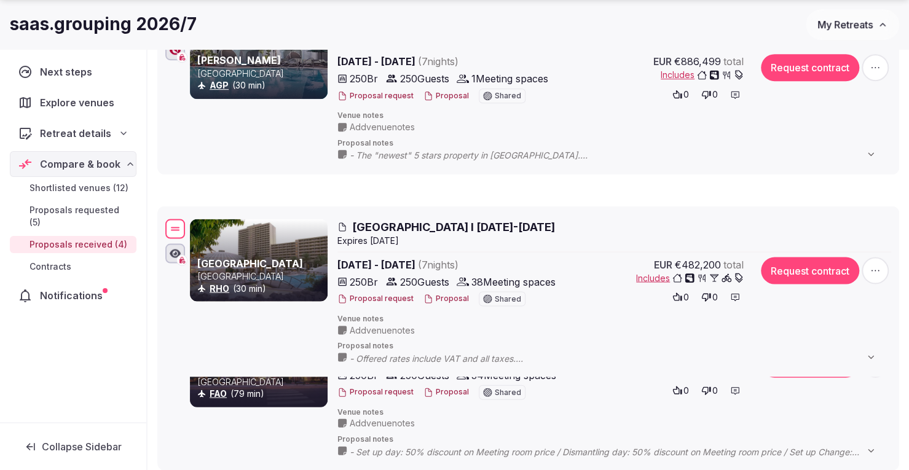
drag, startPoint x: 173, startPoint y: 359, endPoint x: 171, endPoint y: 219, distance: 140.7
click at [171, 219] on div at bounding box center [175, 229] width 20 height 20
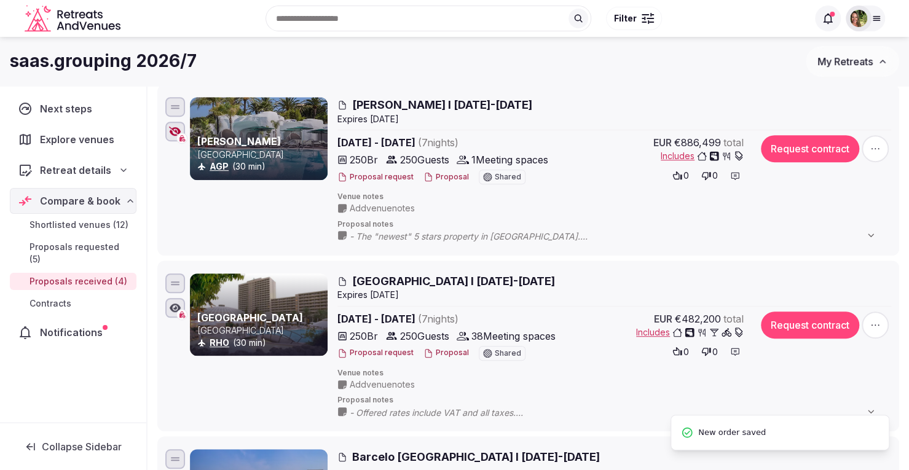
scroll to position [324, 0]
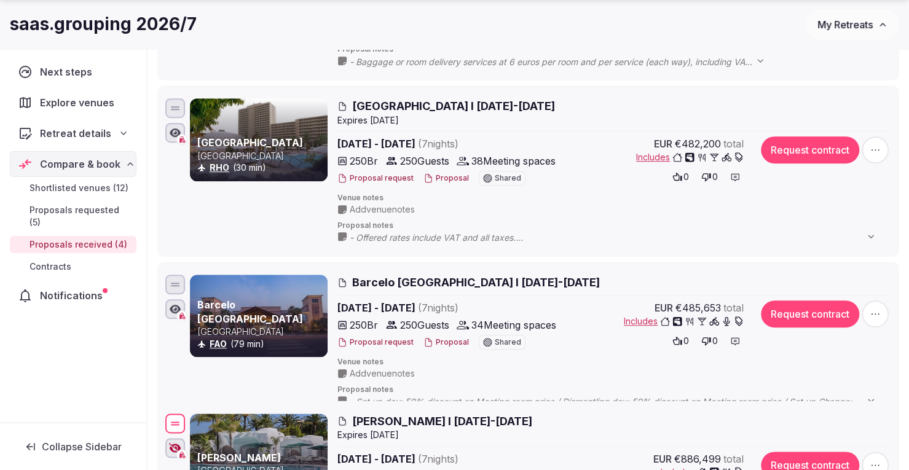
drag, startPoint x: 174, startPoint y: 111, endPoint x: 226, endPoint y: 423, distance: 317.0
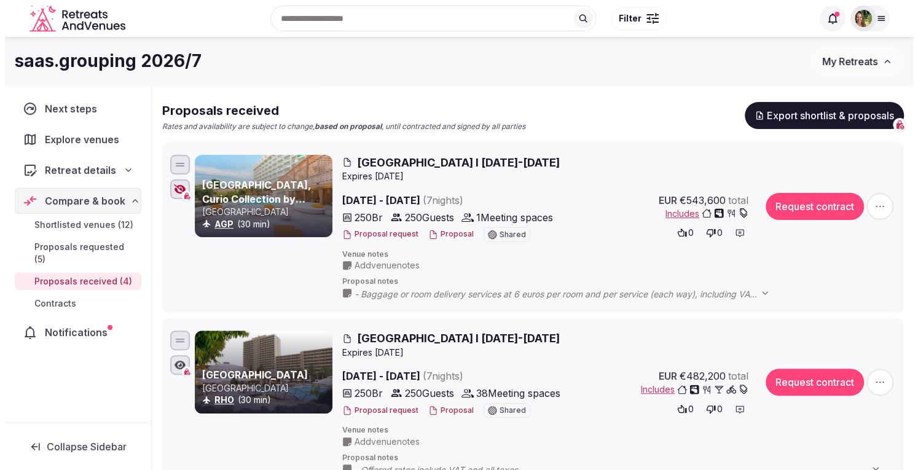
scroll to position [88, 0]
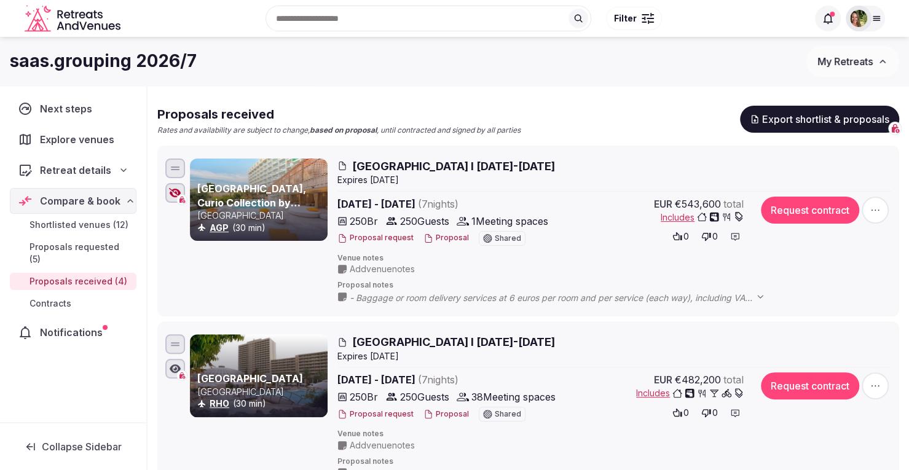
click at [439, 237] on button "Proposal" at bounding box center [445, 238] width 45 height 10
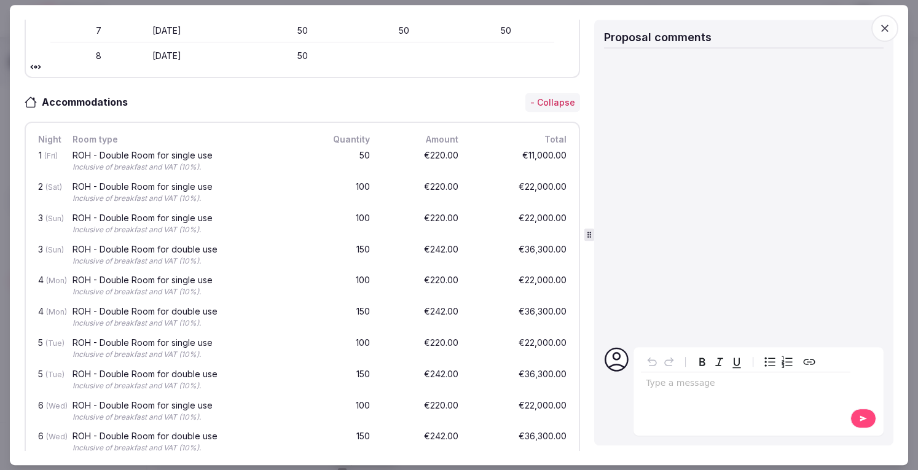
scroll to position [0, 0]
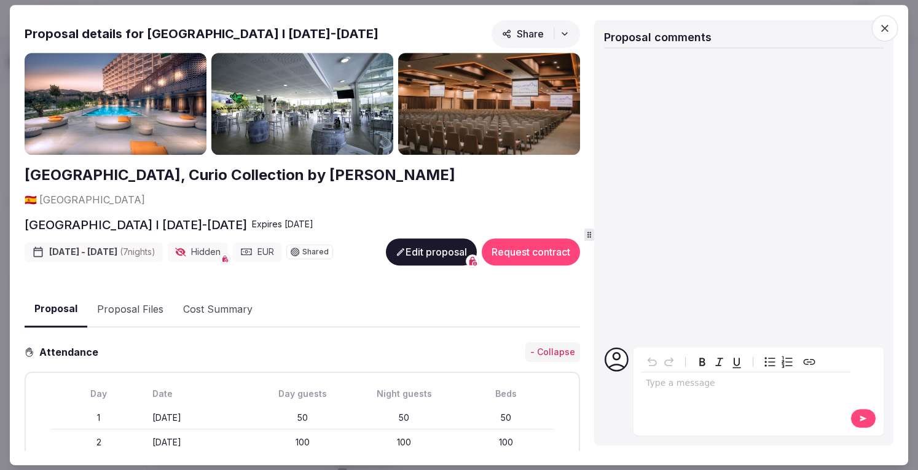
click at [695, 377] on div "editable markdown" at bounding box center [746, 384] width 210 height 25
click at [861, 418] on icon at bounding box center [863, 419] width 7 height 6
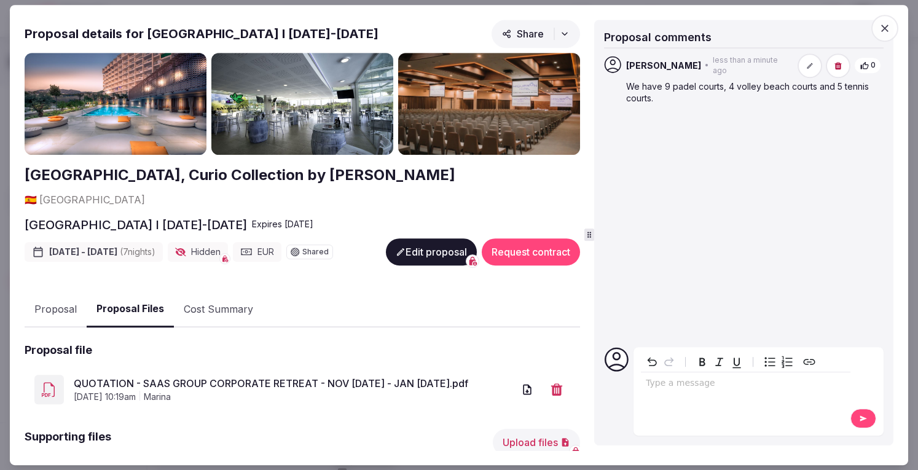
click at [126, 291] on button "Proposal Files" at bounding box center [130, 309] width 87 height 36
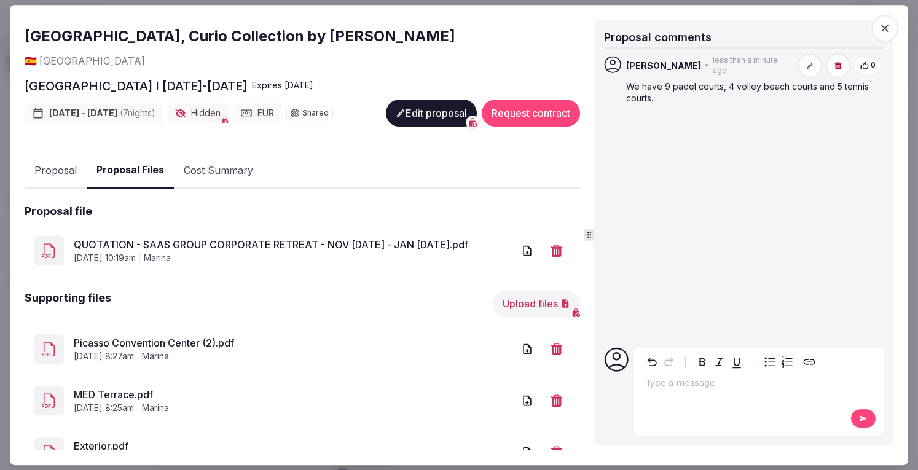
scroll to position [317, 0]
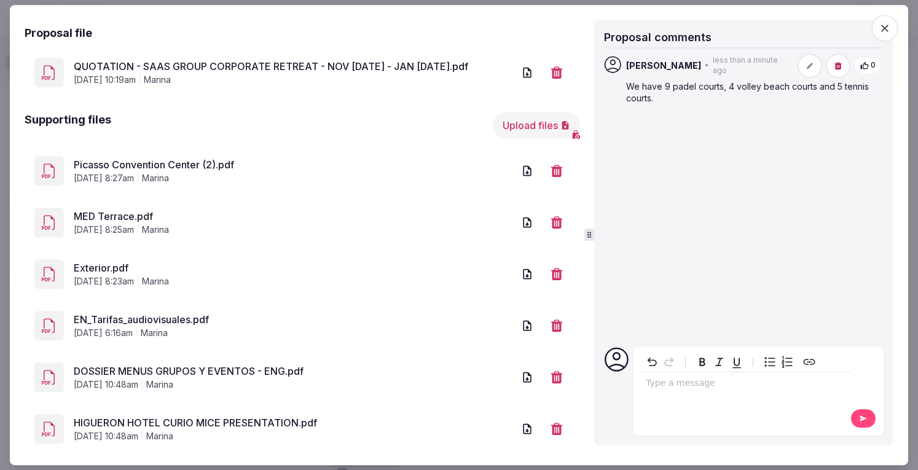
click at [104, 158] on link "Picasso Convention Center (2).pdf" at bounding box center [294, 165] width 440 height 15
click at [120, 210] on link "MED Terrace.pdf" at bounding box center [294, 217] width 440 height 15
click at [106, 261] on link "Exterior.pdf" at bounding box center [294, 268] width 440 height 15
click at [521, 112] on button "Upload files" at bounding box center [536, 125] width 87 height 27
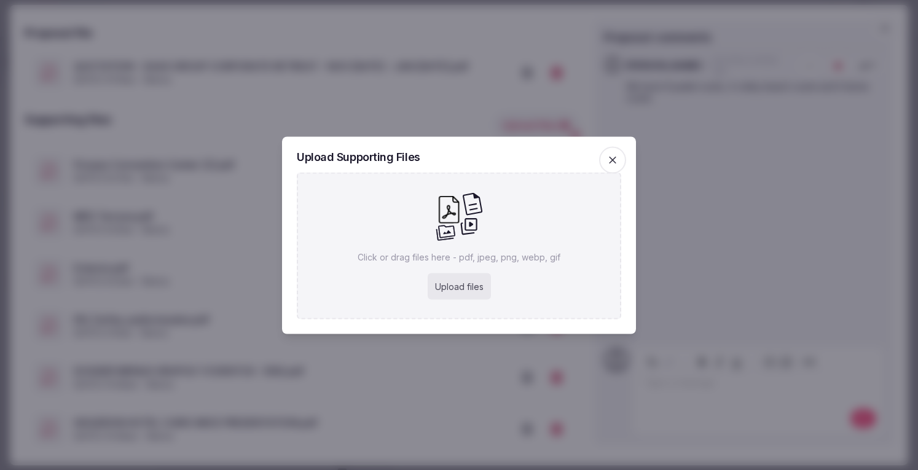
click at [460, 285] on div "Upload files" at bounding box center [459, 286] width 63 height 27
type input "**********"
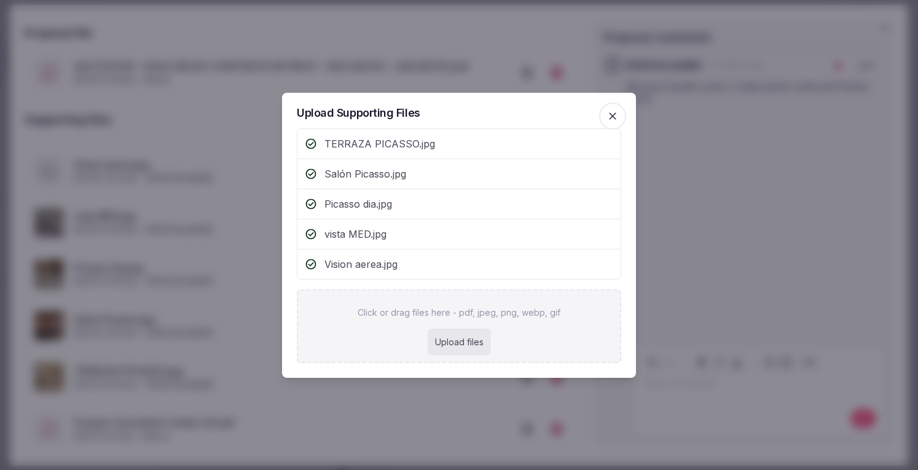
click at [616, 115] on icon "button" at bounding box center [612, 116] width 12 height 12
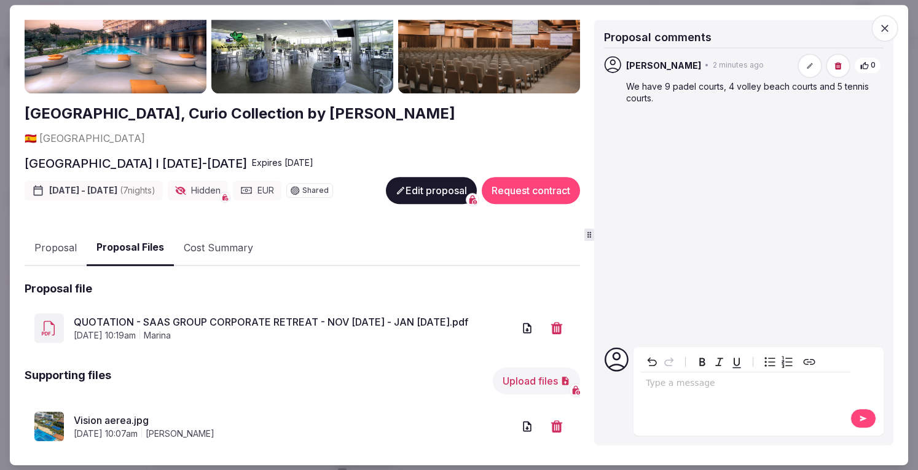
scroll to position [0, 0]
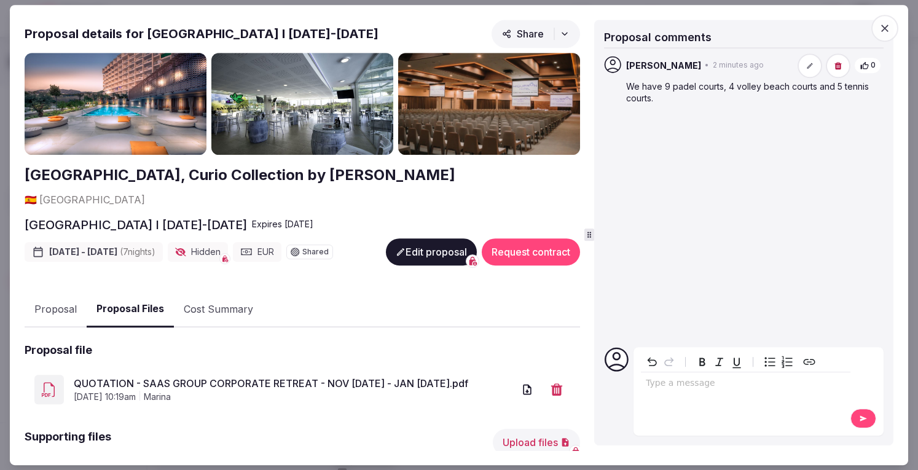
click at [890, 26] on icon "button" at bounding box center [885, 28] width 12 height 12
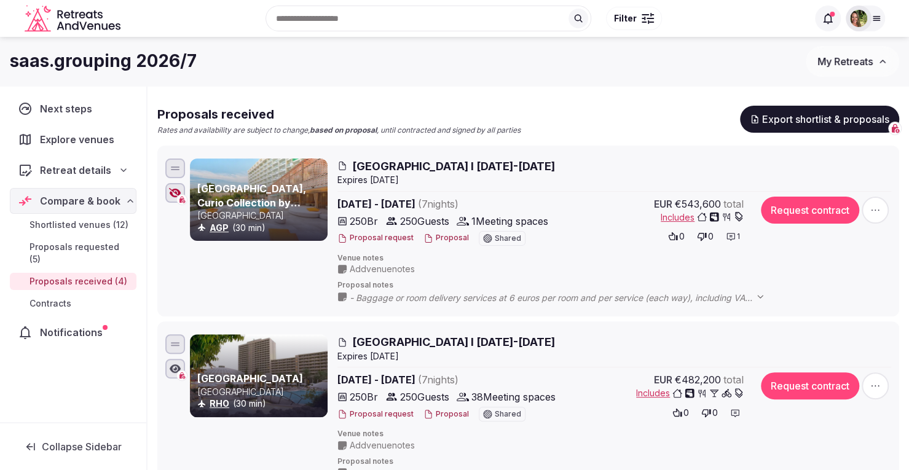
click at [362, 267] on span "Add venue notes" at bounding box center [382, 269] width 65 height 12
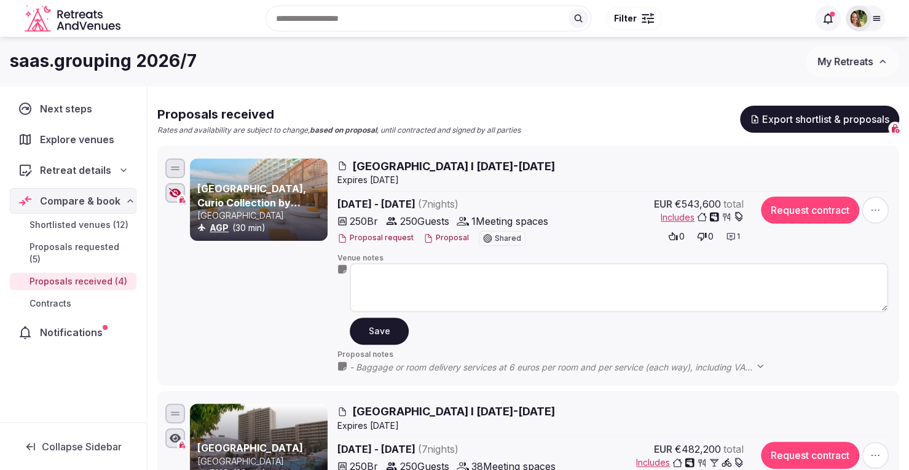
click at [377, 276] on textarea at bounding box center [619, 287] width 538 height 49
type textarea "*"
type textarea "**********"
click at [383, 326] on button "Save" at bounding box center [379, 331] width 59 height 27
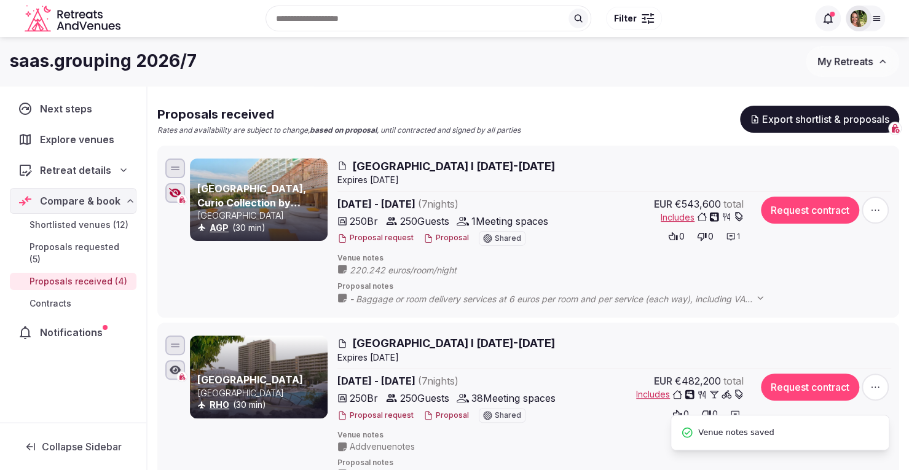
click at [446, 415] on button "Proposal" at bounding box center [445, 415] width 45 height 10
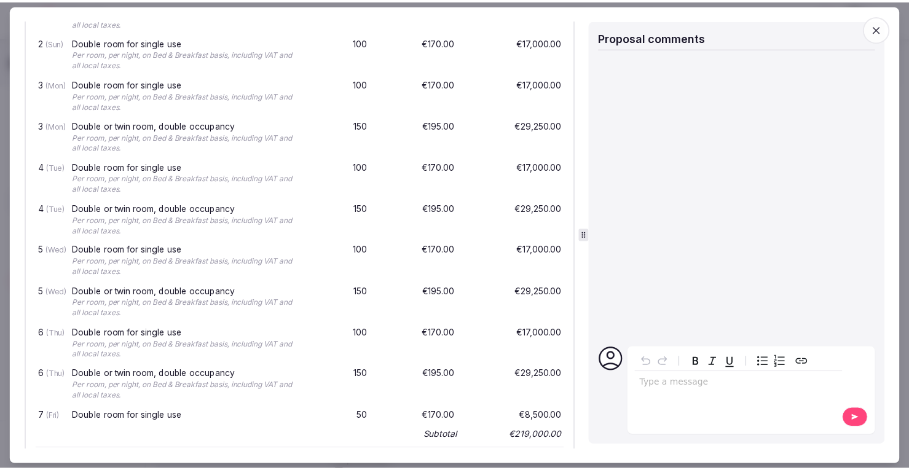
scroll to position [594, 0]
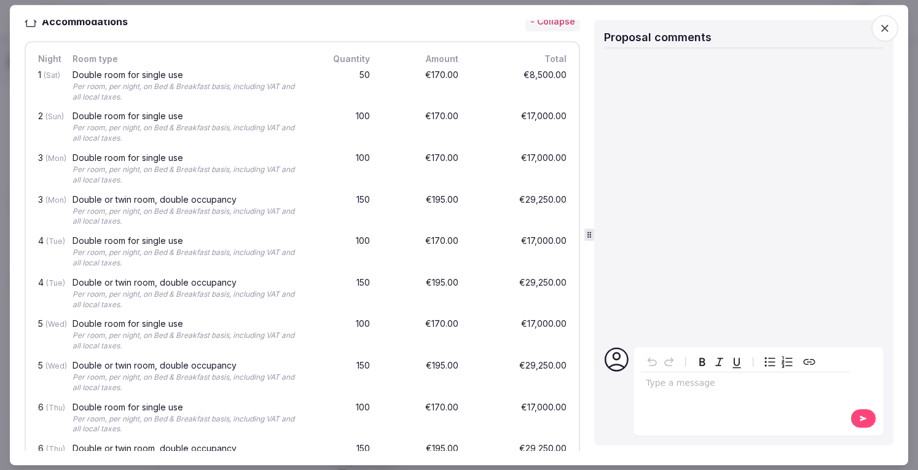
click at [882, 28] on icon "button" at bounding box center [885, 28] width 12 height 12
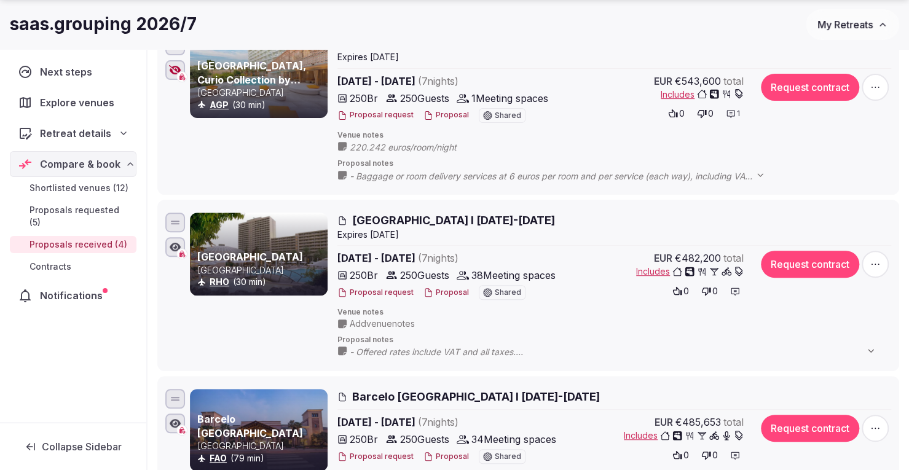
scroll to position [240, 0]
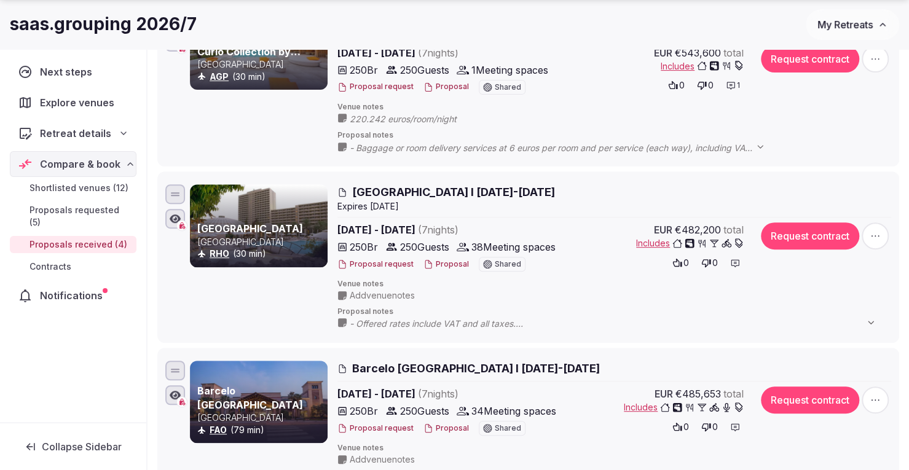
click at [401, 292] on span "Add venue notes" at bounding box center [382, 295] width 65 height 12
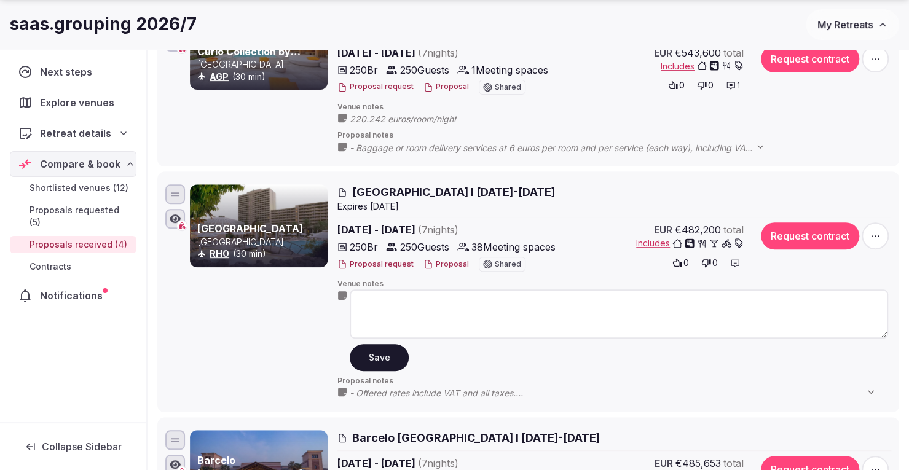
click at [391, 302] on textarea at bounding box center [619, 313] width 538 height 49
type textarea "**********"
click at [384, 360] on button "Save" at bounding box center [379, 357] width 59 height 27
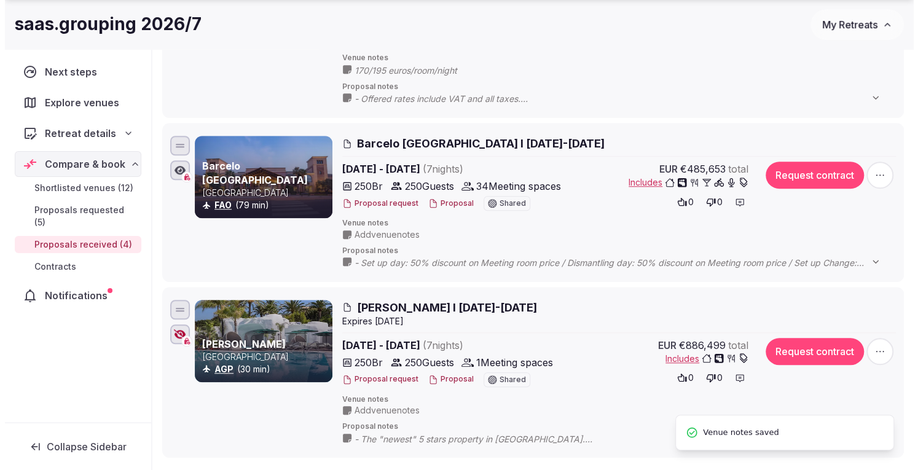
scroll to position [466, 0]
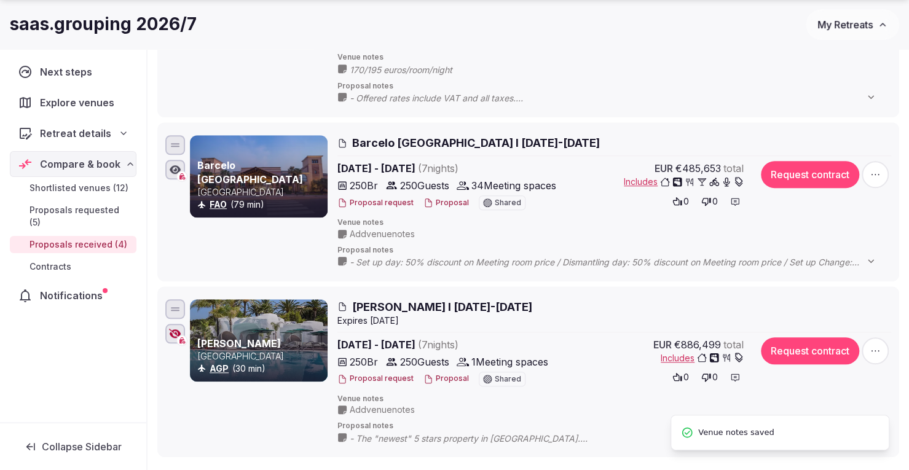
click at [442, 200] on button "Proposal" at bounding box center [445, 203] width 45 height 10
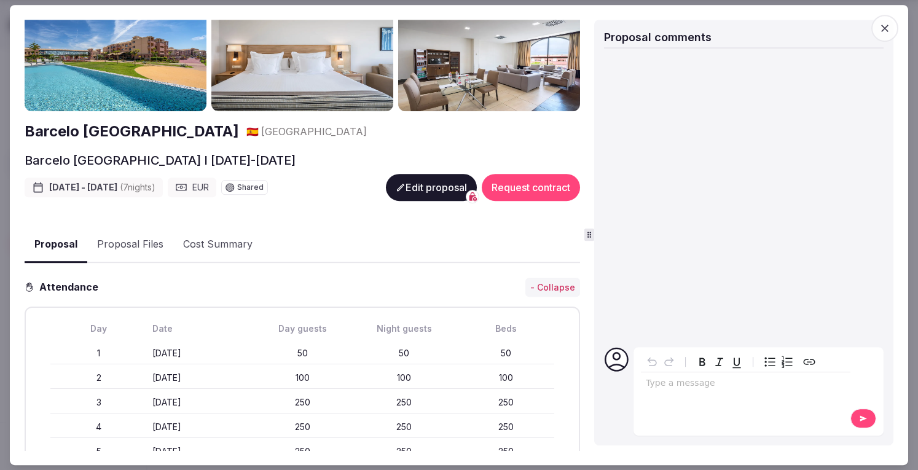
scroll to position [0, 0]
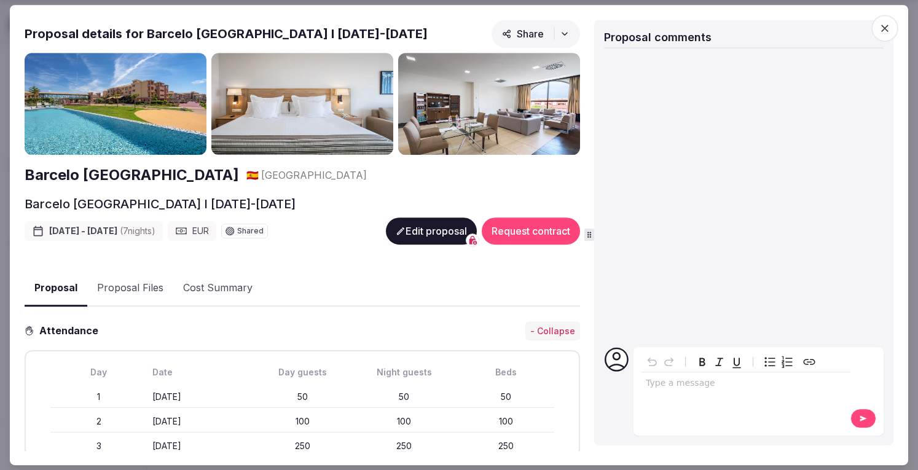
click at [884, 25] on icon "button" at bounding box center [885, 28] width 12 height 12
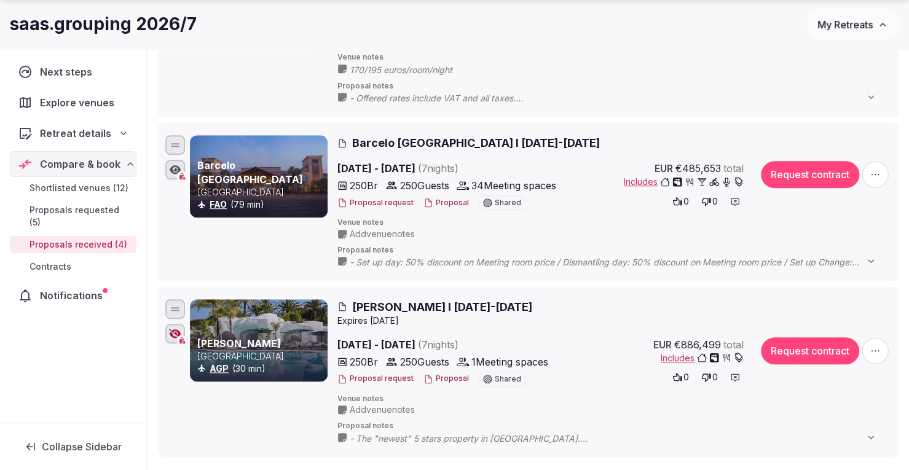
click at [402, 231] on span "Add venue notes" at bounding box center [382, 234] width 65 height 12
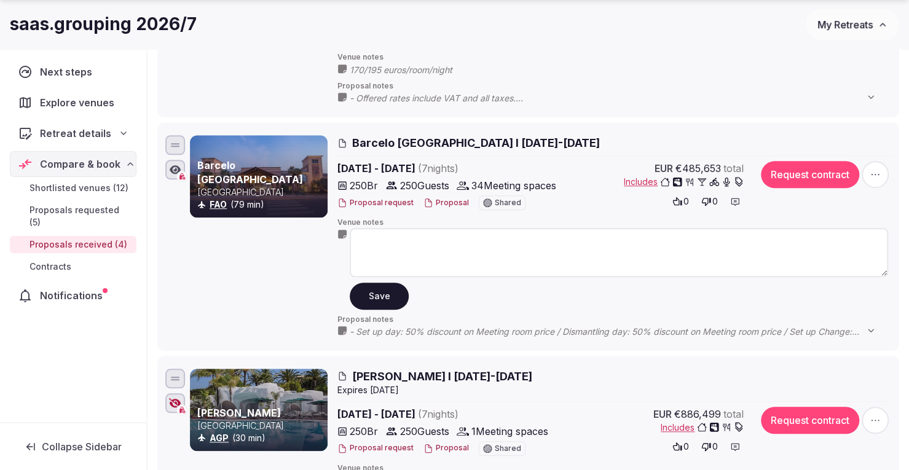
click at [402, 241] on textarea at bounding box center [619, 252] width 538 height 49
type textarea "**********"
click at [375, 293] on button "Save" at bounding box center [379, 296] width 59 height 27
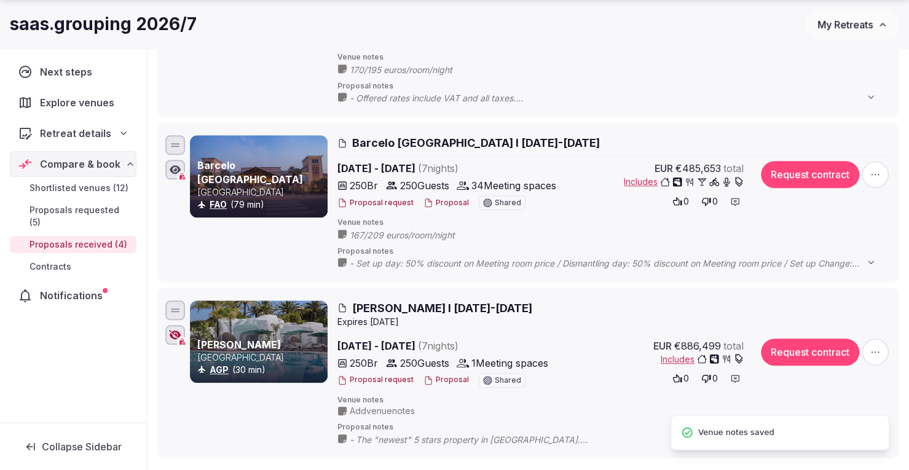
click at [447, 202] on button "Proposal" at bounding box center [445, 203] width 45 height 10
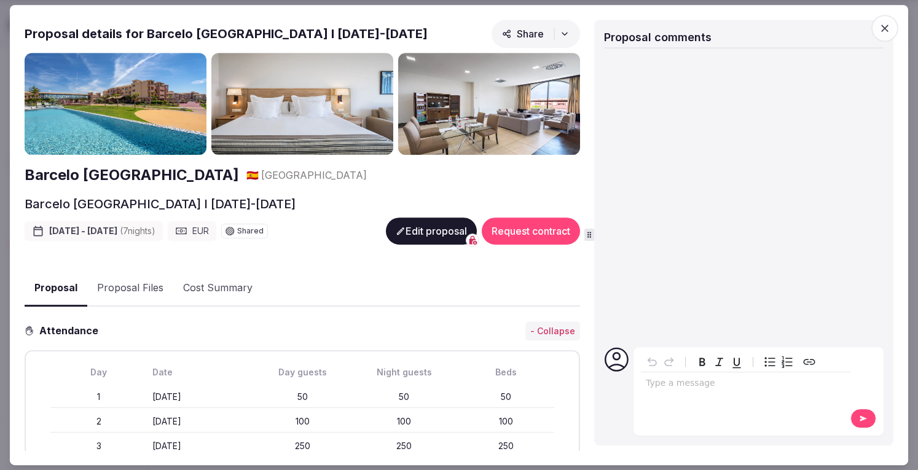
click at [884, 29] on icon "button" at bounding box center [885, 28] width 12 height 12
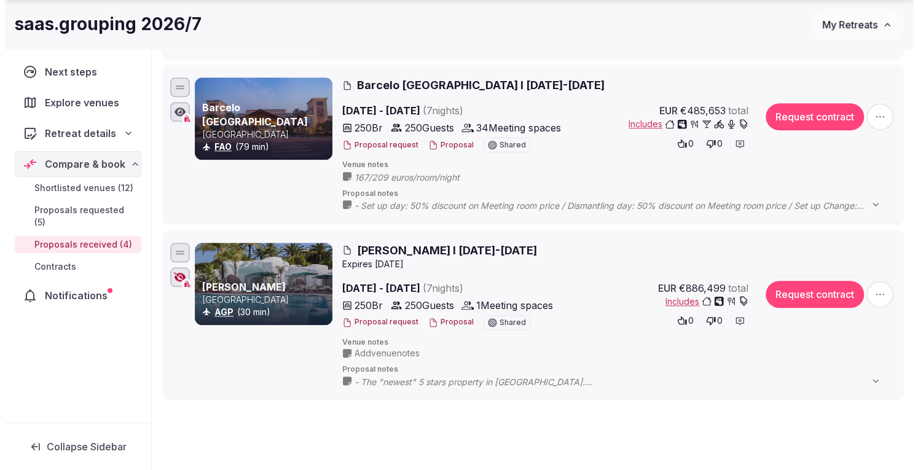
scroll to position [528, 0]
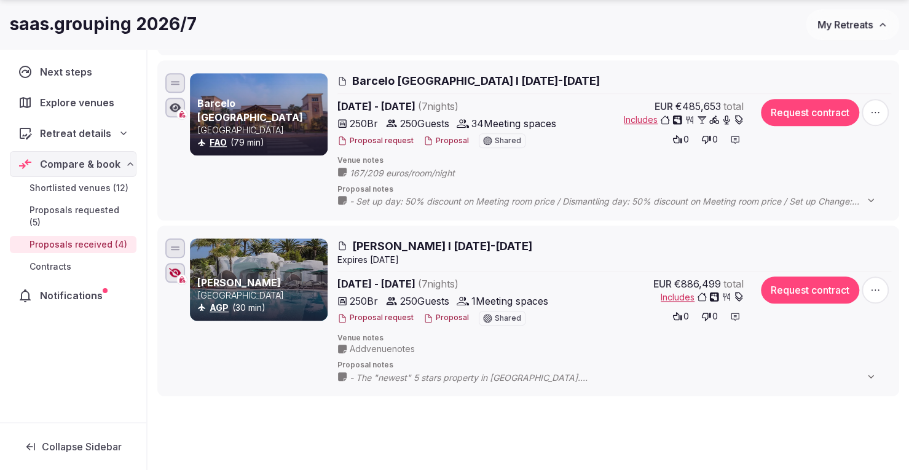
click at [435, 316] on button "Proposal" at bounding box center [445, 318] width 45 height 10
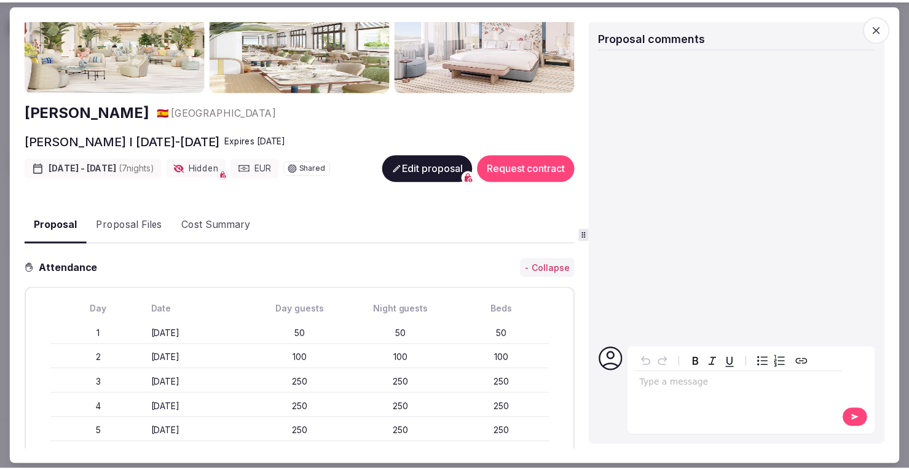
scroll to position [0, 0]
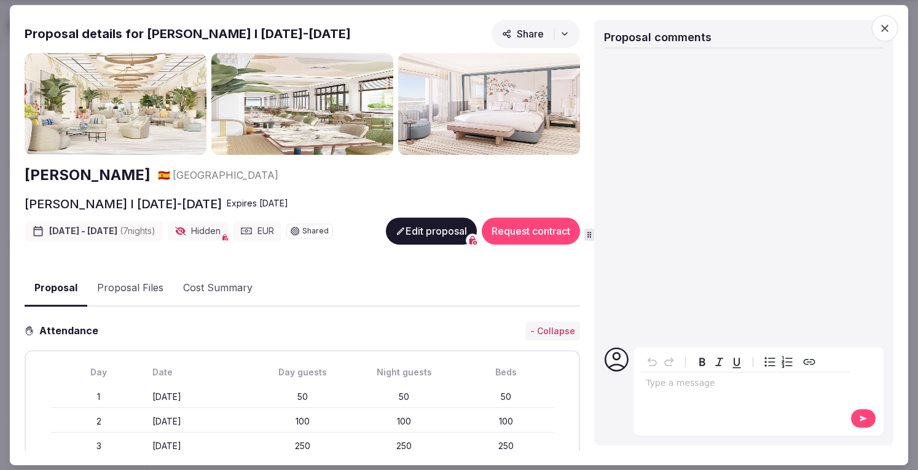
click at [884, 24] on icon "button" at bounding box center [885, 28] width 12 height 12
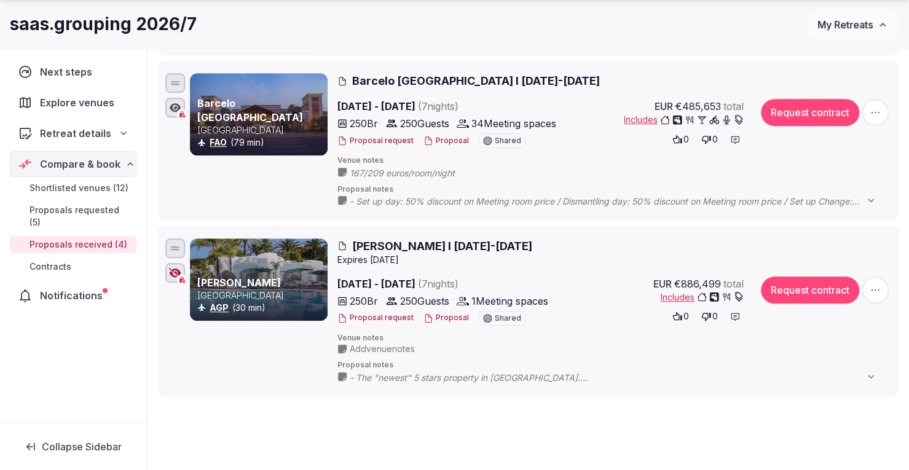
click at [447, 313] on button "Proposal" at bounding box center [445, 318] width 45 height 10
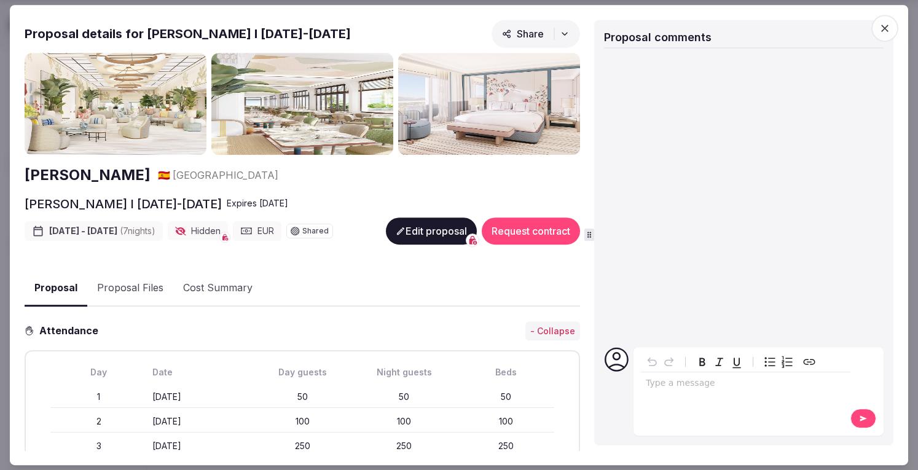
click at [884, 28] on icon "button" at bounding box center [885, 28] width 12 height 12
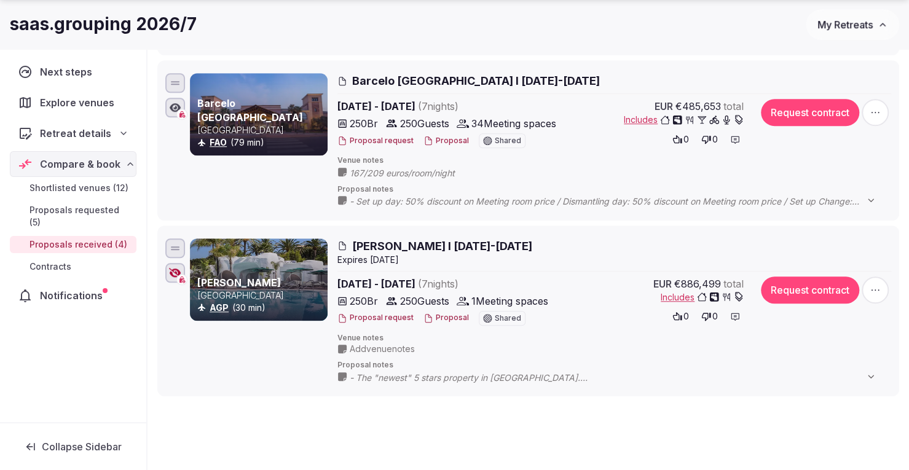
click at [403, 346] on span "Add venue notes" at bounding box center [382, 349] width 65 height 12
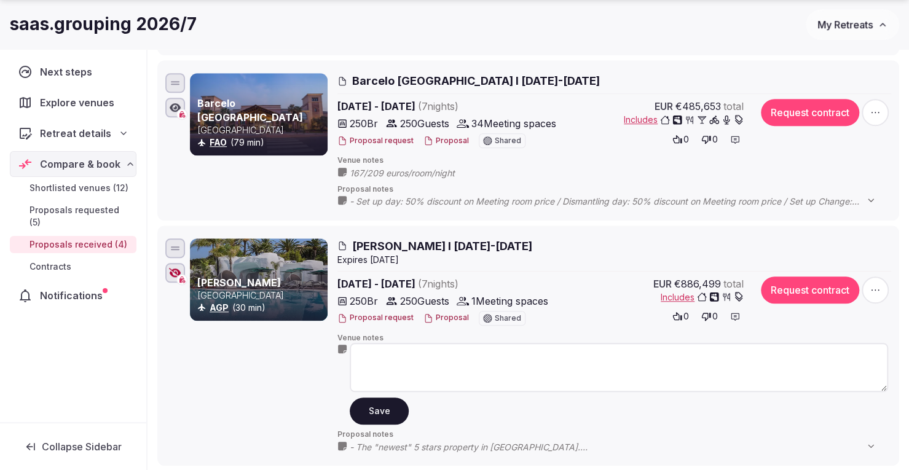
click at [403, 346] on textarea at bounding box center [619, 367] width 538 height 49
type textarea "**********"
click at [368, 405] on button "Save" at bounding box center [379, 411] width 59 height 27
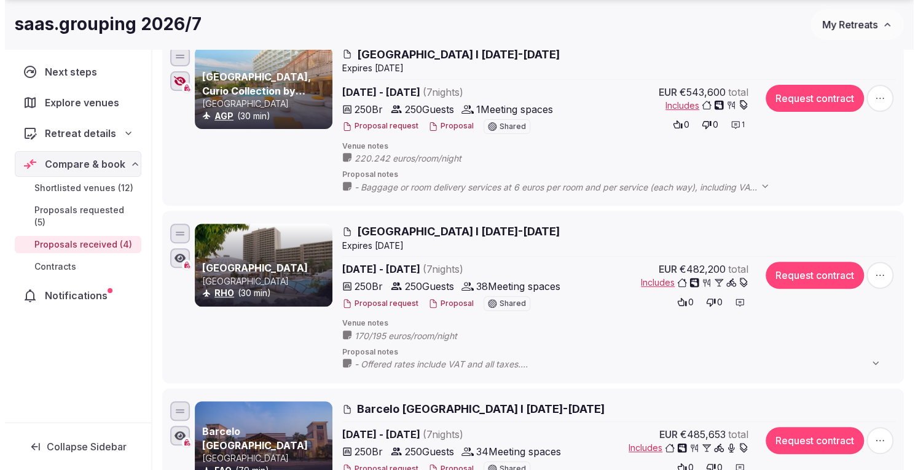
scroll to position [293, 0]
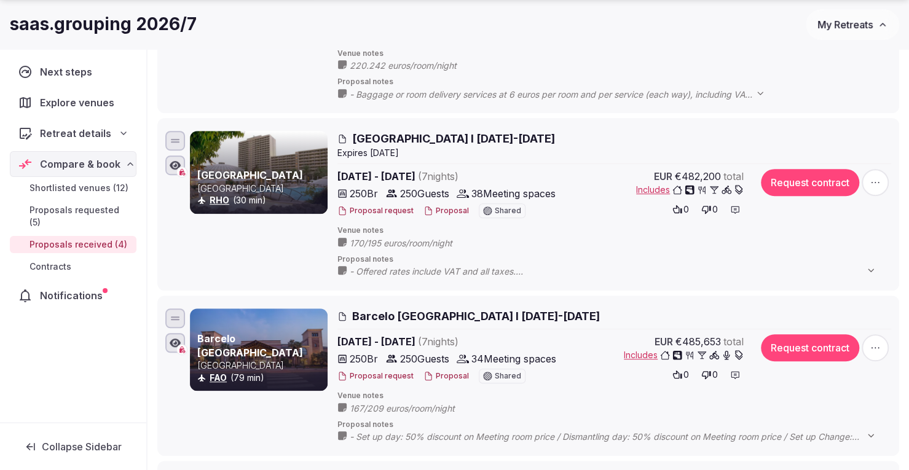
click at [441, 206] on button "Proposal" at bounding box center [445, 211] width 45 height 10
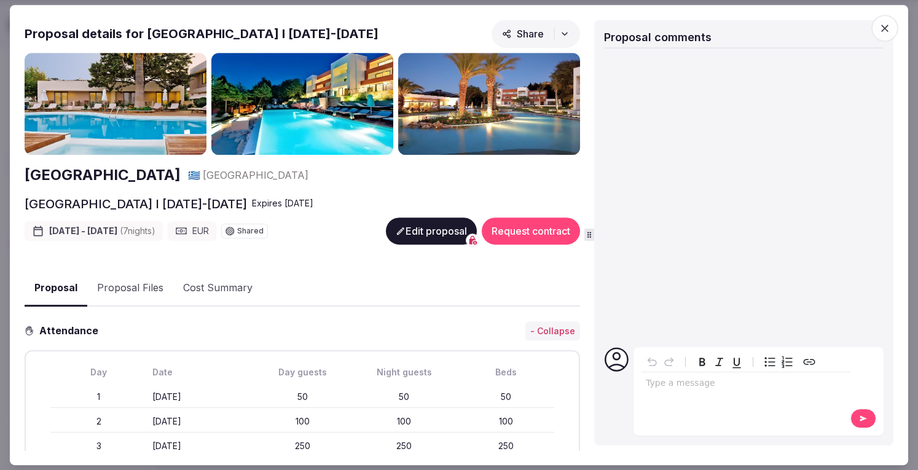
click at [124, 283] on button "Proposal Files" at bounding box center [130, 288] width 86 height 36
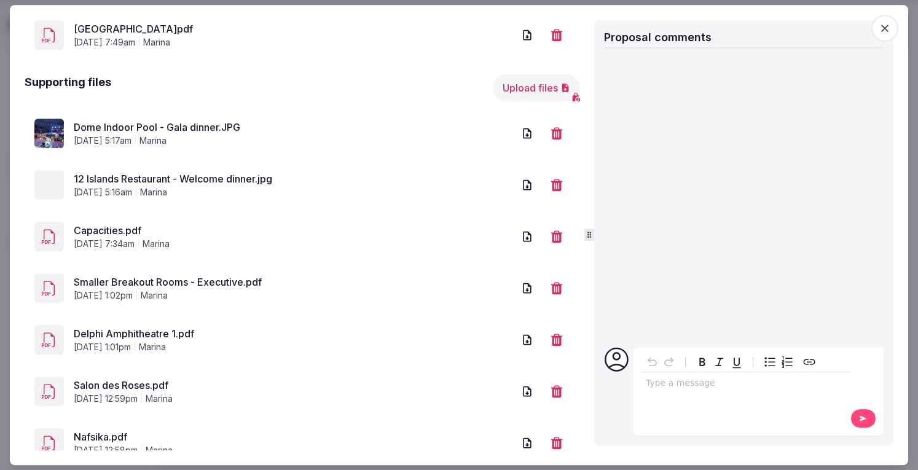
scroll to position [372, 0]
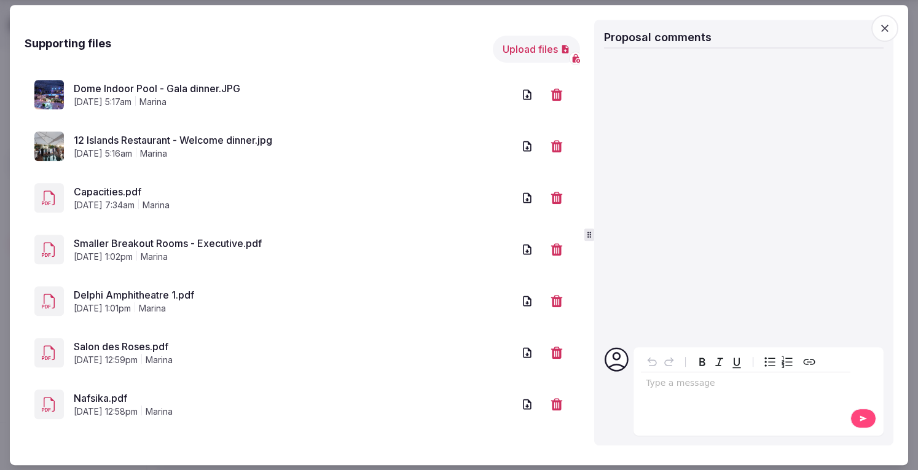
click at [122, 343] on link "Salon des Roses.pdf" at bounding box center [294, 346] width 440 height 15
click at [122, 292] on link "Delphi Amphitheatre 1.pdf" at bounding box center [294, 295] width 440 height 15
click at [108, 135] on link "12 Islands Restaurant - Welcome dinner.jpg" at bounding box center [294, 140] width 440 height 15
click at [131, 85] on link "Dome Indoor Pool - Gala dinner.JPG" at bounding box center [294, 88] width 440 height 15
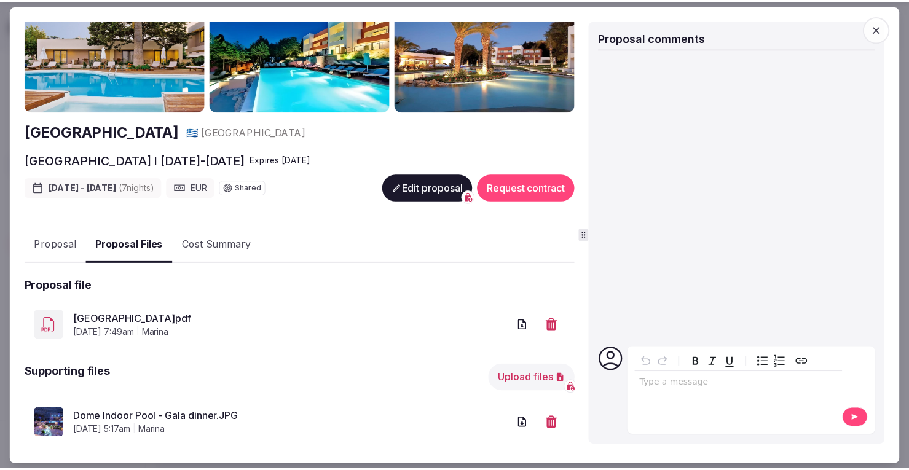
scroll to position [0, 0]
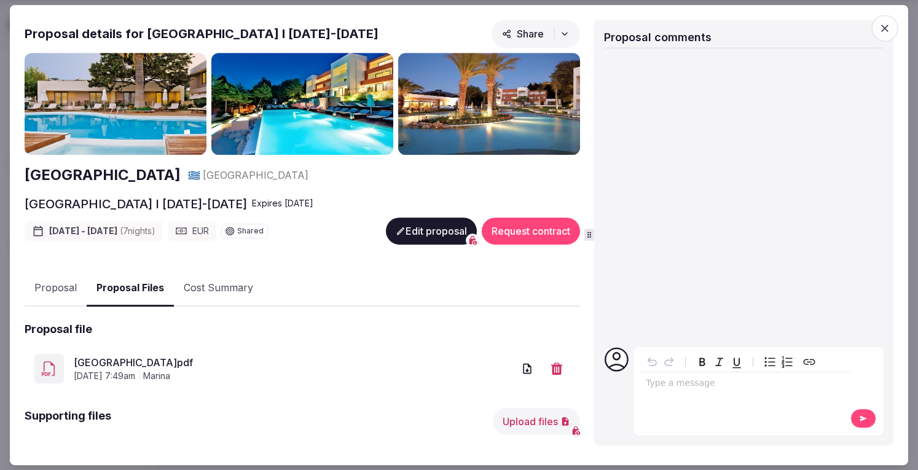
click at [128, 361] on link "Rodos Palace.pdf" at bounding box center [294, 362] width 440 height 15
click at [888, 28] on icon "button" at bounding box center [885, 28] width 12 height 12
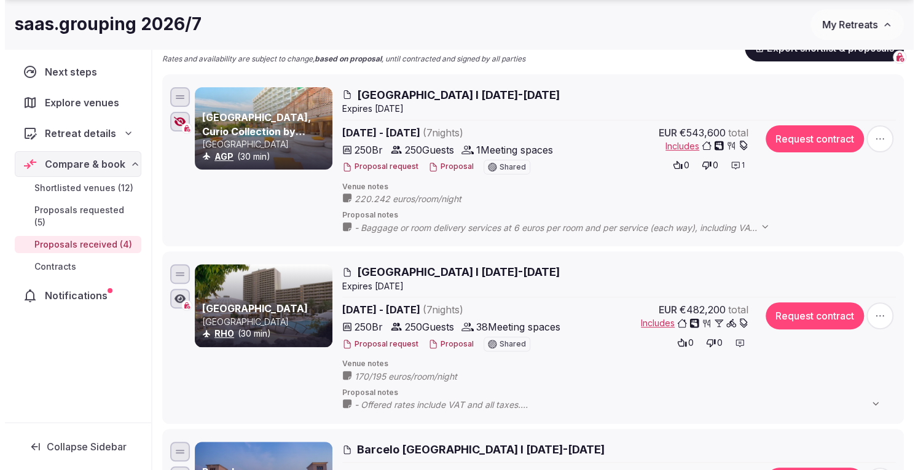
scroll to position [156, 0]
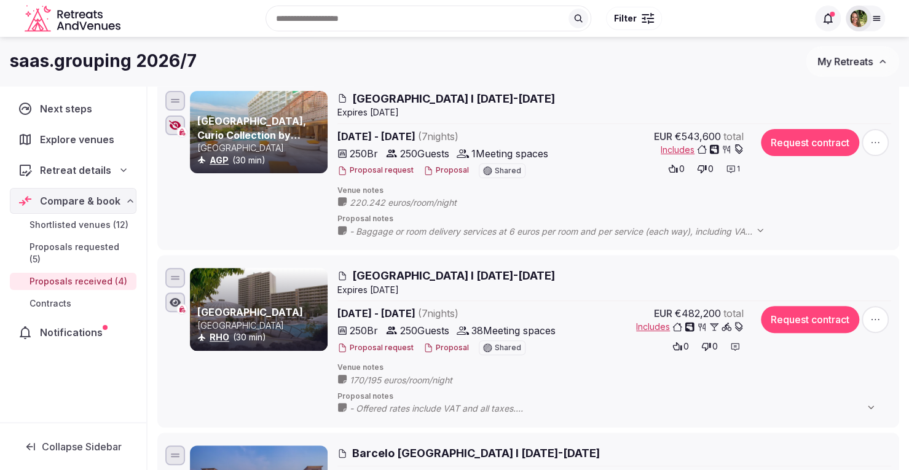
click at [449, 346] on button "Proposal" at bounding box center [445, 348] width 45 height 10
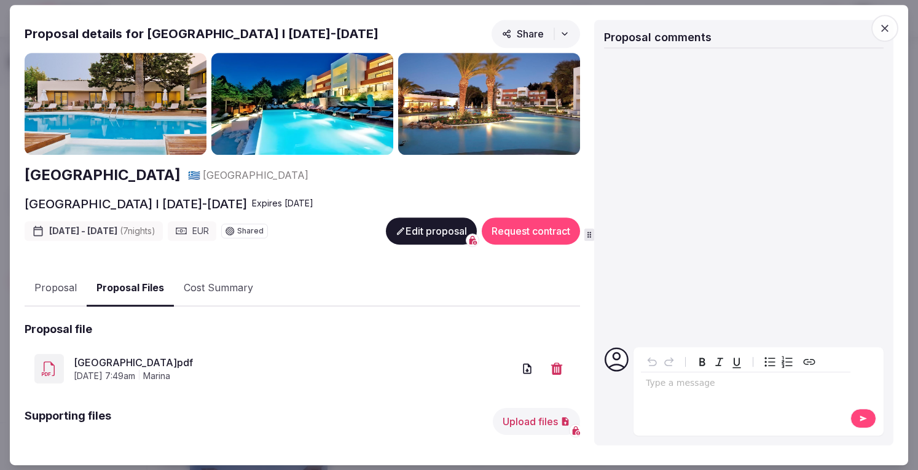
click at [139, 286] on button "Proposal Files" at bounding box center [130, 288] width 87 height 36
click at [129, 363] on link "Rodos Palace.pdf" at bounding box center [294, 362] width 440 height 15
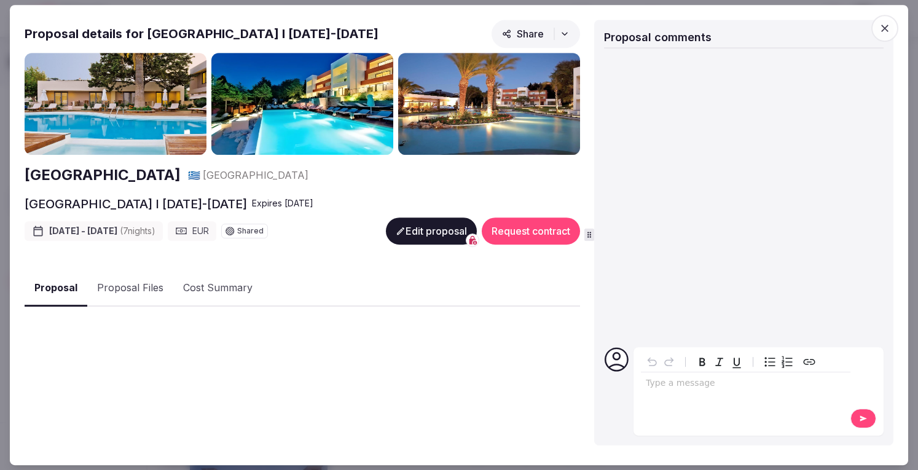
click at [59, 284] on button "Proposal" at bounding box center [56, 288] width 63 height 36
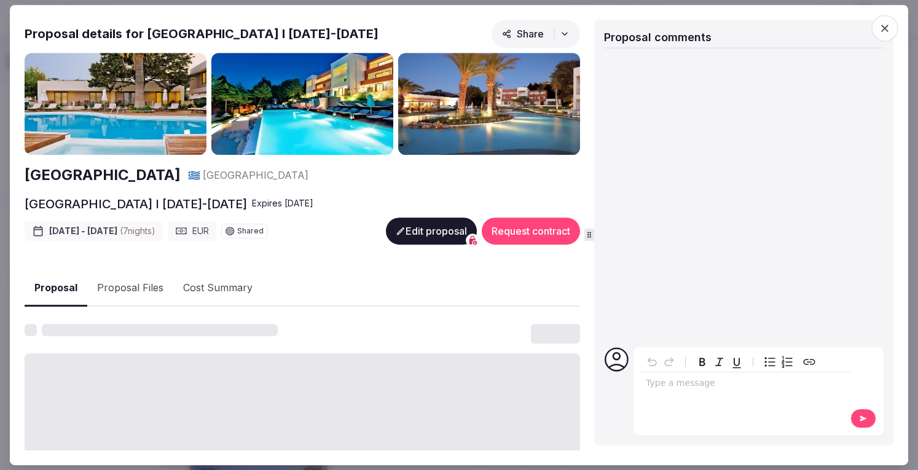
click at [686, 390] on div "editable markdown" at bounding box center [746, 384] width 210 height 25
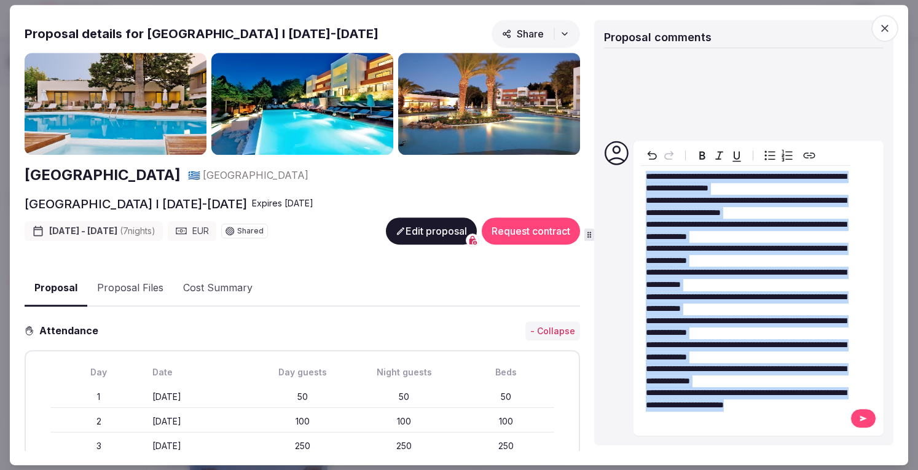
drag, startPoint x: 842, startPoint y: 411, endPoint x: 603, endPoint y: 125, distance: 373.0
click at [603, 125] on div "**********" at bounding box center [743, 233] width 299 height 426
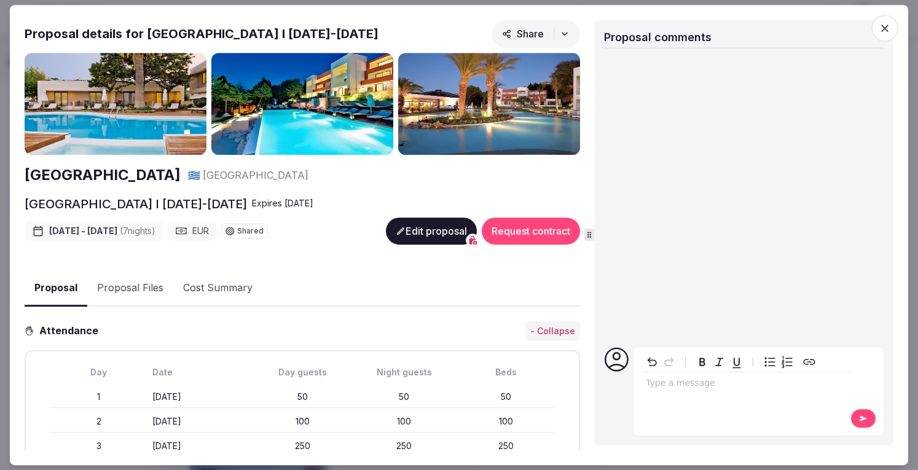
click at [127, 294] on button "Proposal Files" at bounding box center [130, 288] width 86 height 36
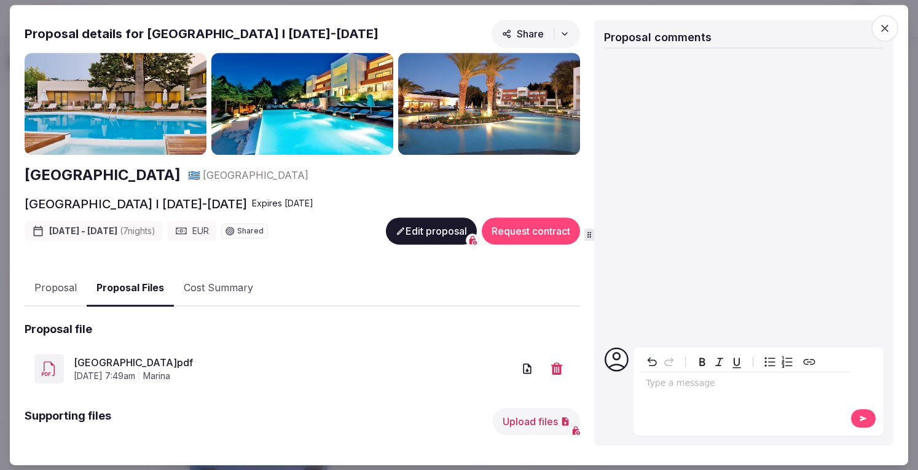
click at [123, 359] on link "Rodos Palace.pdf" at bounding box center [294, 362] width 440 height 15
click at [672, 393] on div "editable markdown" at bounding box center [746, 384] width 210 height 25
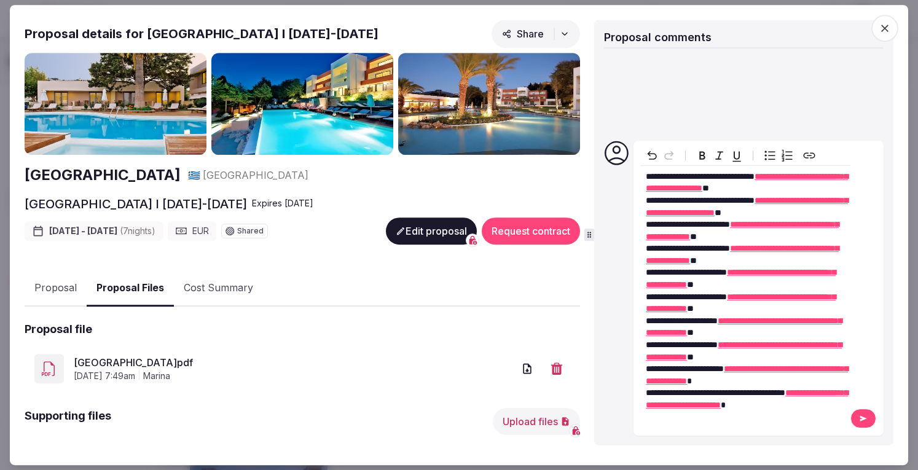
click at [860, 421] on icon at bounding box center [863, 419] width 7 height 6
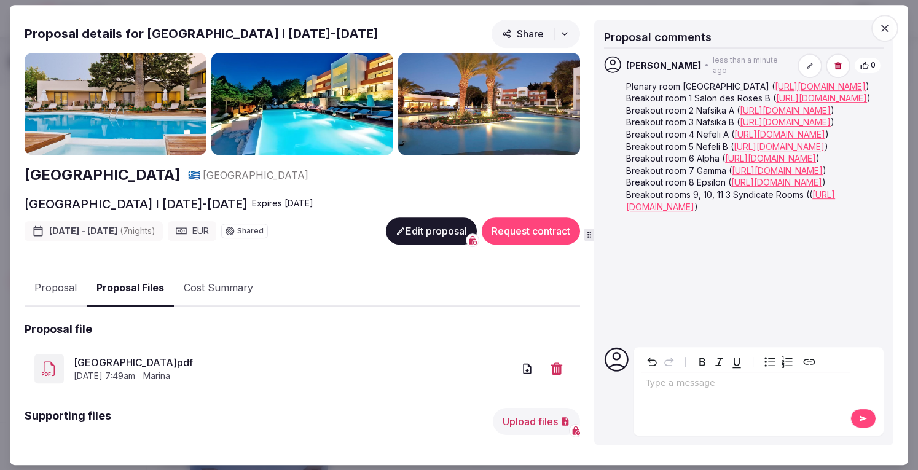
click at [885, 24] on icon "button" at bounding box center [885, 28] width 12 height 12
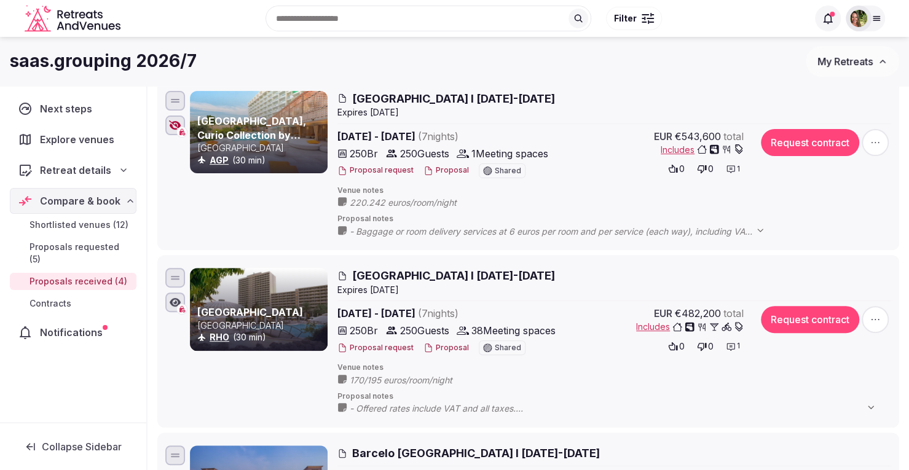
click at [436, 348] on button "Proposal" at bounding box center [445, 348] width 45 height 10
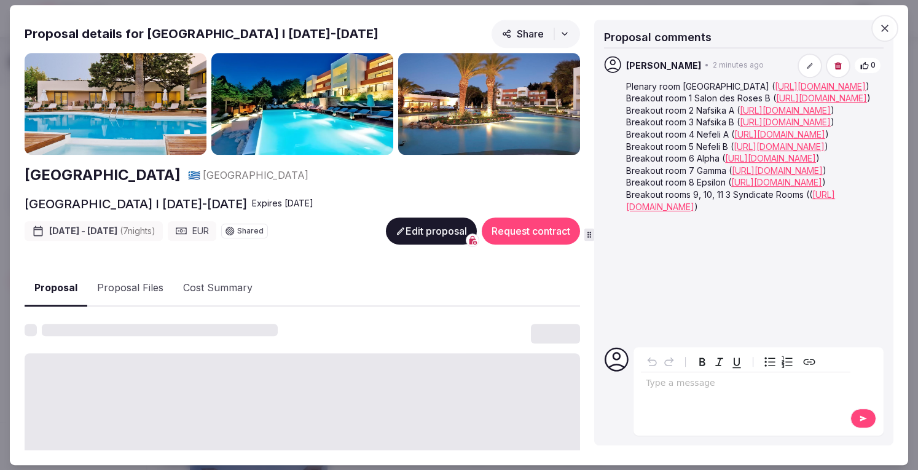
click at [672, 390] on div "editable markdown" at bounding box center [746, 384] width 210 height 25
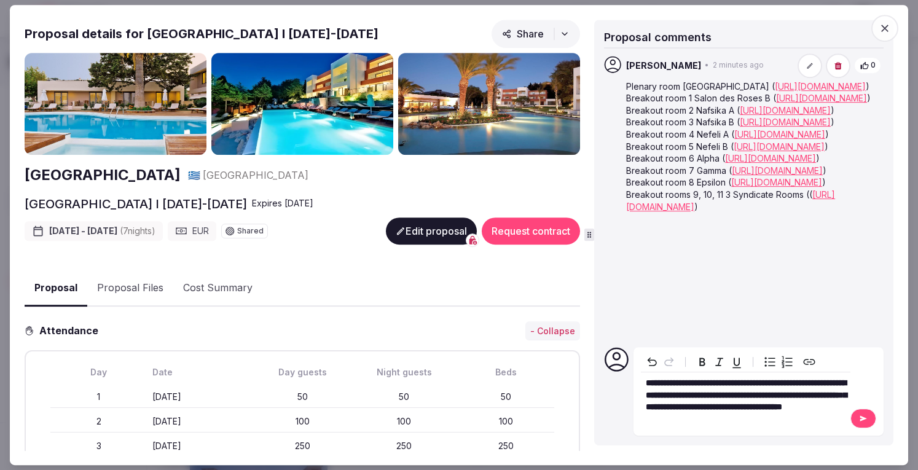
click at [856, 425] on button at bounding box center [863, 419] width 26 height 20
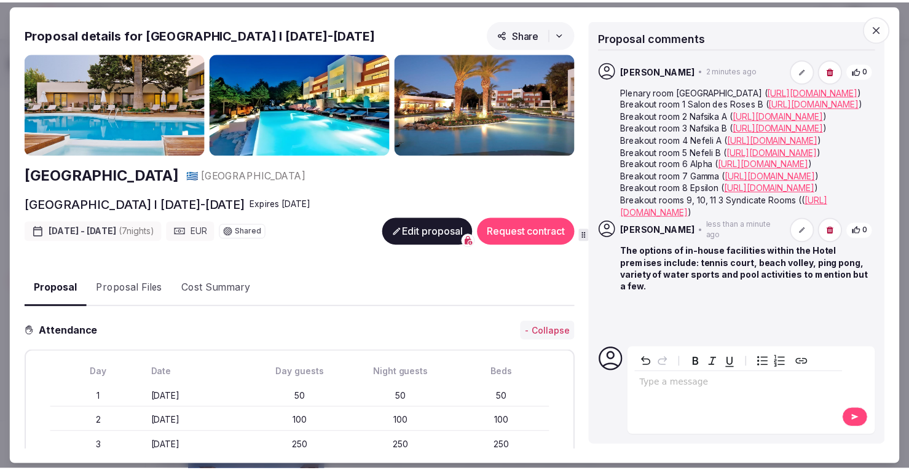
scroll to position [37, 0]
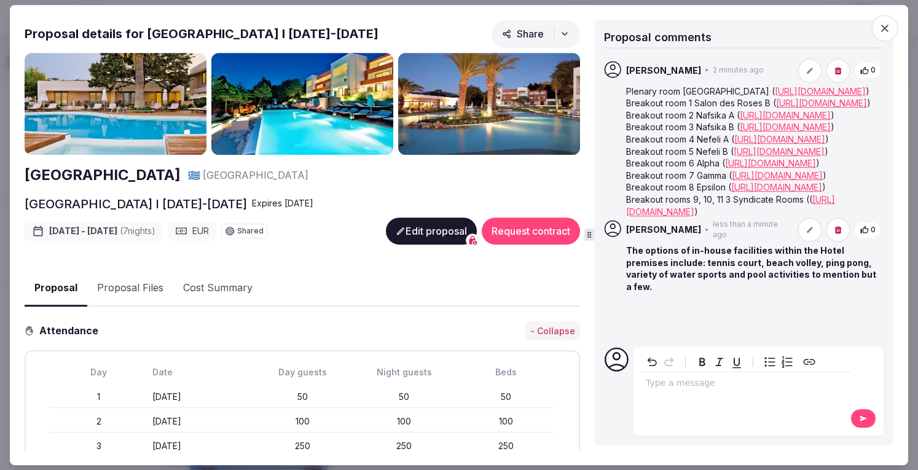
click at [885, 26] on icon "button" at bounding box center [885, 28] width 12 height 12
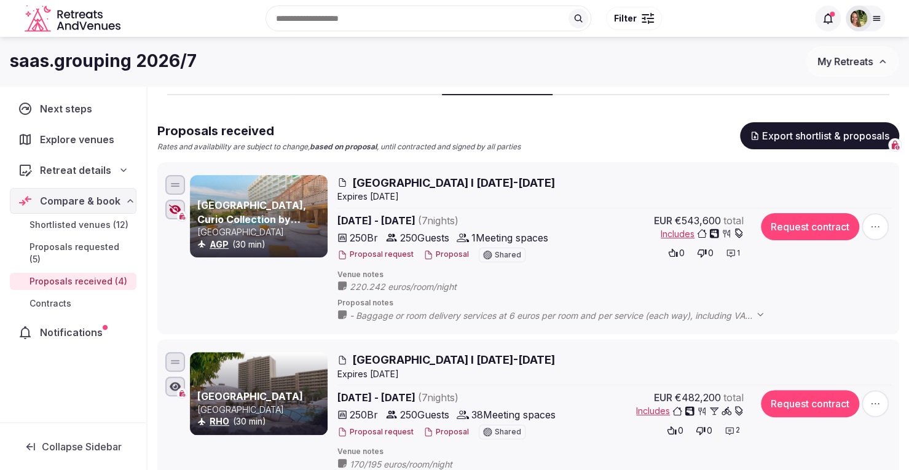
scroll to position [0, 0]
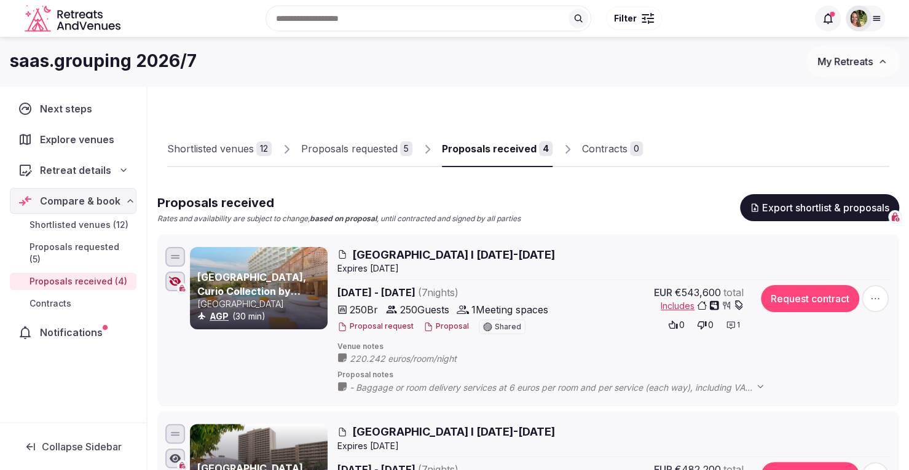
click at [820, 117] on div "Shortlisted venues 12 Proposals requested 5 Proposals received 4 Contracts 0" at bounding box center [528, 139] width 722 height 57
click at [172, 281] on icon "button" at bounding box center [175, 281] width 12 height 10
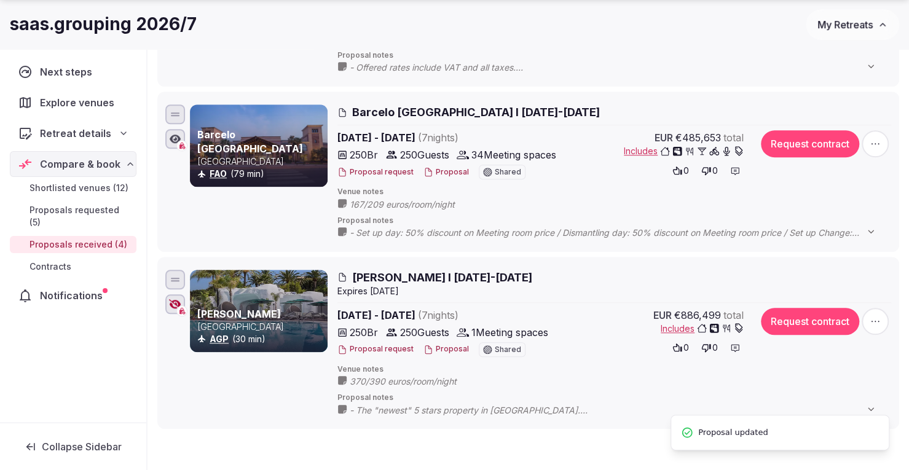
scroll to position [533, 0]
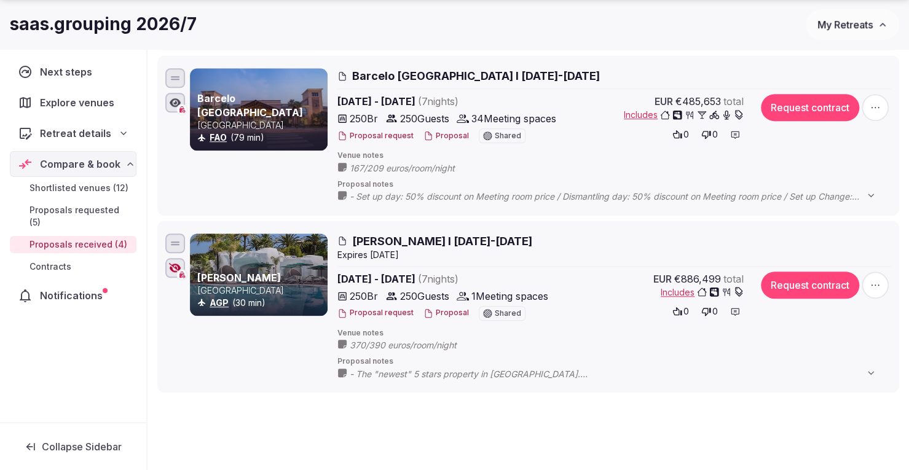
click at [173, 273] on div at bounding box center [175, 268] width 20 height 20
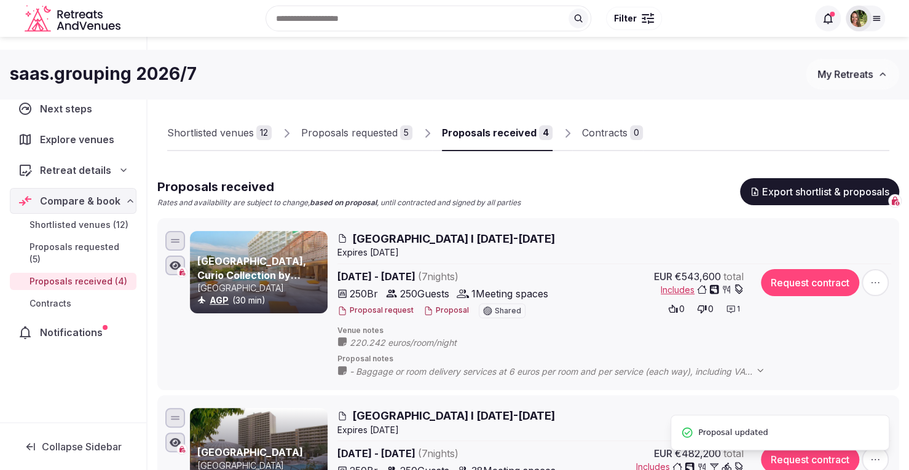
scroll to position [0, 0]
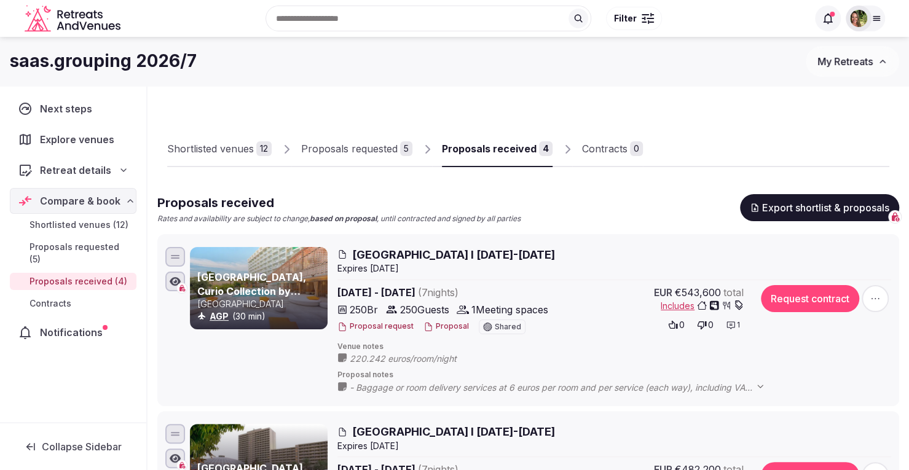
click at [860, 28] on div at bounding box center [858, 19] width 26 height 26
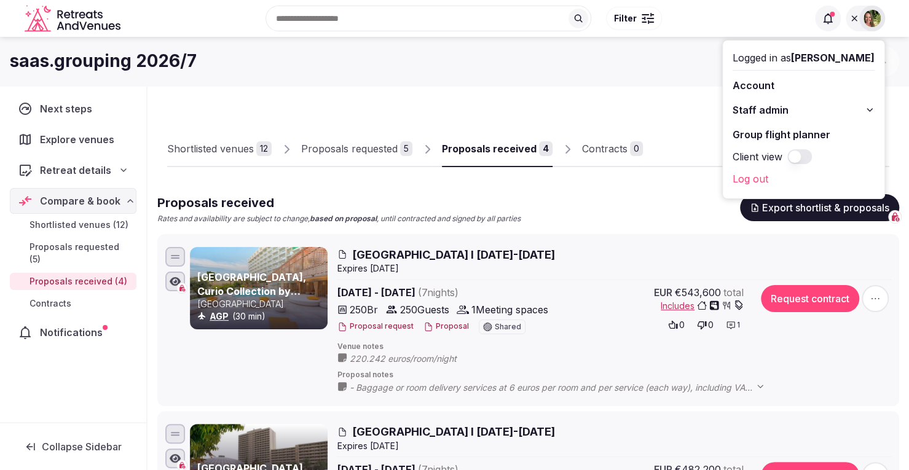
click at [812, 154] on button "Client view" at bounding box center [799, 156] width 25 height 15
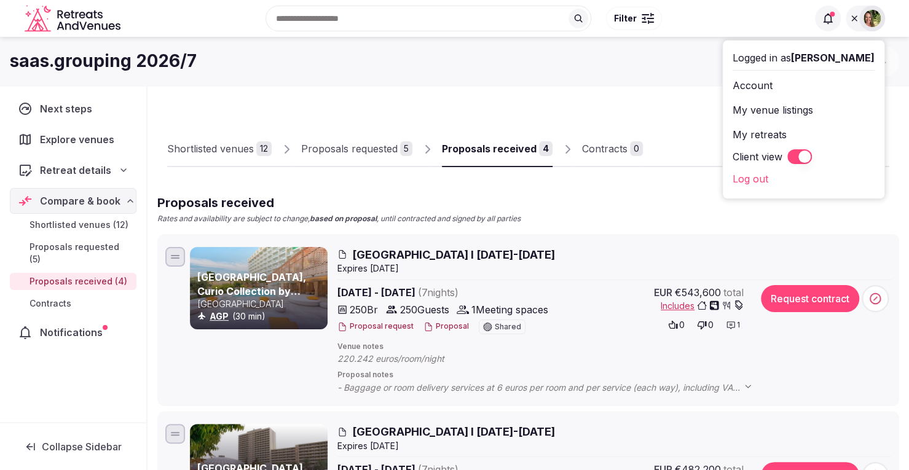
click at [635, 69] on div "saas.grouping 2026/7" at bounding box center [408, 61] width 796 height 24
click at [853, 18] on icon at bounding box center [854, 19] width 10 height 10
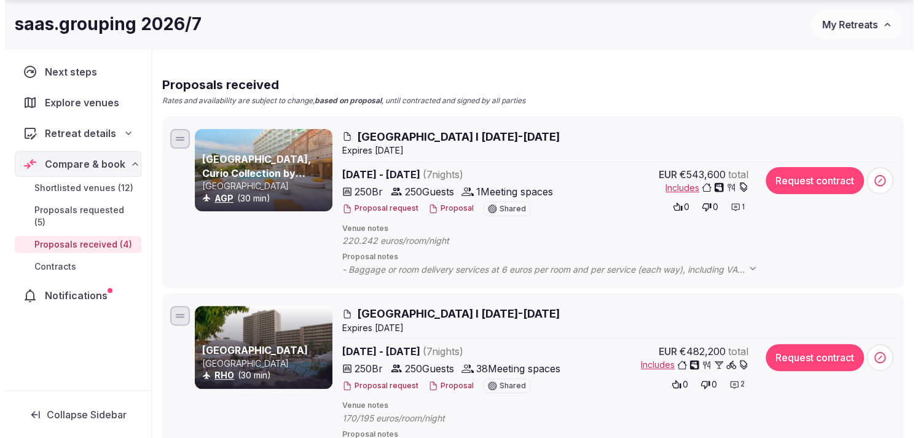
scroll to position [119, 0]
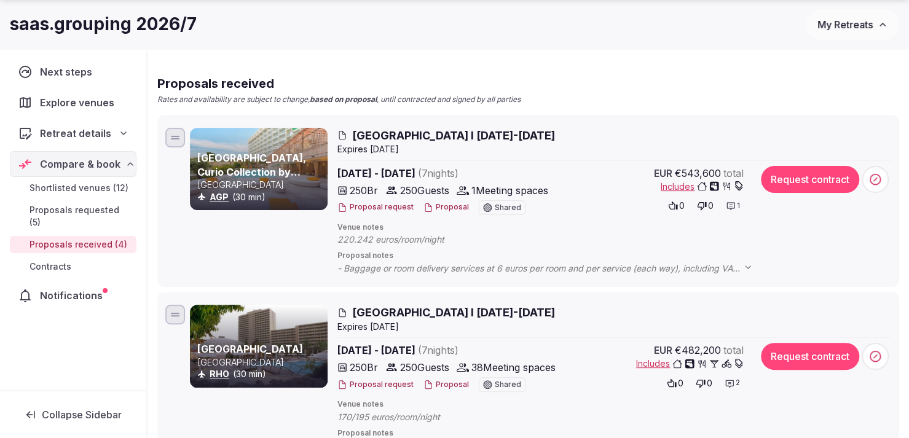
click at [441, 208] on button "Proposal" at bounding box center [445, 207] width 45 height 10
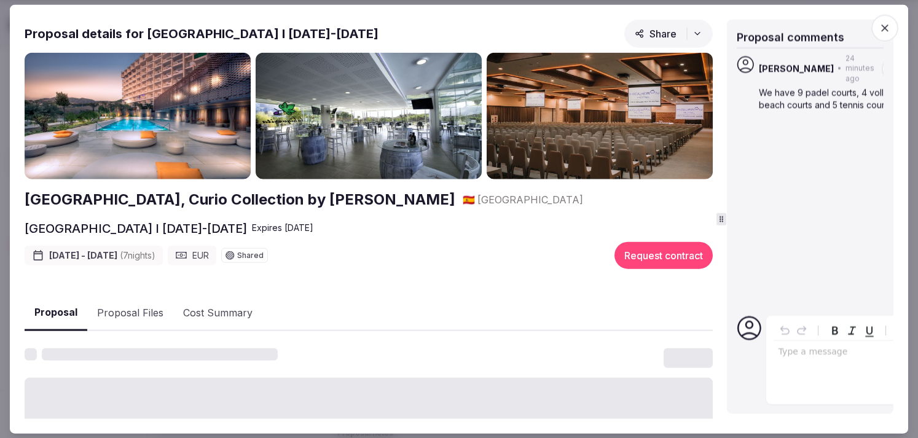
click at [724, 219] on icon at bounding box center [721, 218] width 9 height 9
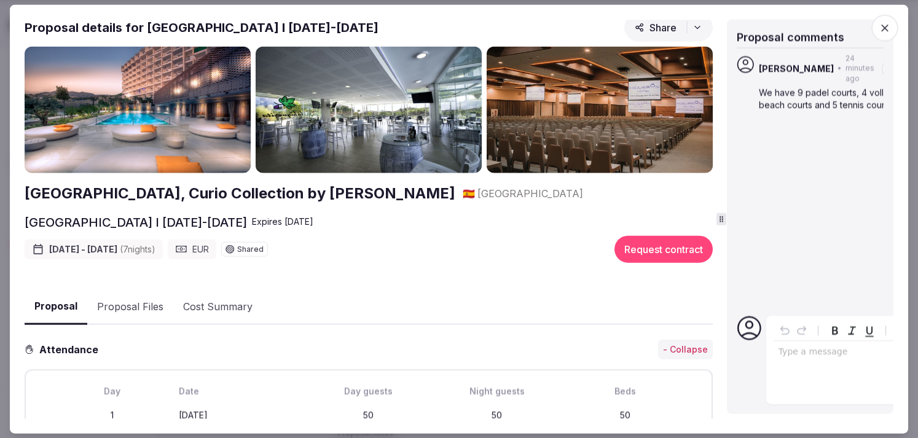
scroll to position [0, 0]
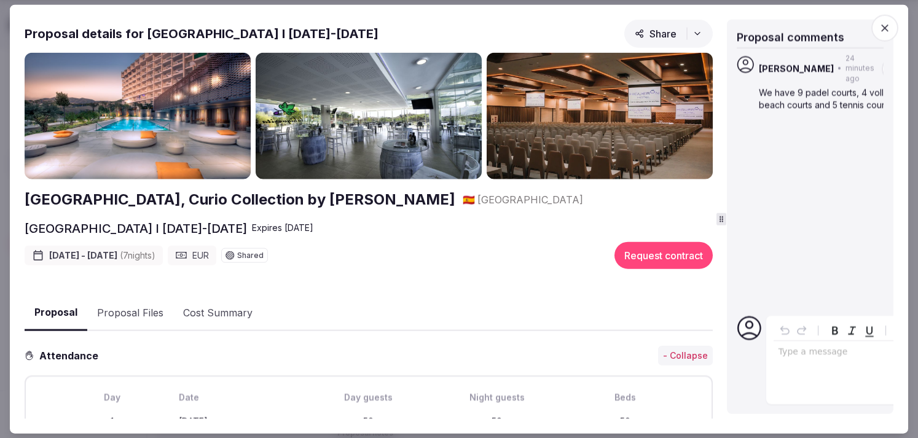
click at [140, 313] on button "Proposal Files" at bounding box center [130, 313] width 86 height 36
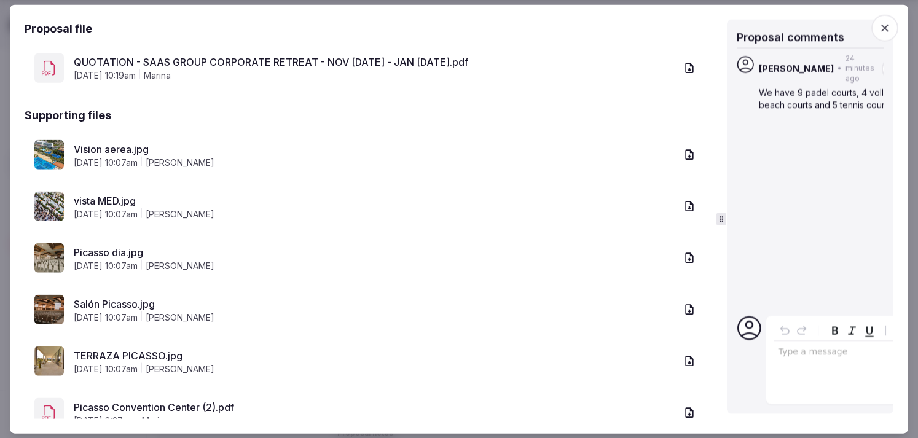
scroll to position [343, 0]
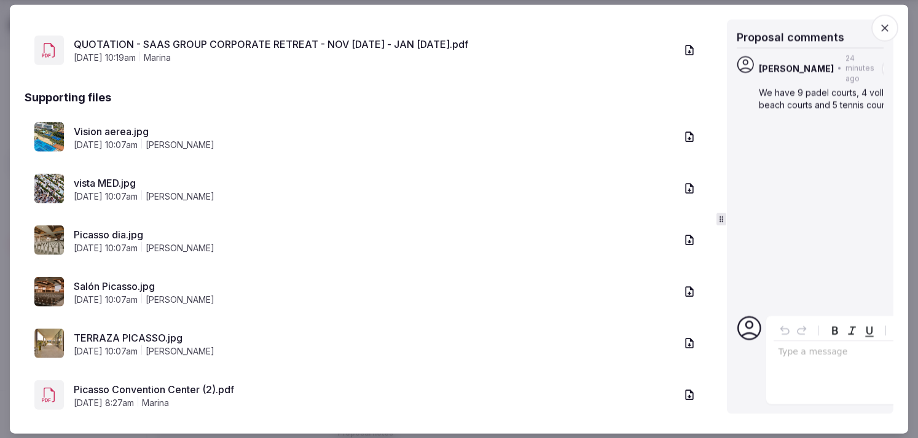
click at [114, 283] on link "Salón Picasso.jpg" at bounding box center [375, 285] width 602 height 15
click at [113, 231] on link "Picasso dia.jpg" at bounding box center [375, 234] width 602 height 15
click at [92, 127] on link "Vision aerea.jpg" at bounding box center [375, 130] width 602 height 15
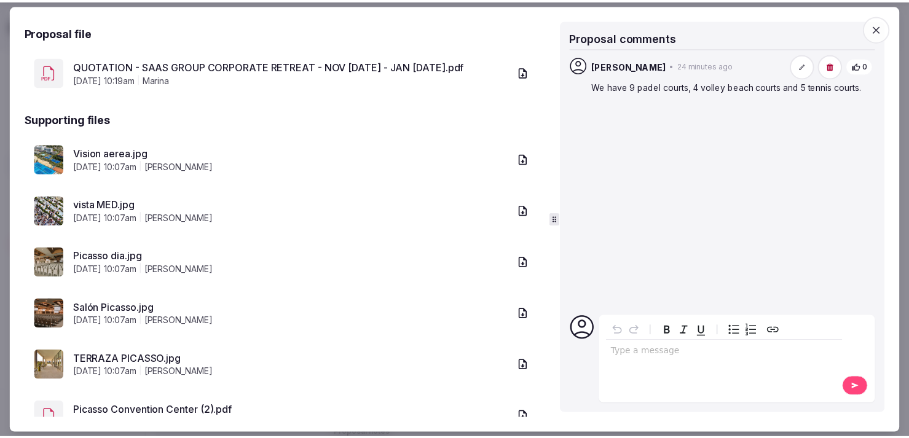
scroll to position [306, 0]
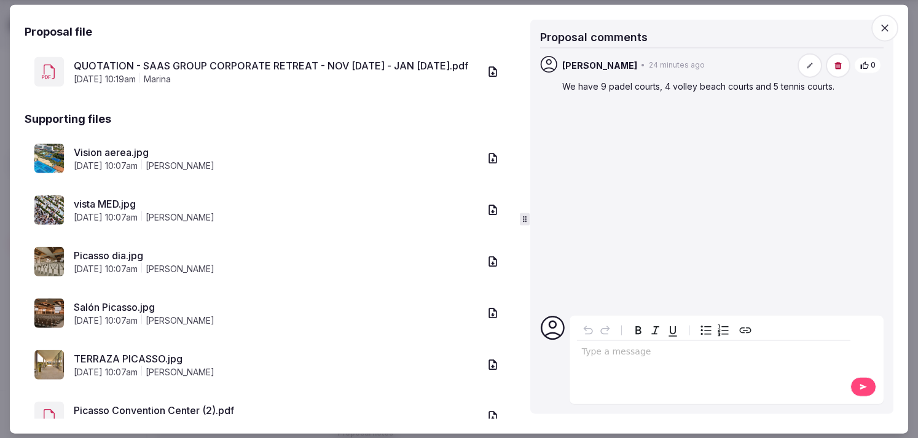
click at [525, 228] on div at bounding box center [525, 219] width 1 height 400
click at [889, 29] on icon "button" at bounding box center [885, 28] width 12 height 12
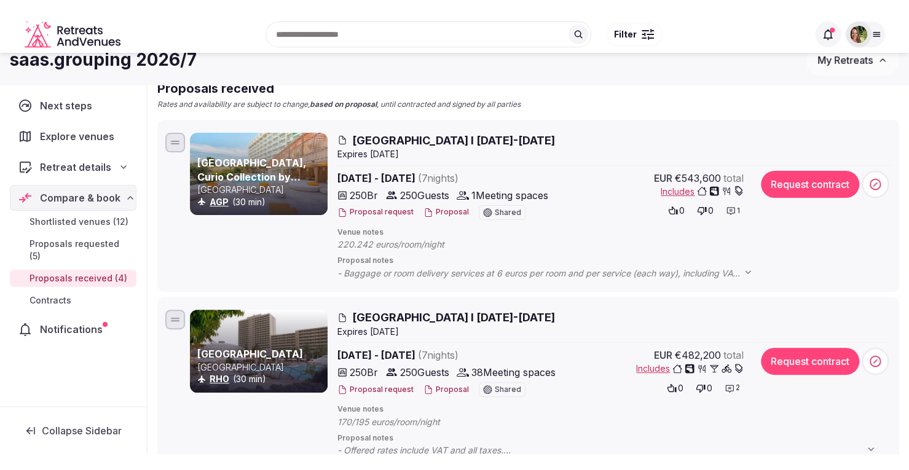
scroll to position [0, 0]
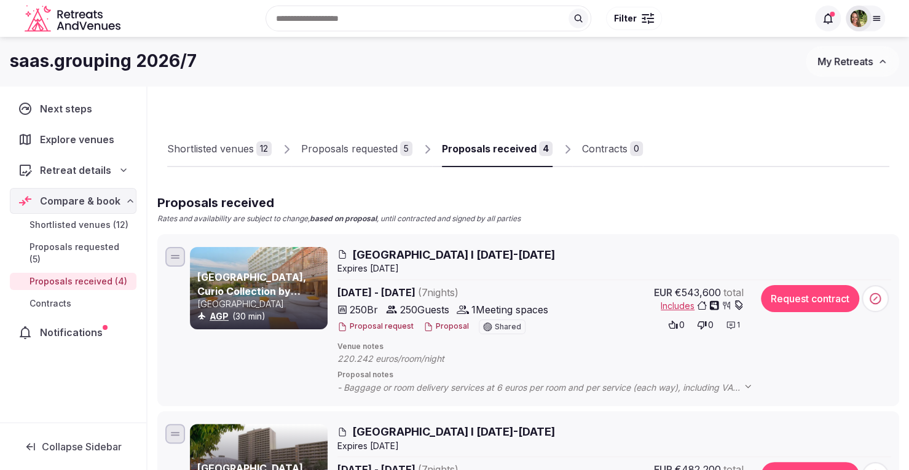
click at [852, 61] on span "My Retreats" at bounding box center [844, 61] width 55 height 12
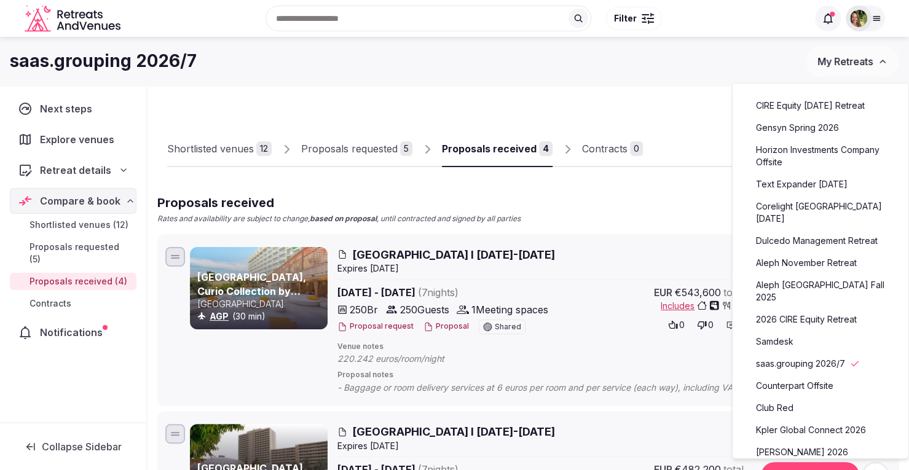
click at [791, 172] on link "Horizon Investments Company Offsite" at bounding box center [820, 156] width 151 height 32
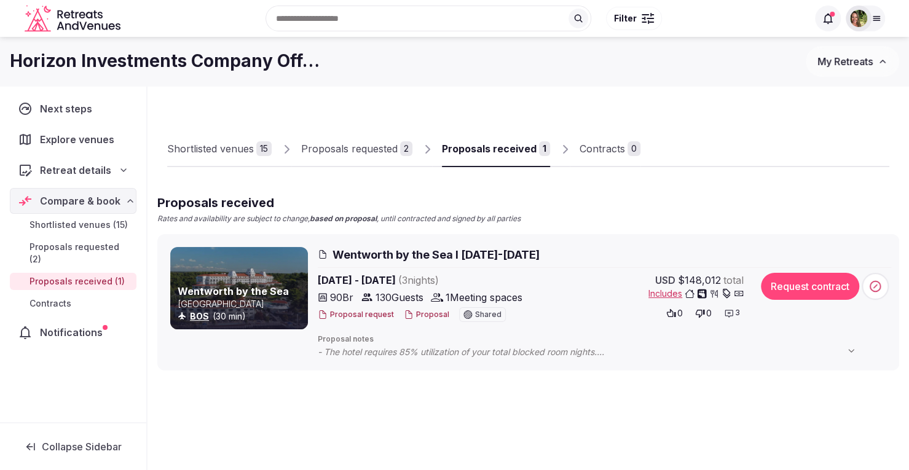
click at [429, 313] on button "Proposal" at bounding box center [426, 315] width 45 height 10
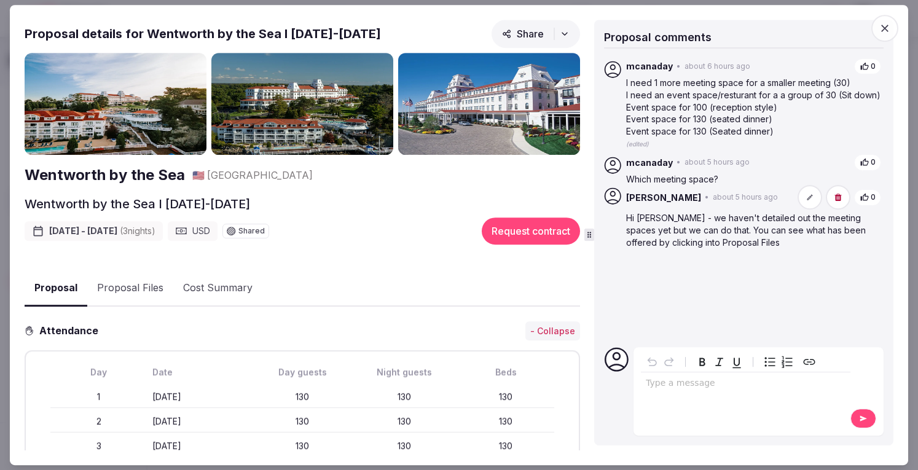
click at [704, 390] on div "editable markdown" at bounding box center [746, 384] width 210 height 25
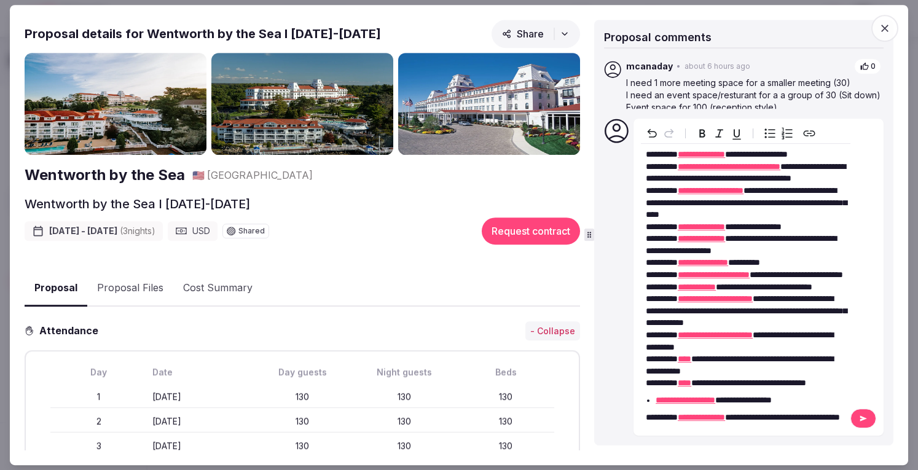
click at [858, 423] on icon at bounding box center [863, 418] width 10 height 9
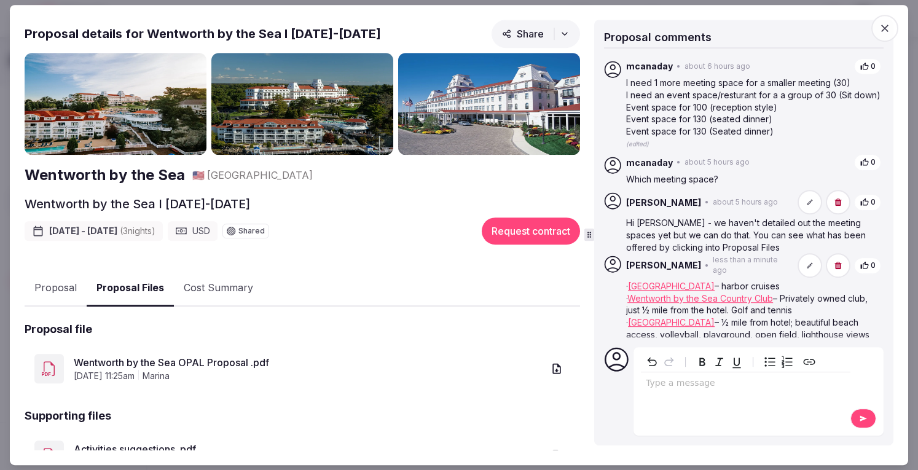
click at [131, 279] on button "Proposal Files" at bounding box center [130, 288] width 87 height 36
click at [180, 359] on link "Wentworth by the Sea OPAL Proposal .pdf" at bounding box center [308, 362] width 469 height 15
click at [883, 28] on icon "button" at bounding box center [885, 28] width 12 height 12
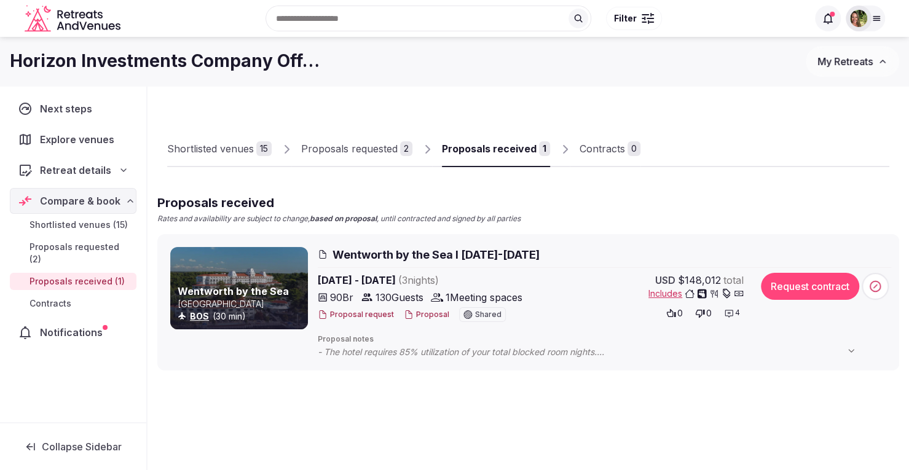
click at [843, 60] on span "My Retreats" at bounding box center [844, 61] width 55 height 12
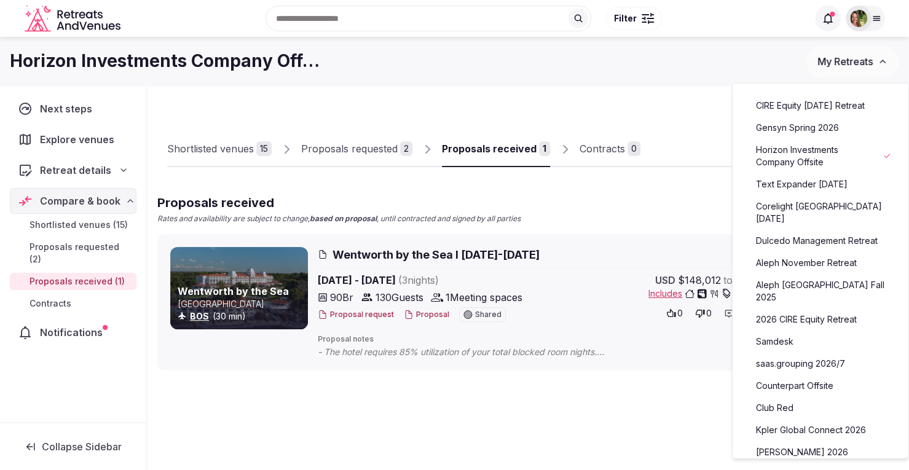
click at [805, 257] on link "Aleph November Retreat" at bounding box center [820, 263] width 151 height 20
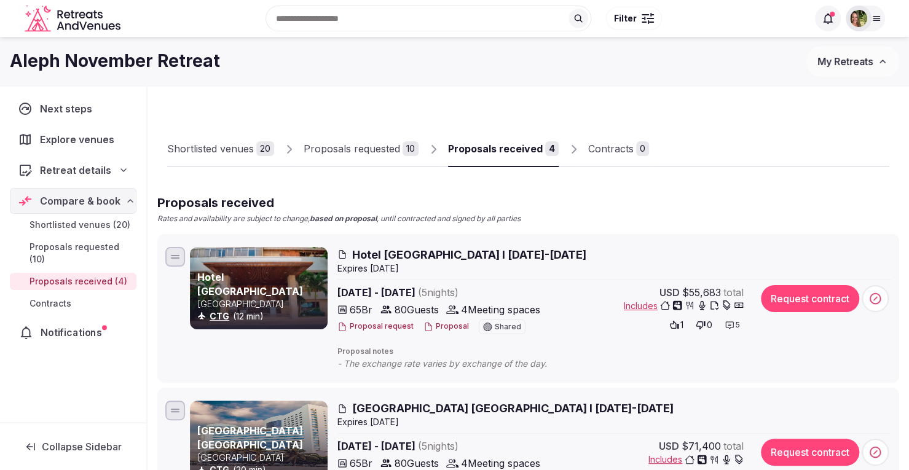
click at [63, 326] on span "Notifications" at bounding box center [74, 332] width 66 height 15
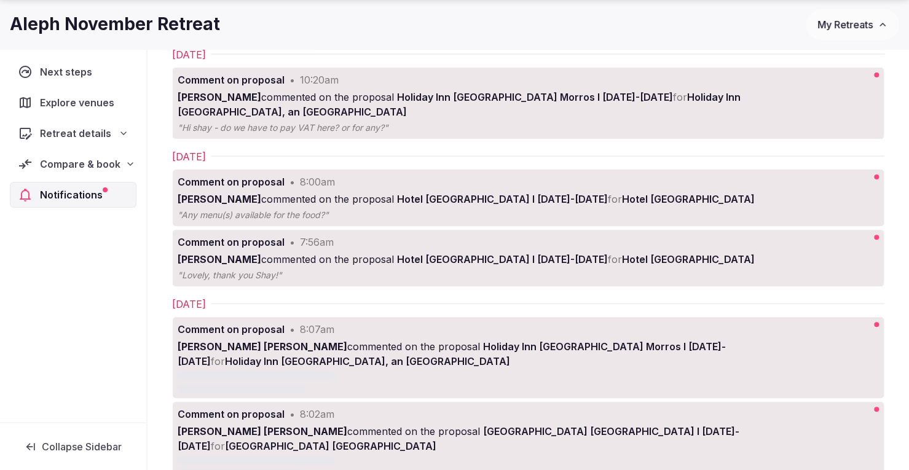
scroll to position [123, 0]
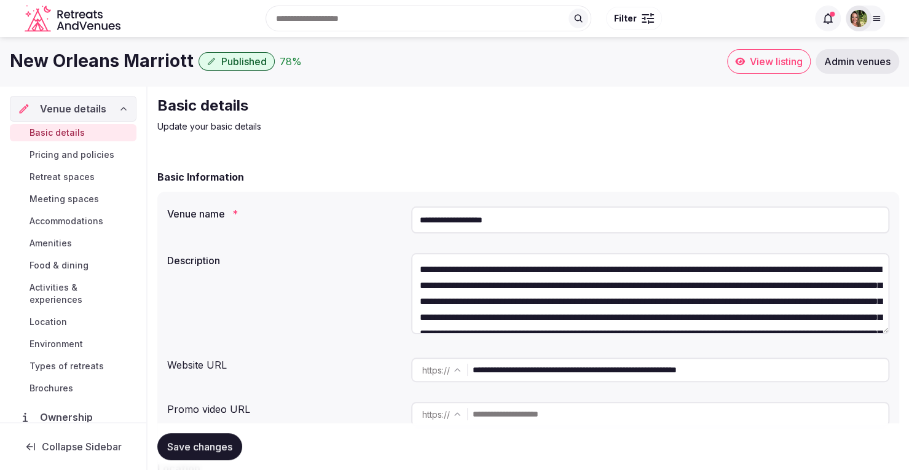
click at [783, 68] on link "View listing" at bounding box center [769, 61] width 84 height 25
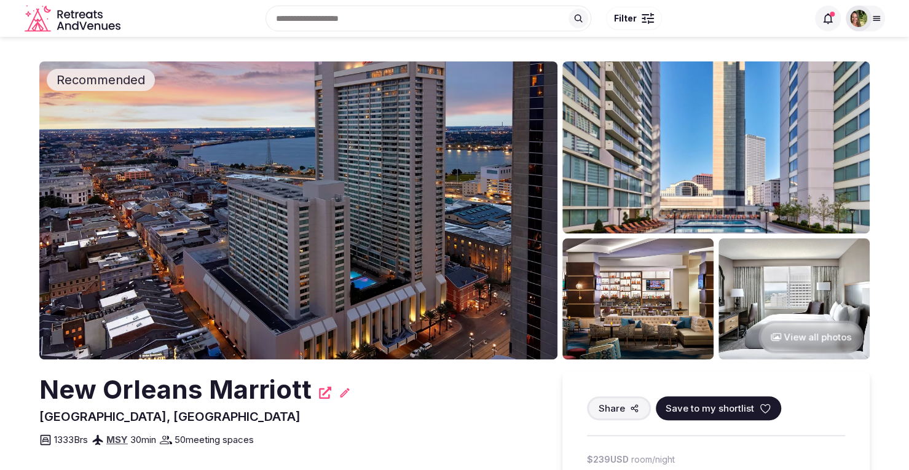
click at [761, 409] on icon at bounding box center [765, 408] width 12 height 12
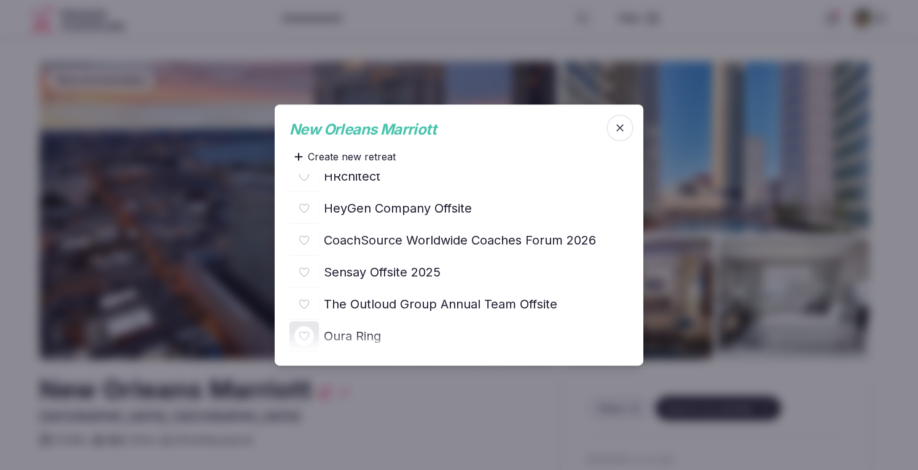
scroll to position [506, 0]
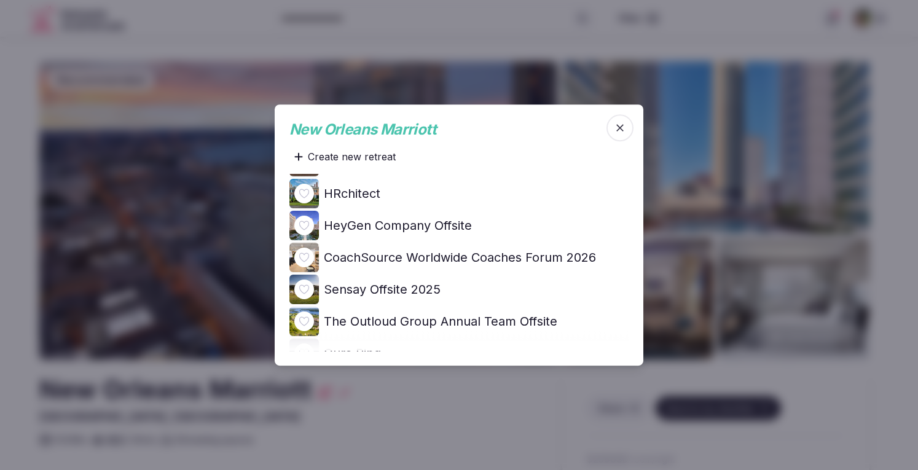
click at [0, 0] on icon at bounding box center [0, 0] width 0 height 0
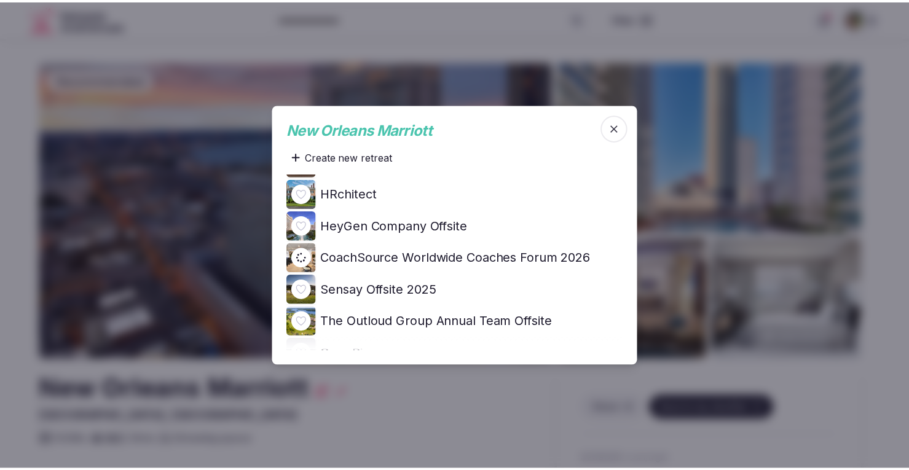
scroll to position [0, 0]
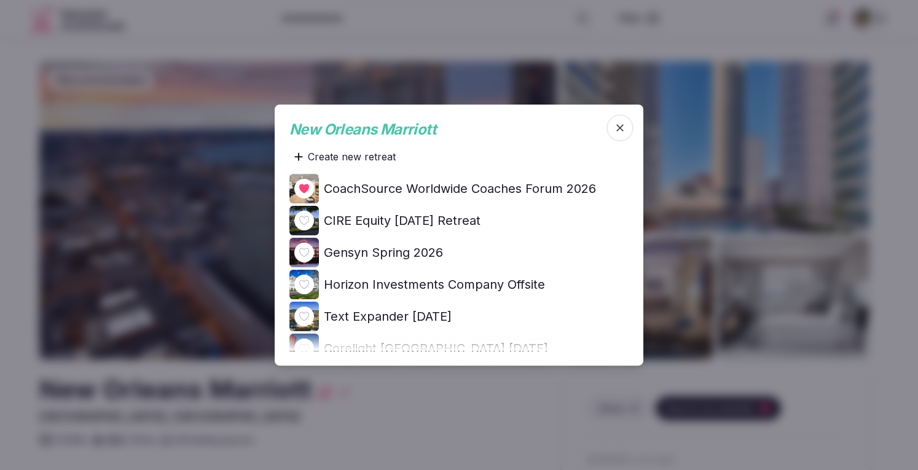
click at [885, 63] on div at bounding box center [459, 235] width 918 height 470
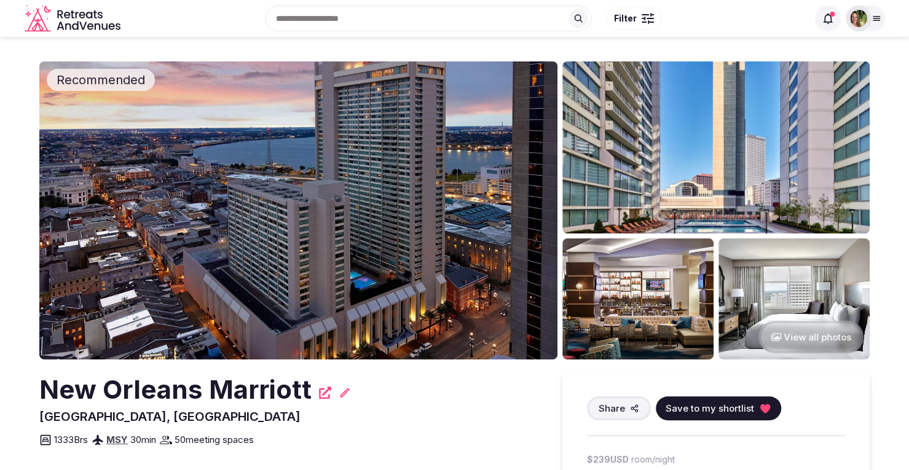
click at [861, 12] on img at bounding box center [858, 18] width 17 height 17
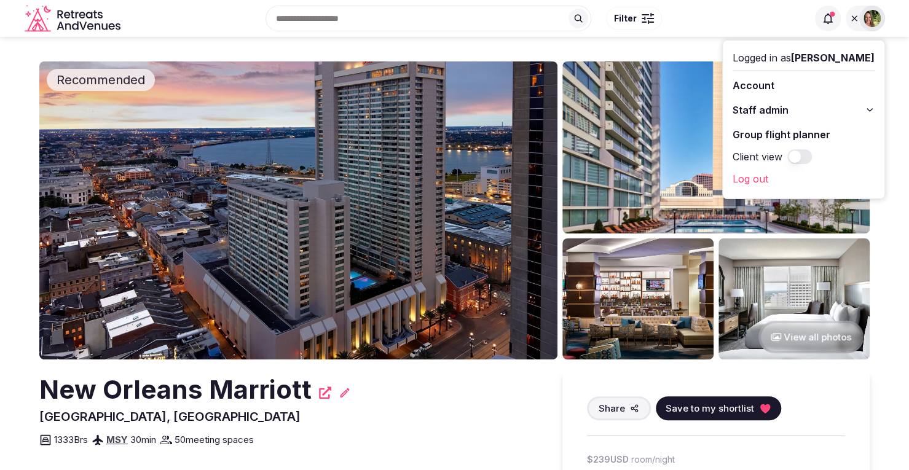
click at [693, 40] on div "Recent searches [GEOGRAPHIC_DATA], [GEOGRAPHIC_DATA] [GEOGRAPHIC_DATA] [GEOGRAP…" at bounding box center [466, 18] width 682 height 53
click at [870, 15] on img at bounding box center [871, 18] width 17 height 17
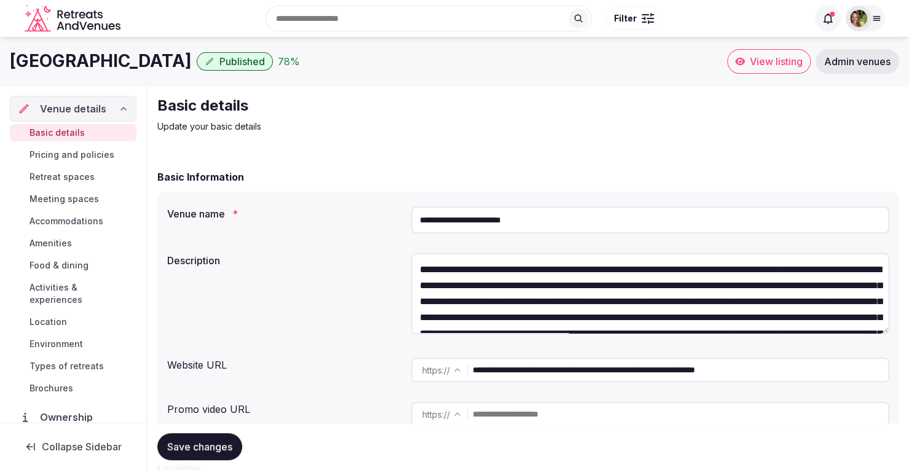
click at [771, 58] on span "View listing" at bounding box center [776, 61] width 53 height 12
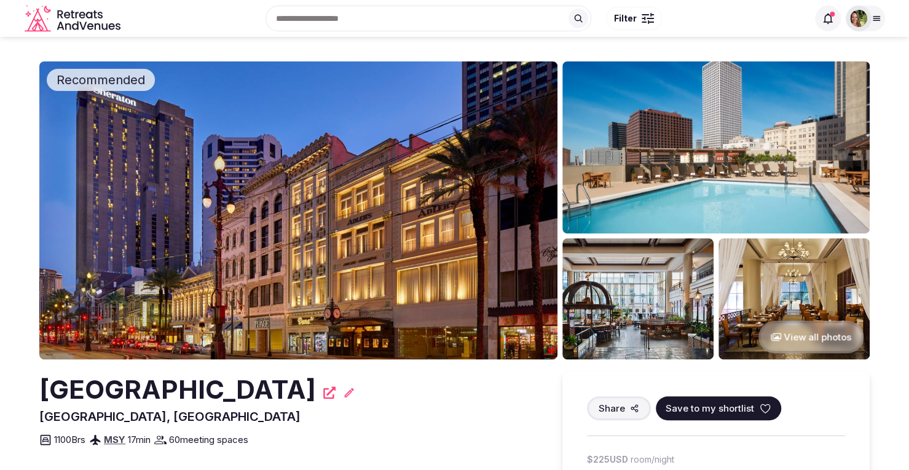
click at [760, 406] on icon at bounding box center [765, 408] width 12 height 12
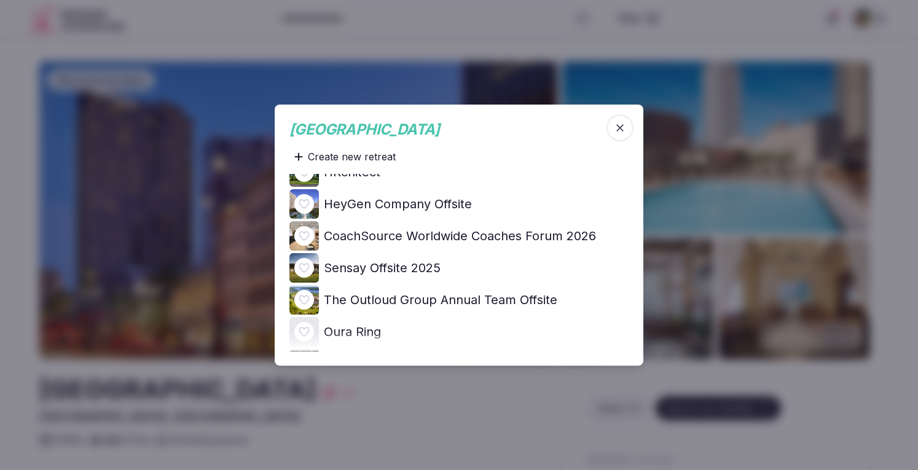
scroll to position [544, 0]
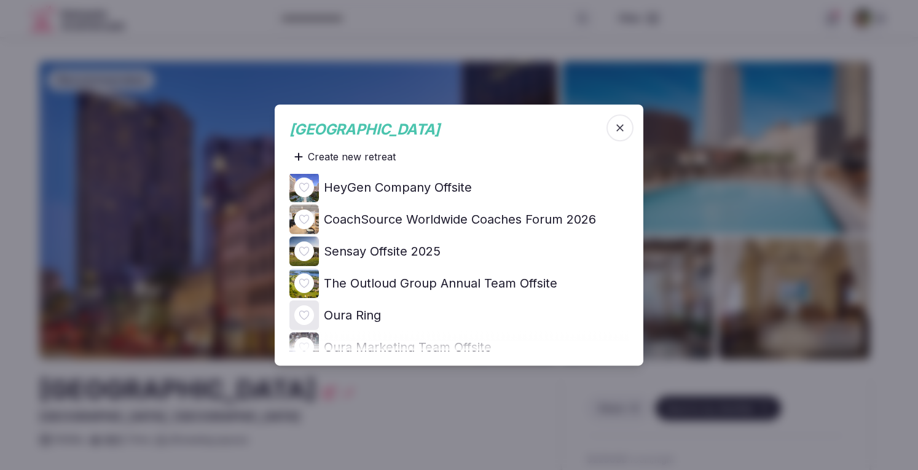
click at [0, 0] on icon at bounding box center [0, 0] width 0 height 0
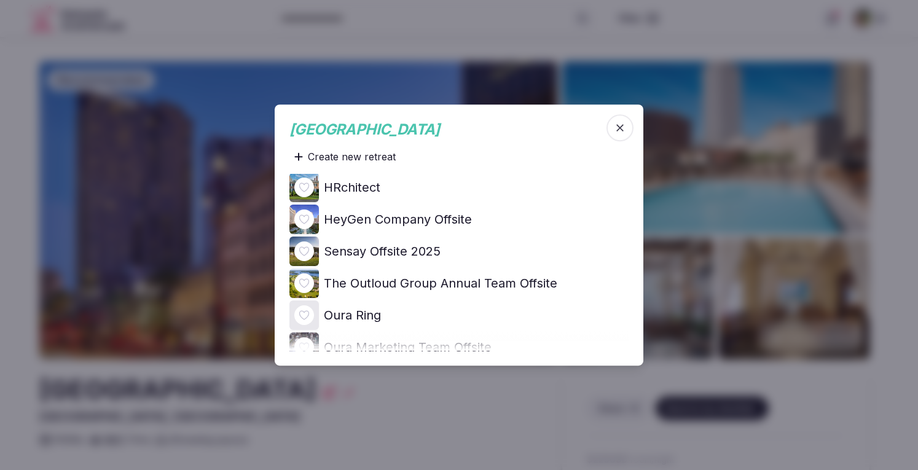
scroll to position [0, 0]
